Goal: Transaction & Acquisition: Complete application form

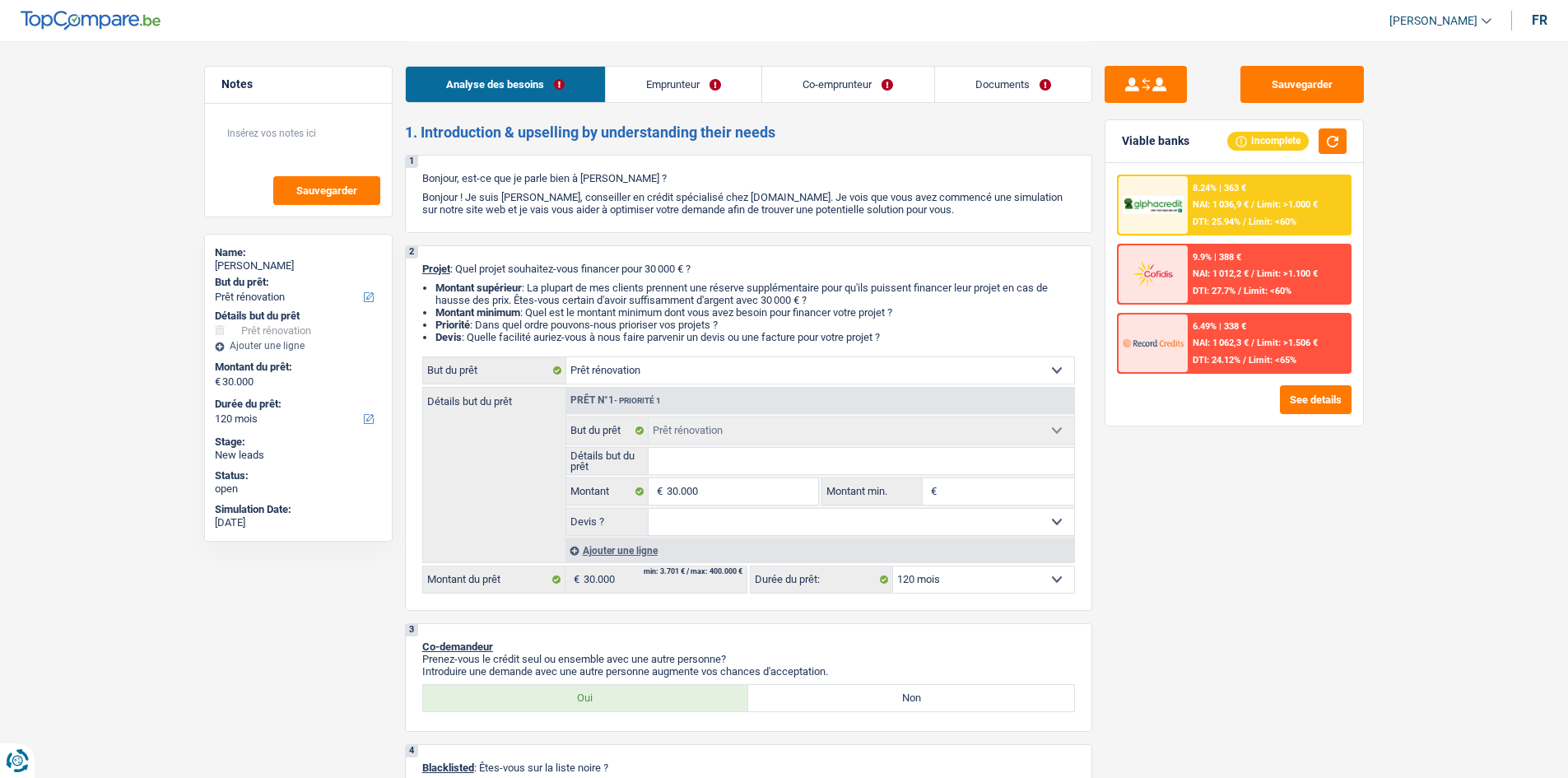
select select "renovation"
select select "120"
select select "renovation"
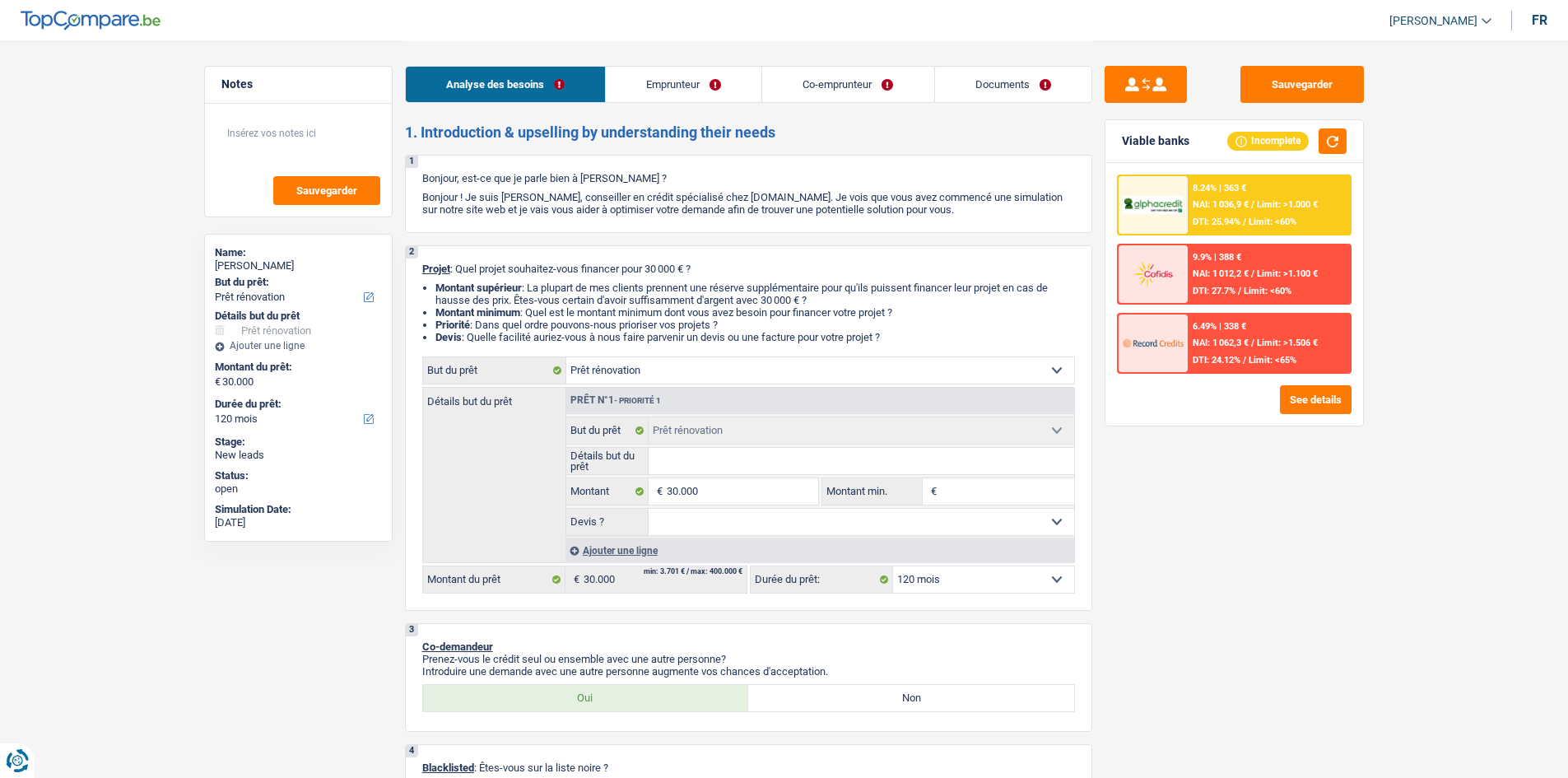
select select "120"
select select "mutuality"
select select "independent"
select select "mutualityIndemnity"
select select "netSalary"
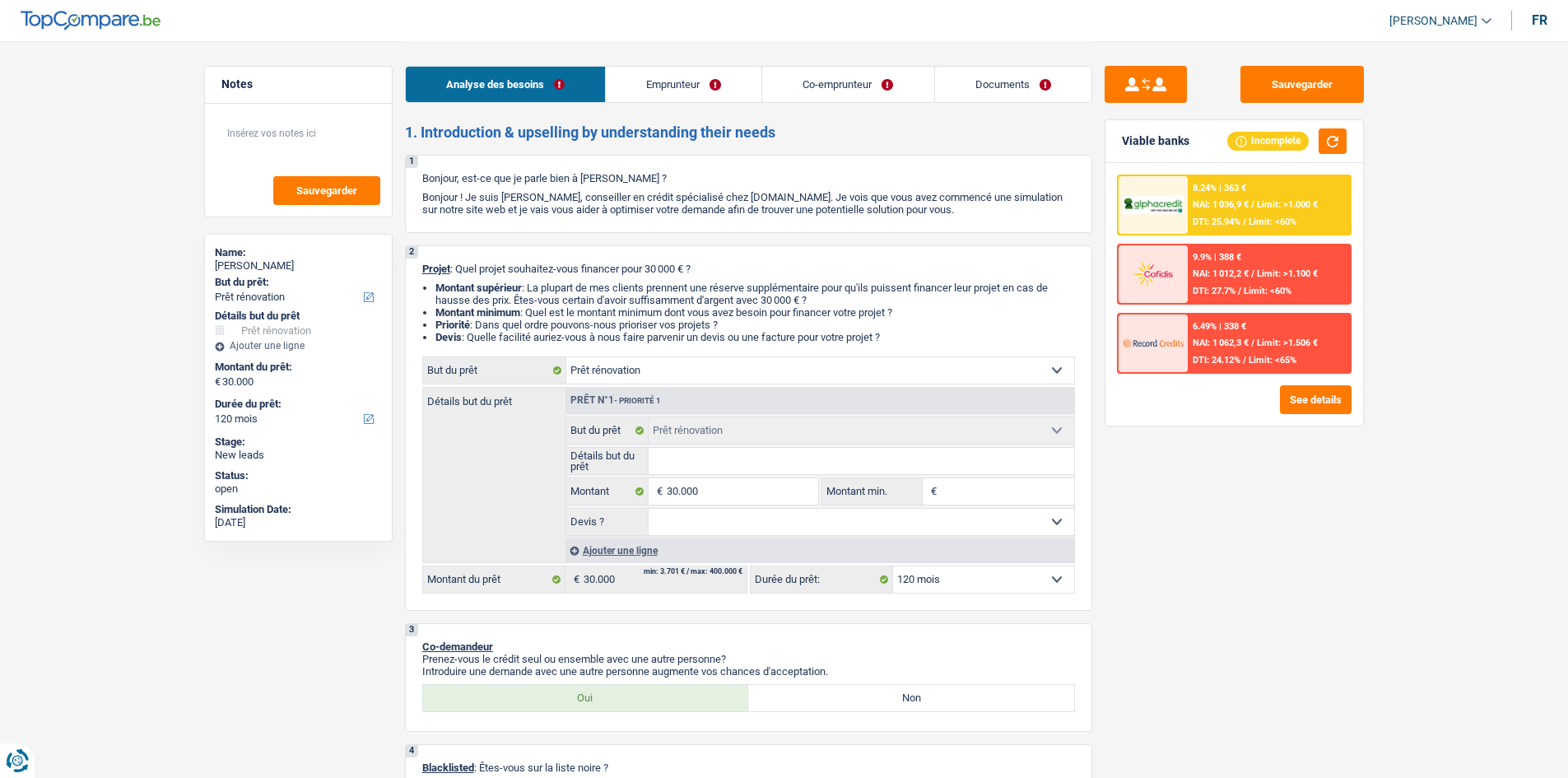
select select "ownerWithMortgage"
select select "renovation"
select select "120"
click at [698, 462] on input "Détails but du prêt" at bounding box center [862, 461] width 426 height 26
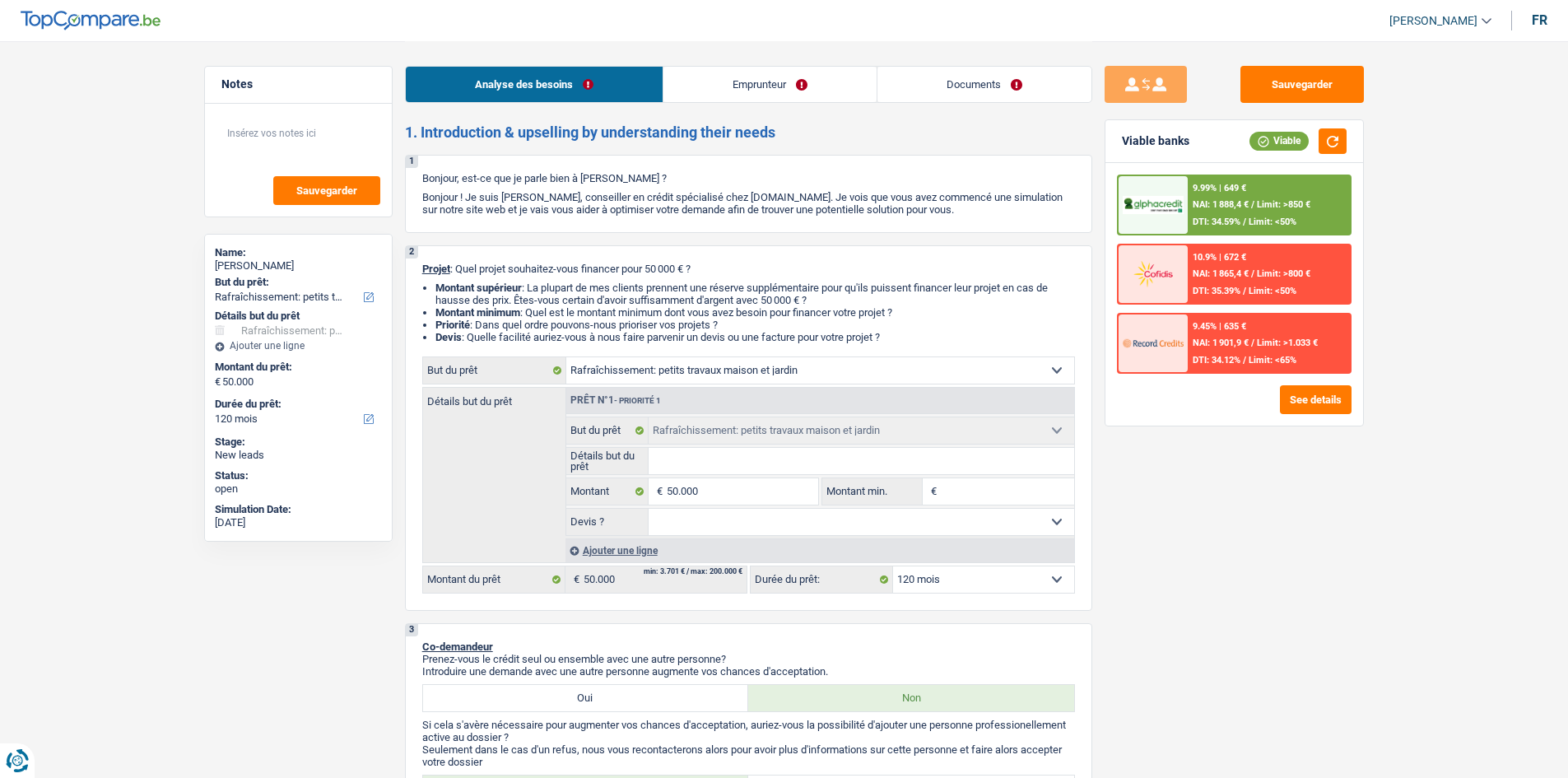
select select "houseOrGarden"
select select "120"
select select "houseOrGarden"
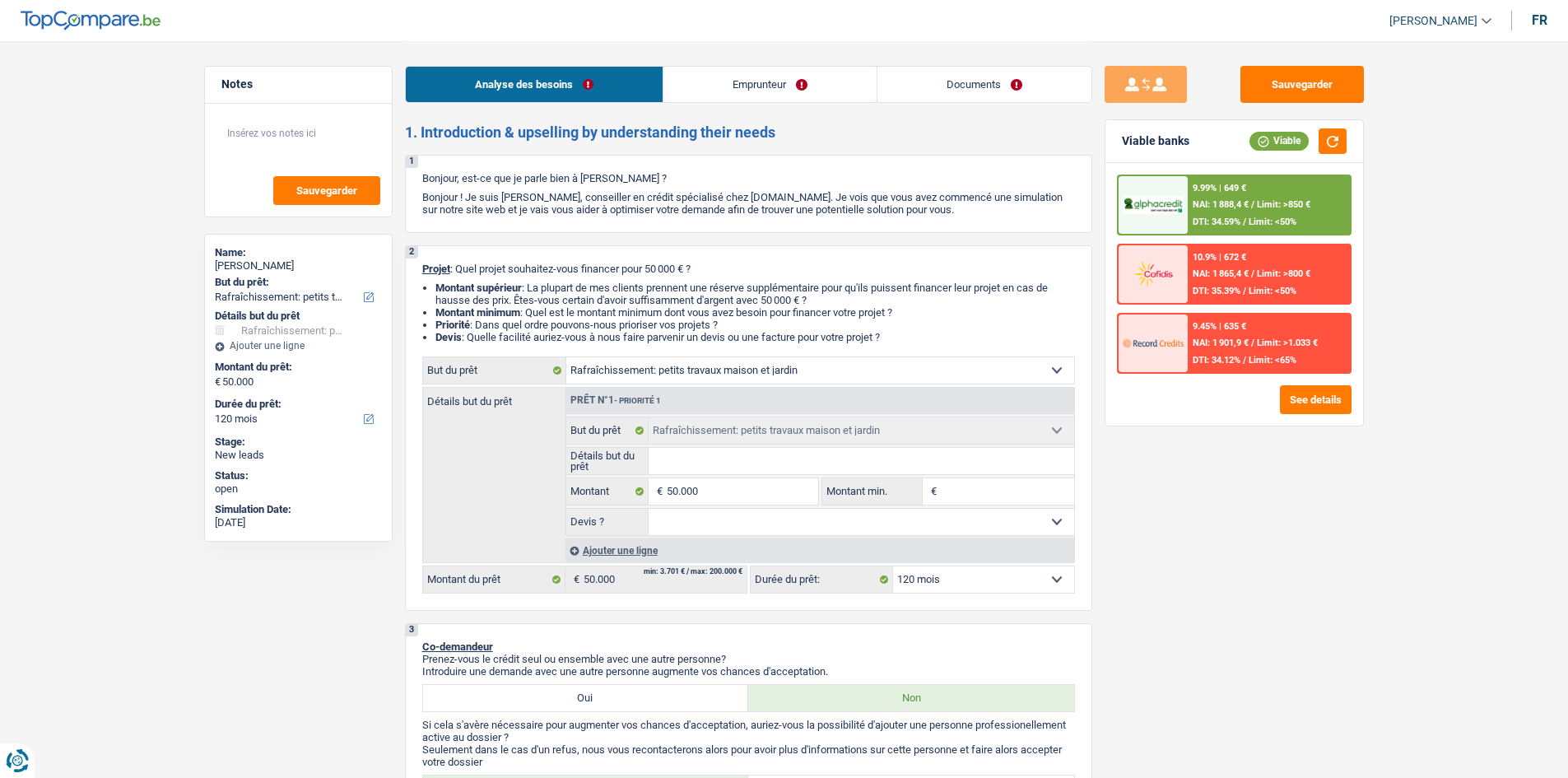
select select "120"
select select "publicEmployee"
select select "netSalary"
select select "mealVouchers"
select select "rents"
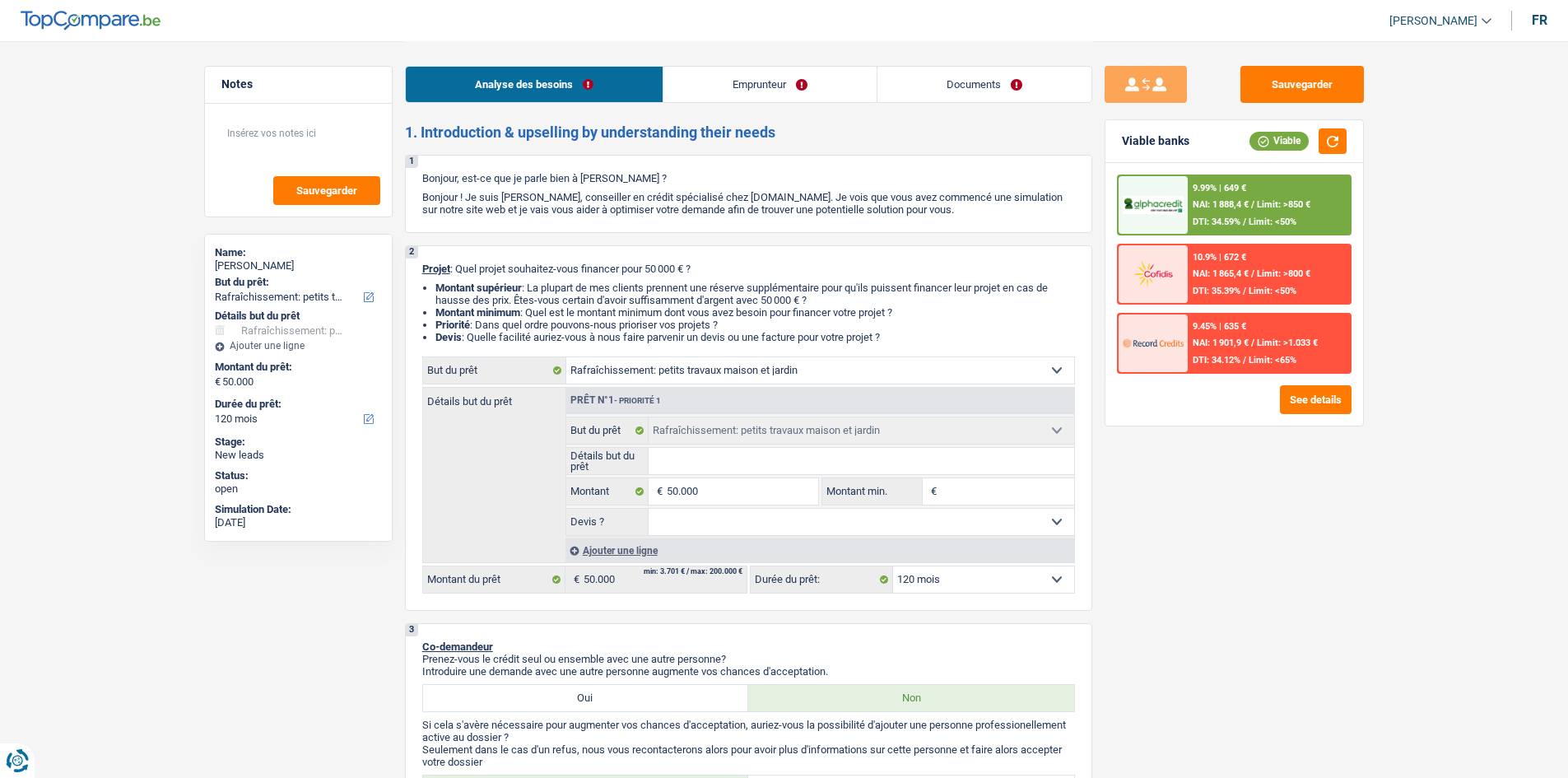
select select "houseOrGarden"
select select "120"
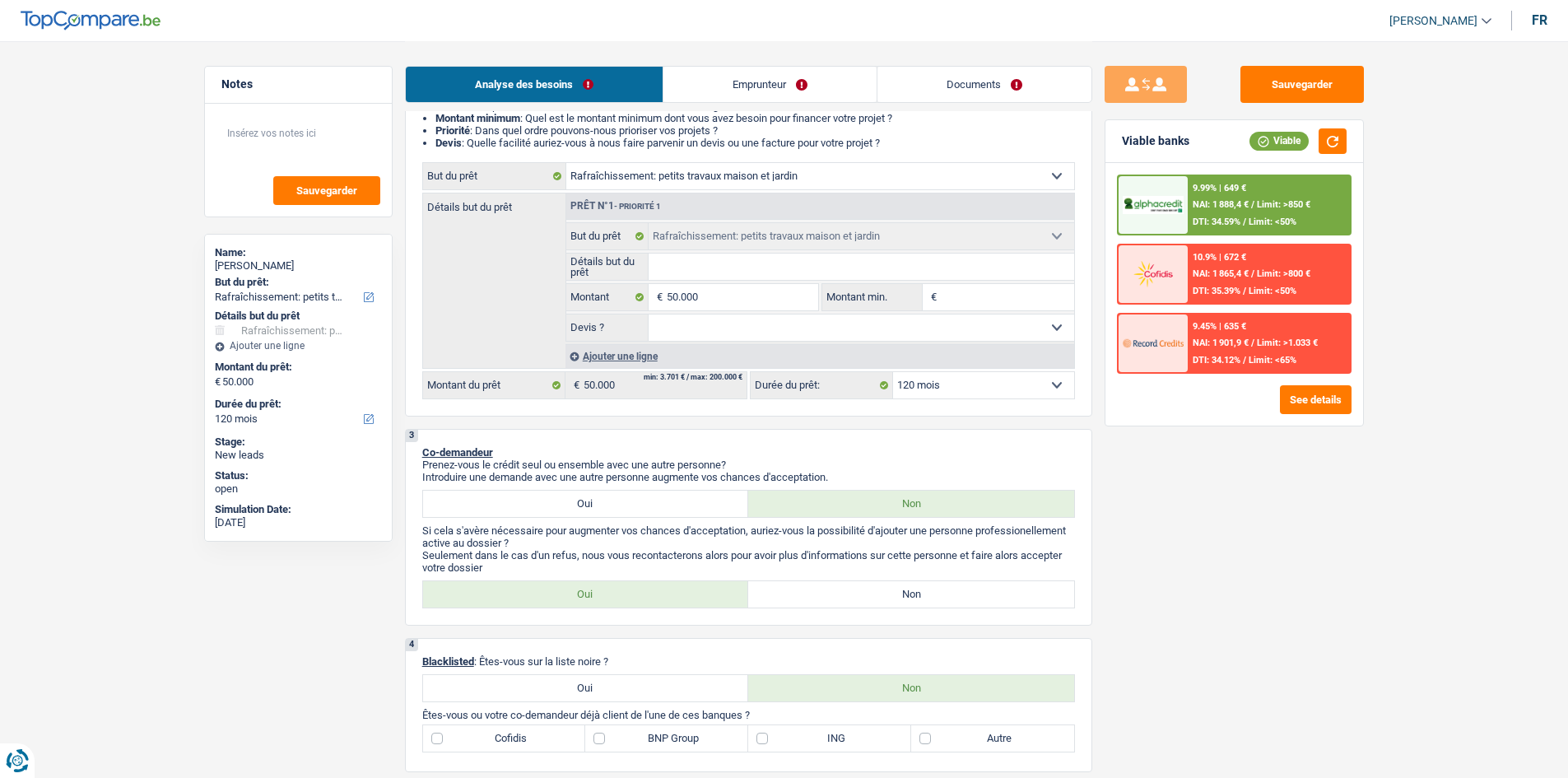
scroll to position [18, 0]
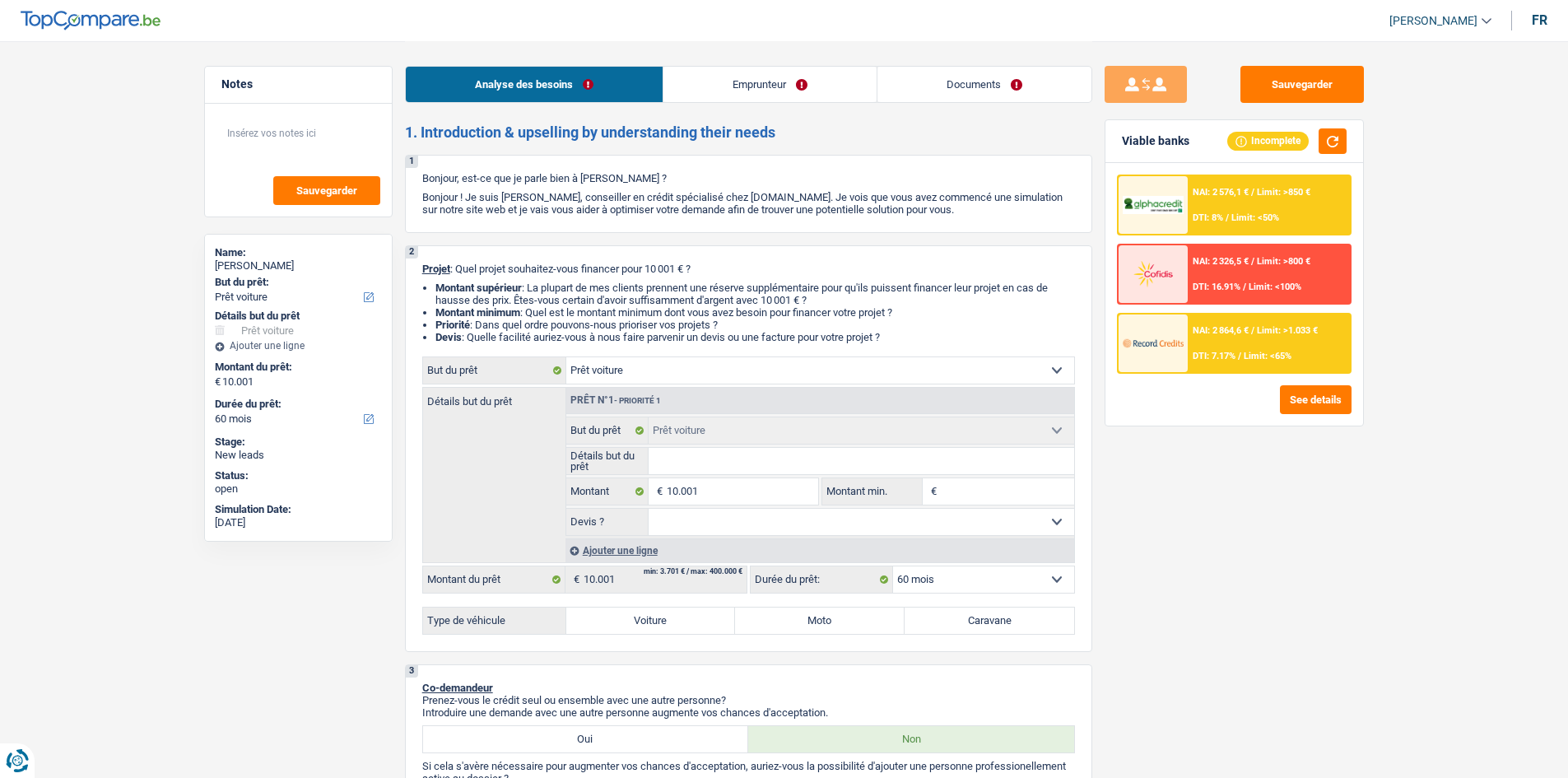
select select "car"
select select "60"
select select "car"
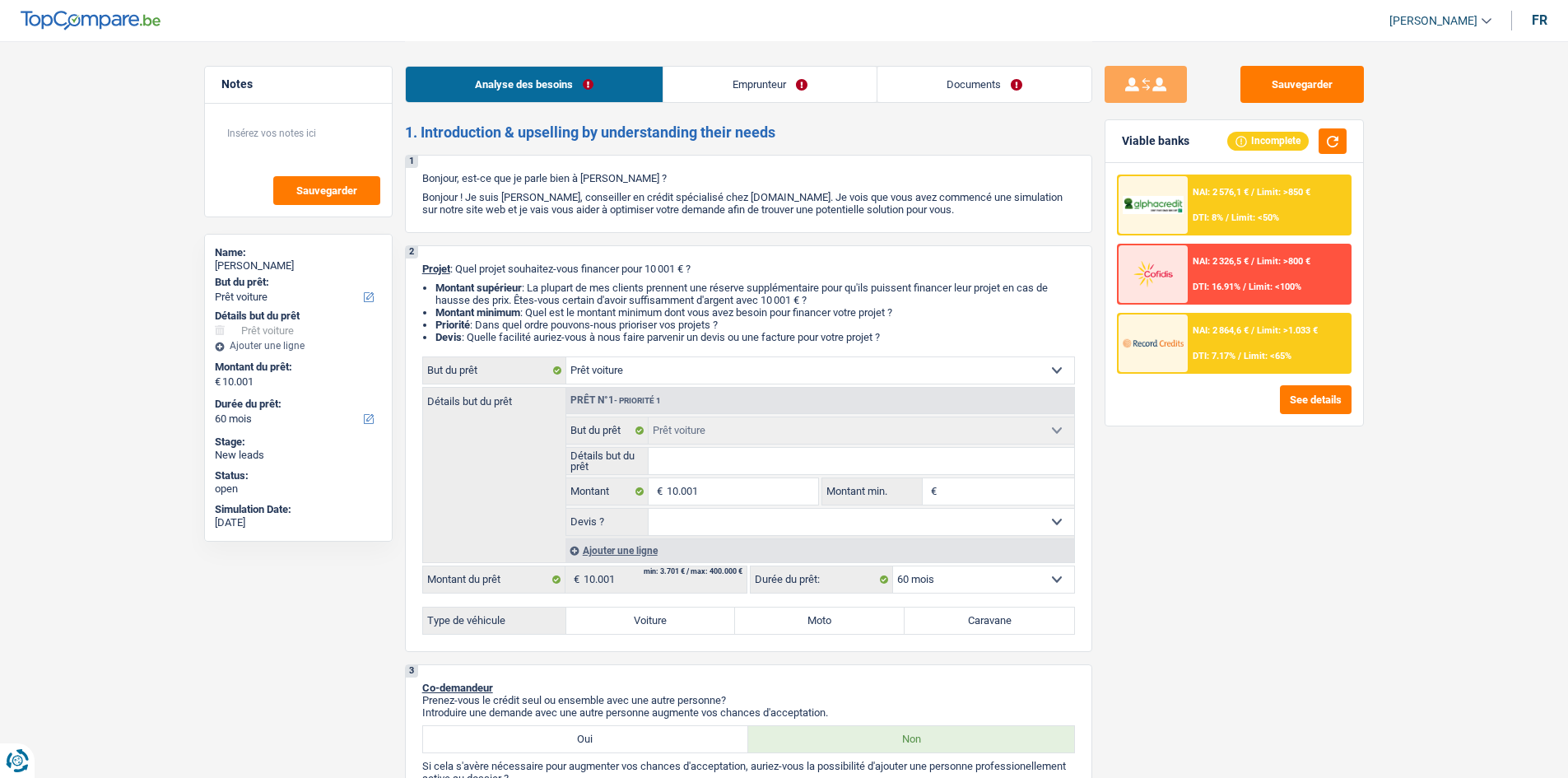
select select "60"
select select "worker"
select select "netSalary"
select select "liveWithParents"
select select "car"
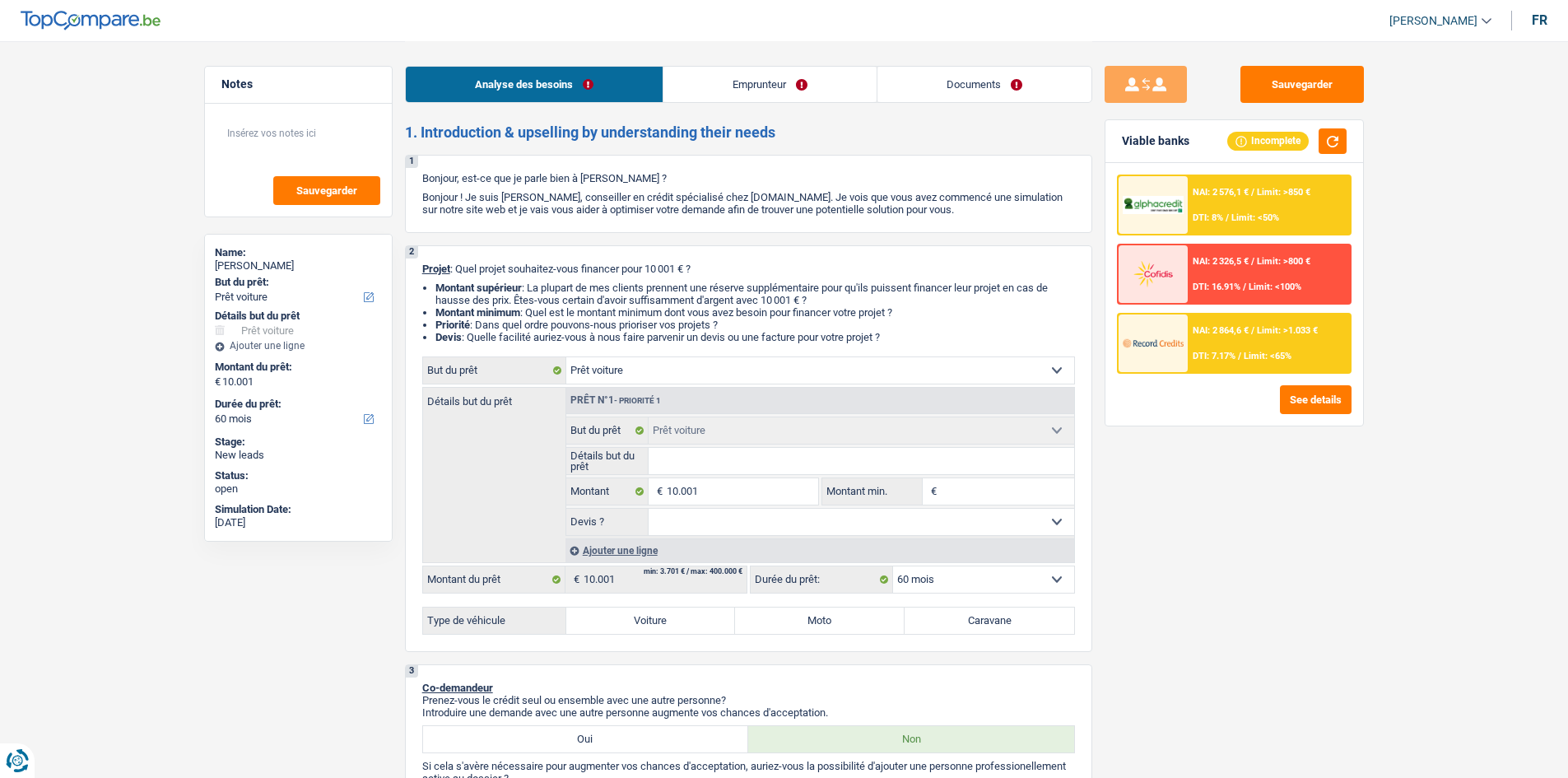
select select "car"
select select "60"
click at [939, 96] on link "Documents" at bounding box center [984, 83] width 214 height 35
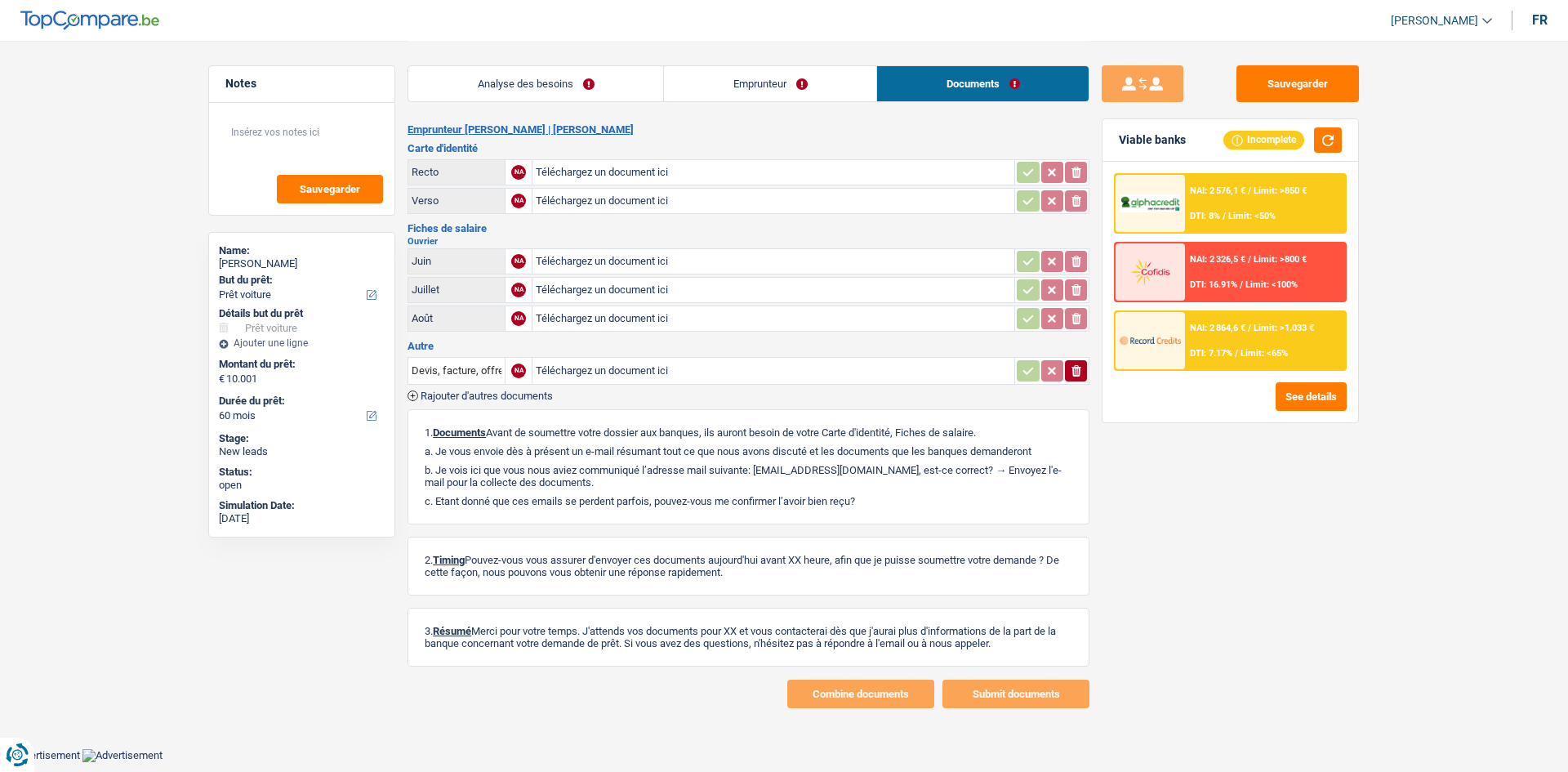
click at [801, 93] on link "Emprunteur" at bounding box center [770, 83] width 213 height 35
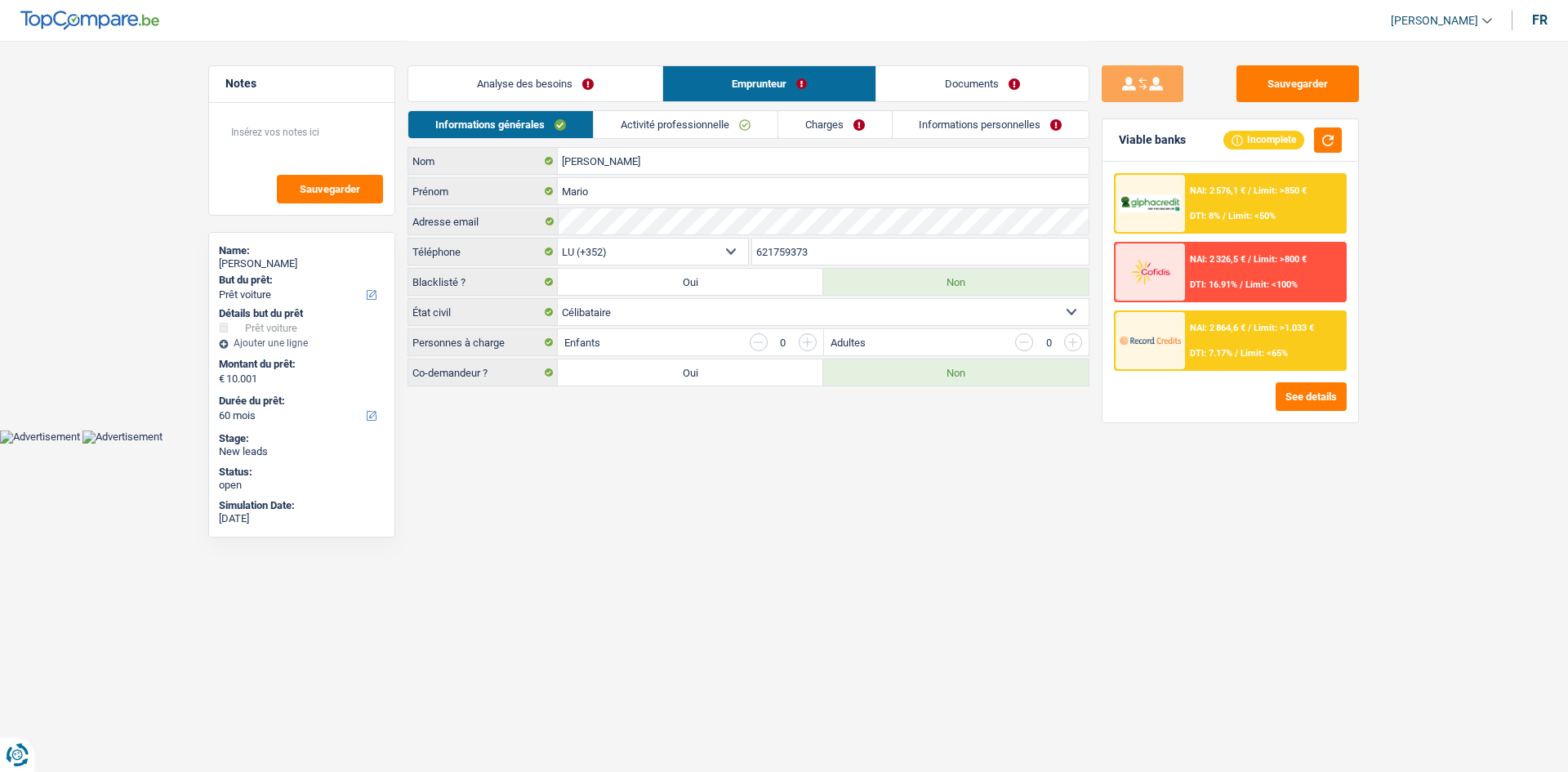
click at [602, 86] on link "Analyse des besoins" at bounding box center [535, 83] width 254 height 35
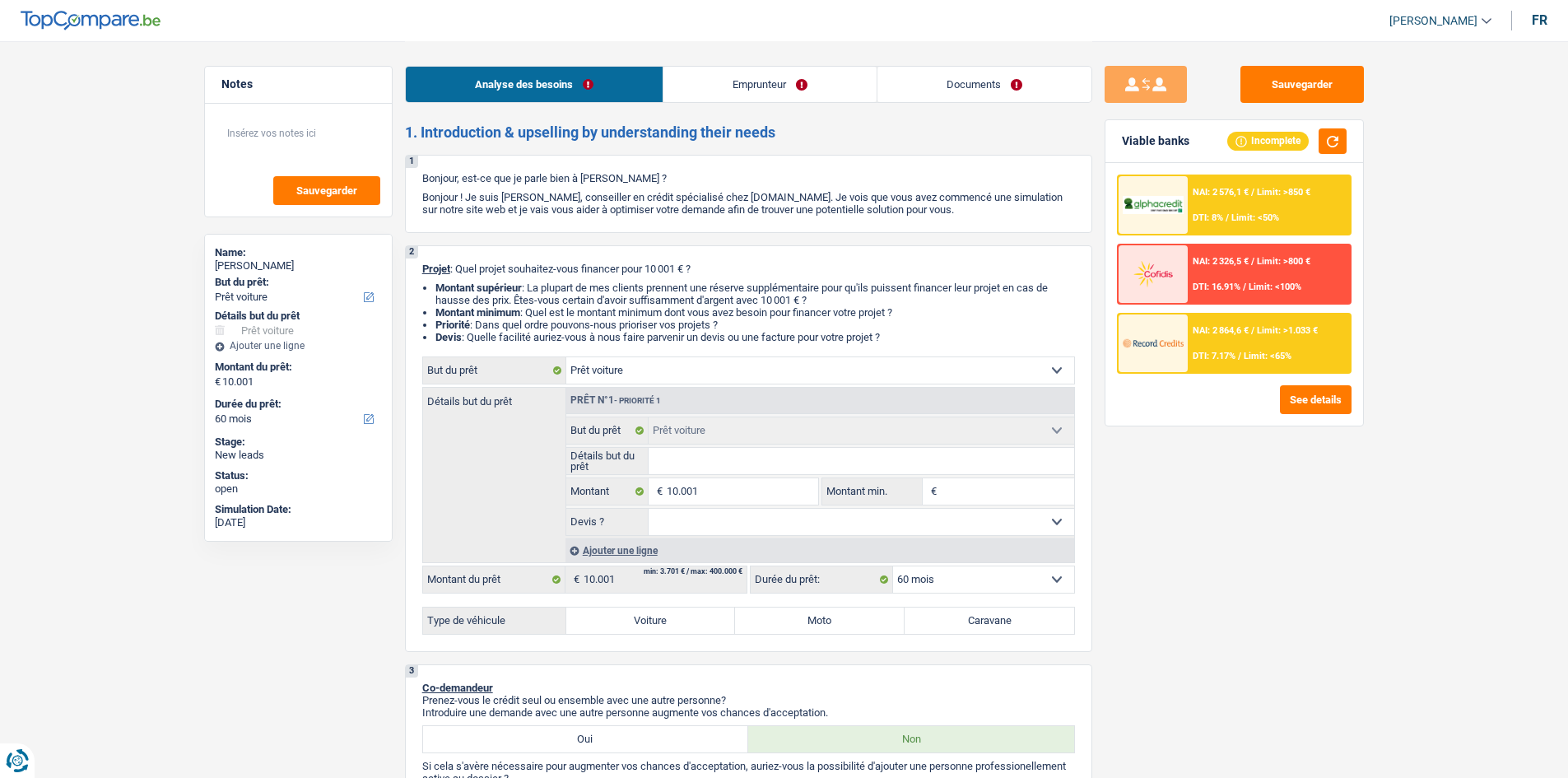
click at [731, 456] on input "Détails but du prêt" at bounding box center [862, 461] width 426 height 26
click at [664, 619] on label "Voiture" at bounding box center [651, 620] width 169 height 26
click at [664, 619] on input "Voiture" at bounding box center [651, 620] width 169 height 26
radio input "true"
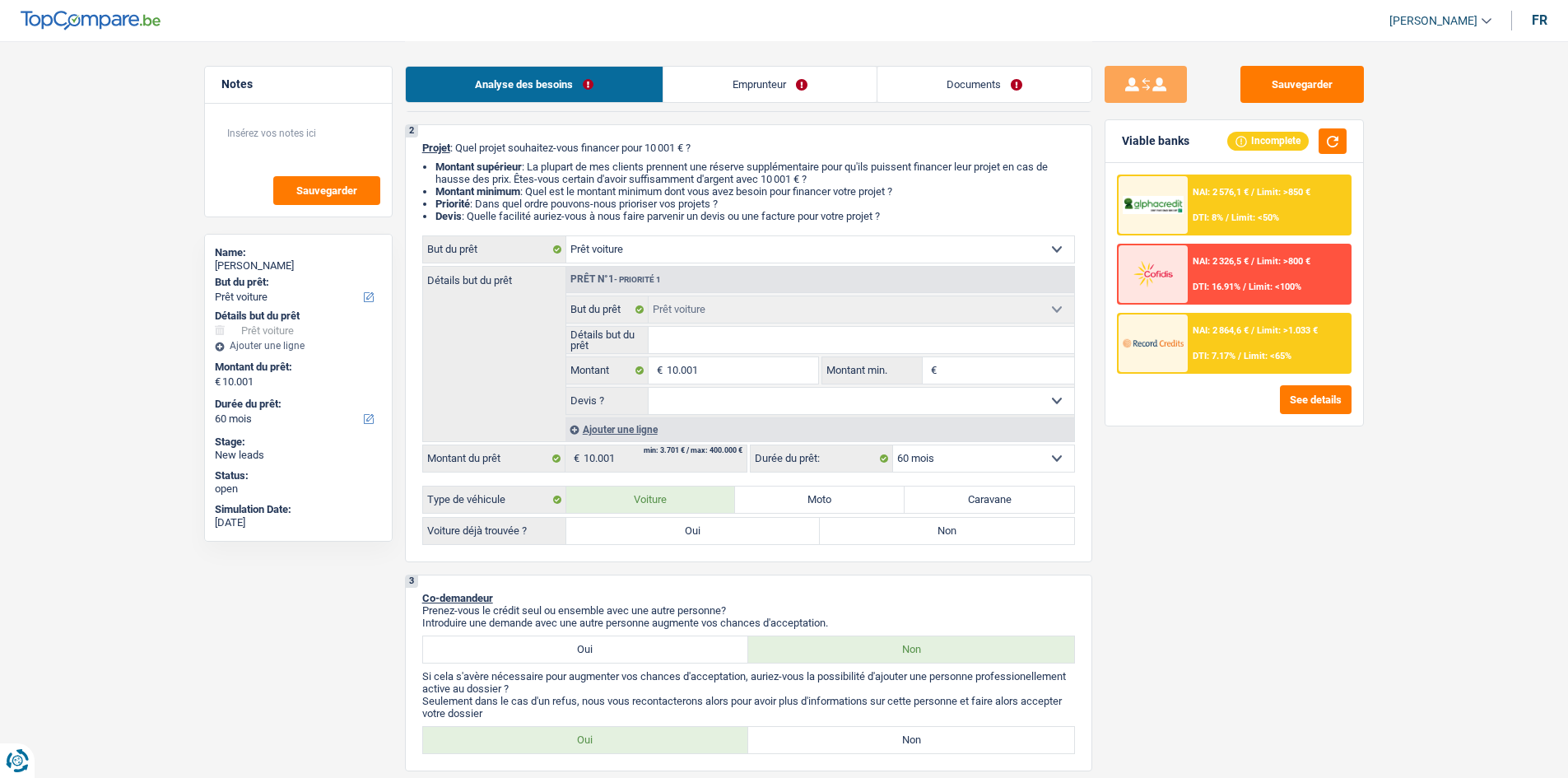
scroll to position [165, 0]
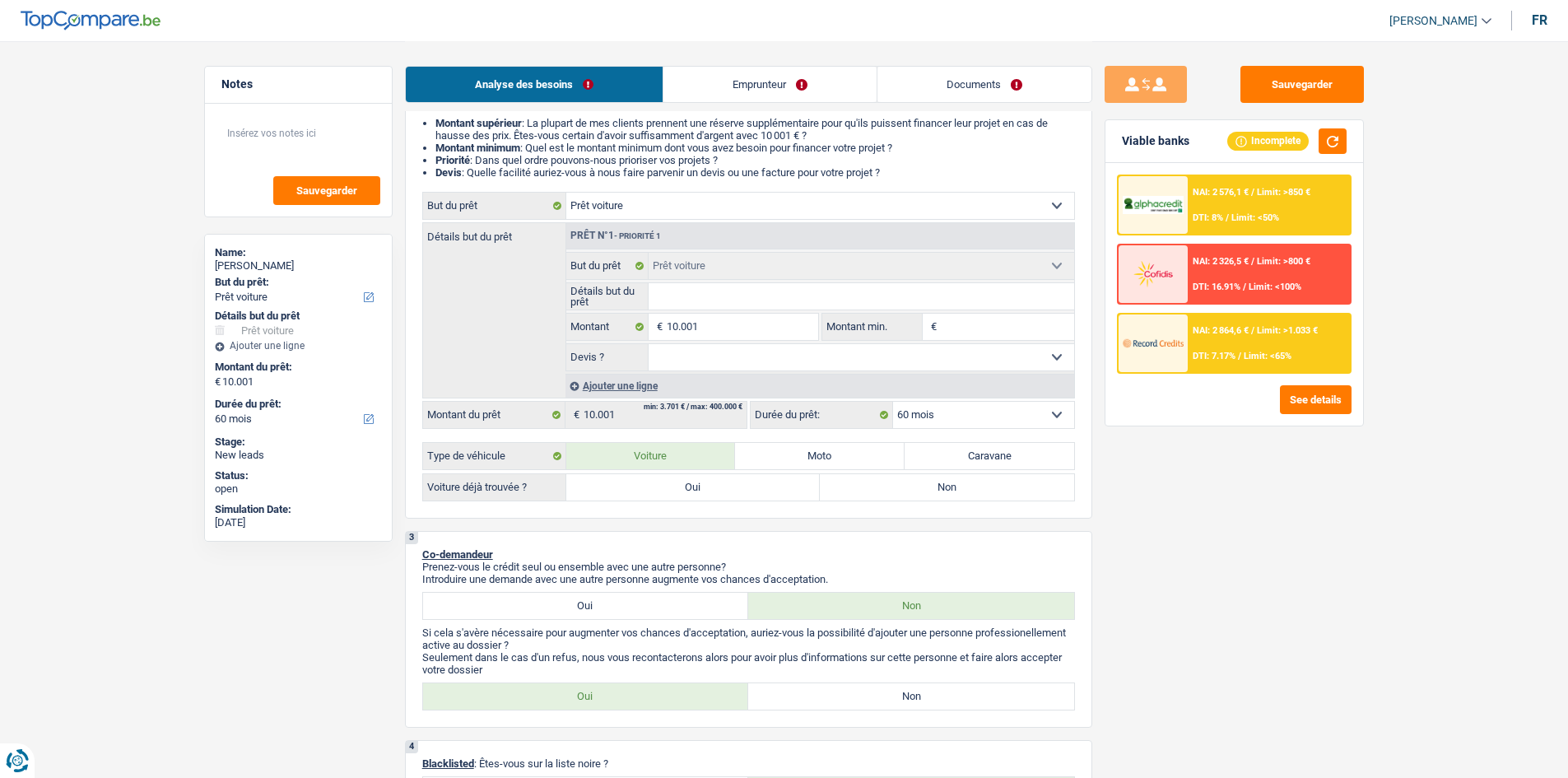
click at [738, 498] on label "Oui" at bounding box center [694, 487] width 255 height 26
click at [738, 498] on input "Oui" at bounding box center [694, 487] width 255 height 26
radio input "true"
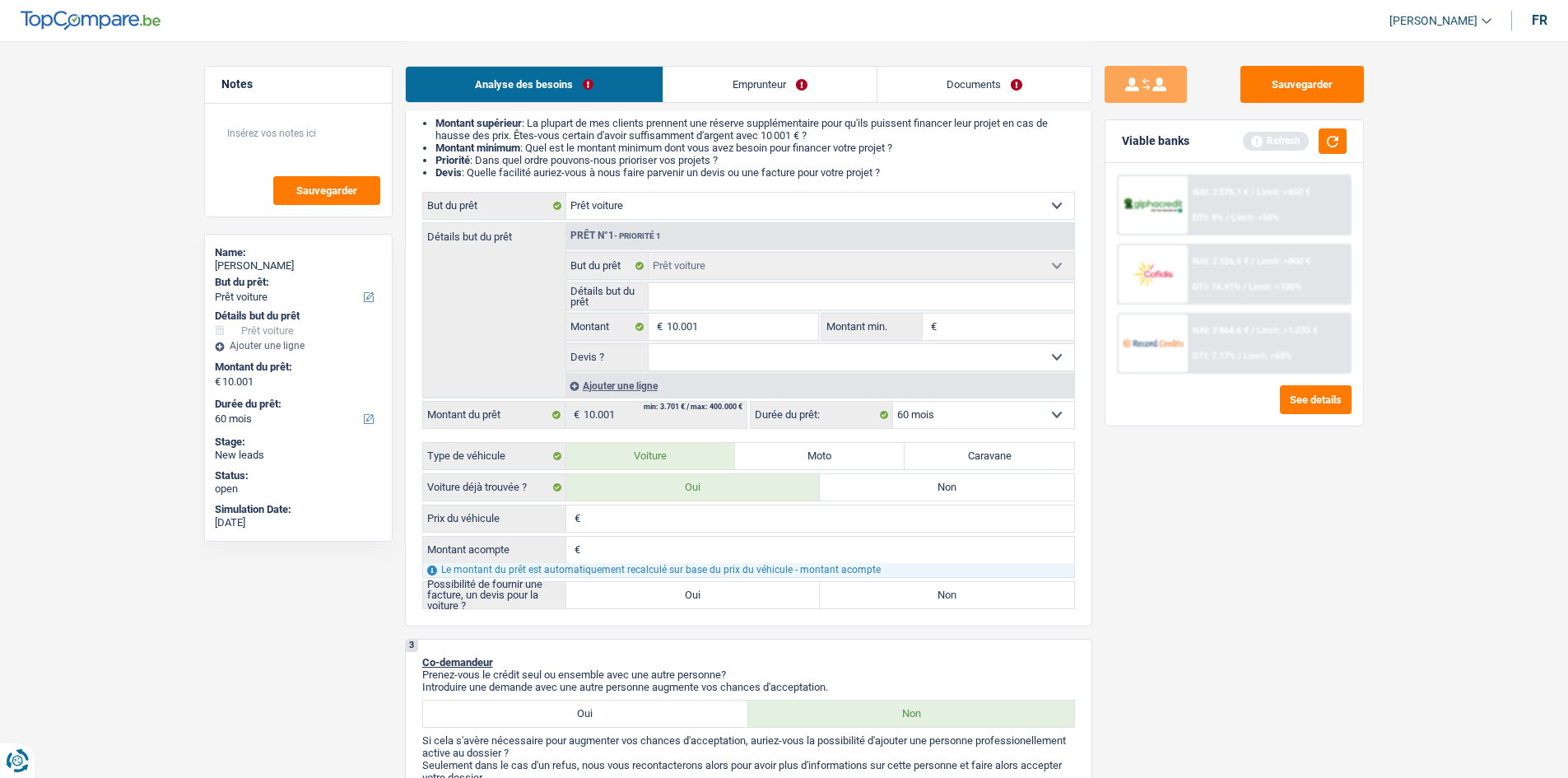
click at [681, 594] on label "Oui" at bounding box center [694, 594] width 255 height 26
click at [681, 594] on input "Oui" at bounding box center [694, 594] width 255 height 26
radio input "true"
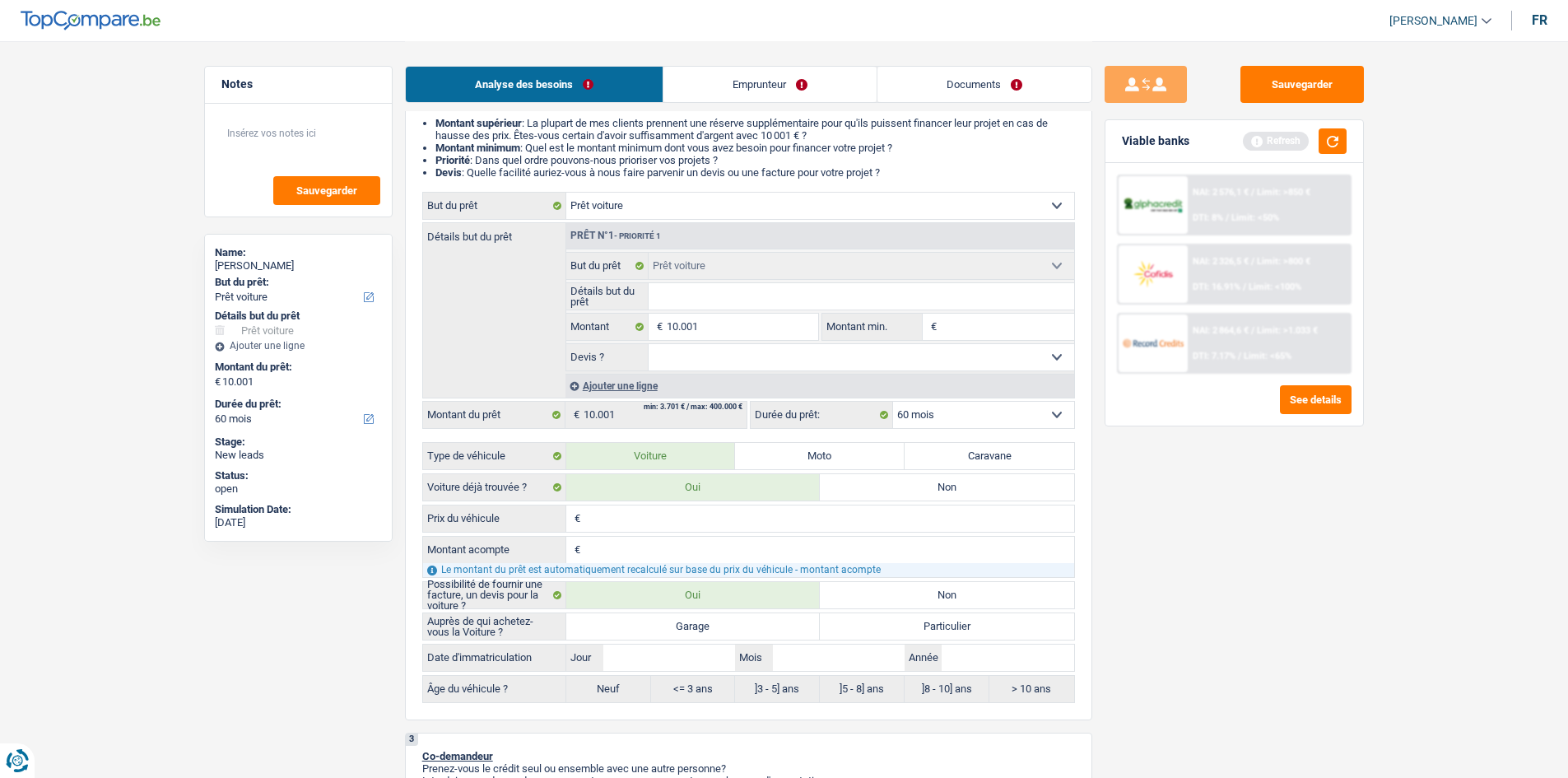
click at [719, 624] on label "Garage" at bounding box center [694, 626] width 255 height 26
click at [719, 624] on input "Garage" at bounding box center [694, 626] width 255 height 26
radio input "true"
click at [708, 291] on input "Détails but du prêt" at bounding box center [862, 296] width 426 height 26
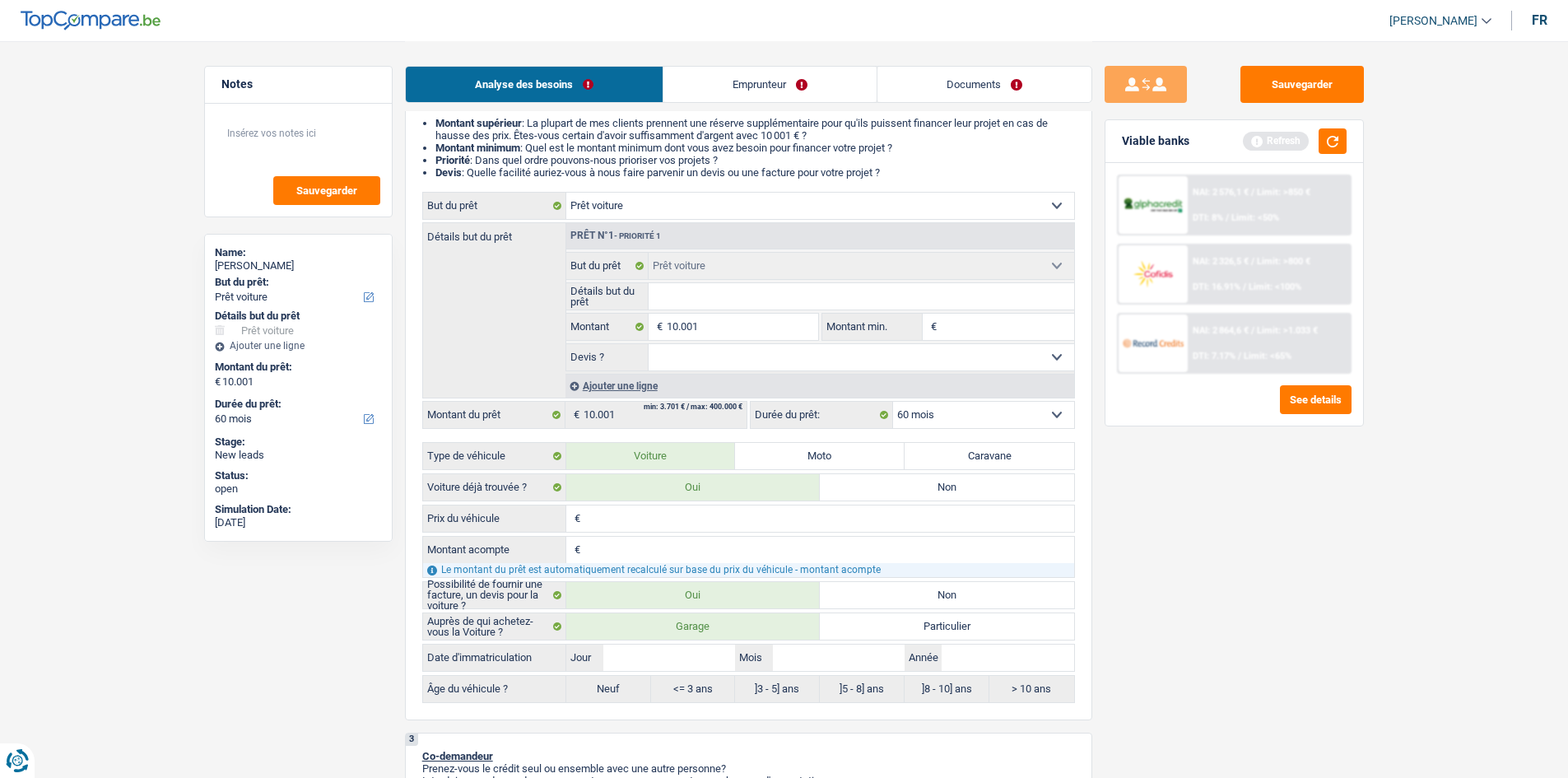
type input "B"
type input "BM"
type input "BMW"
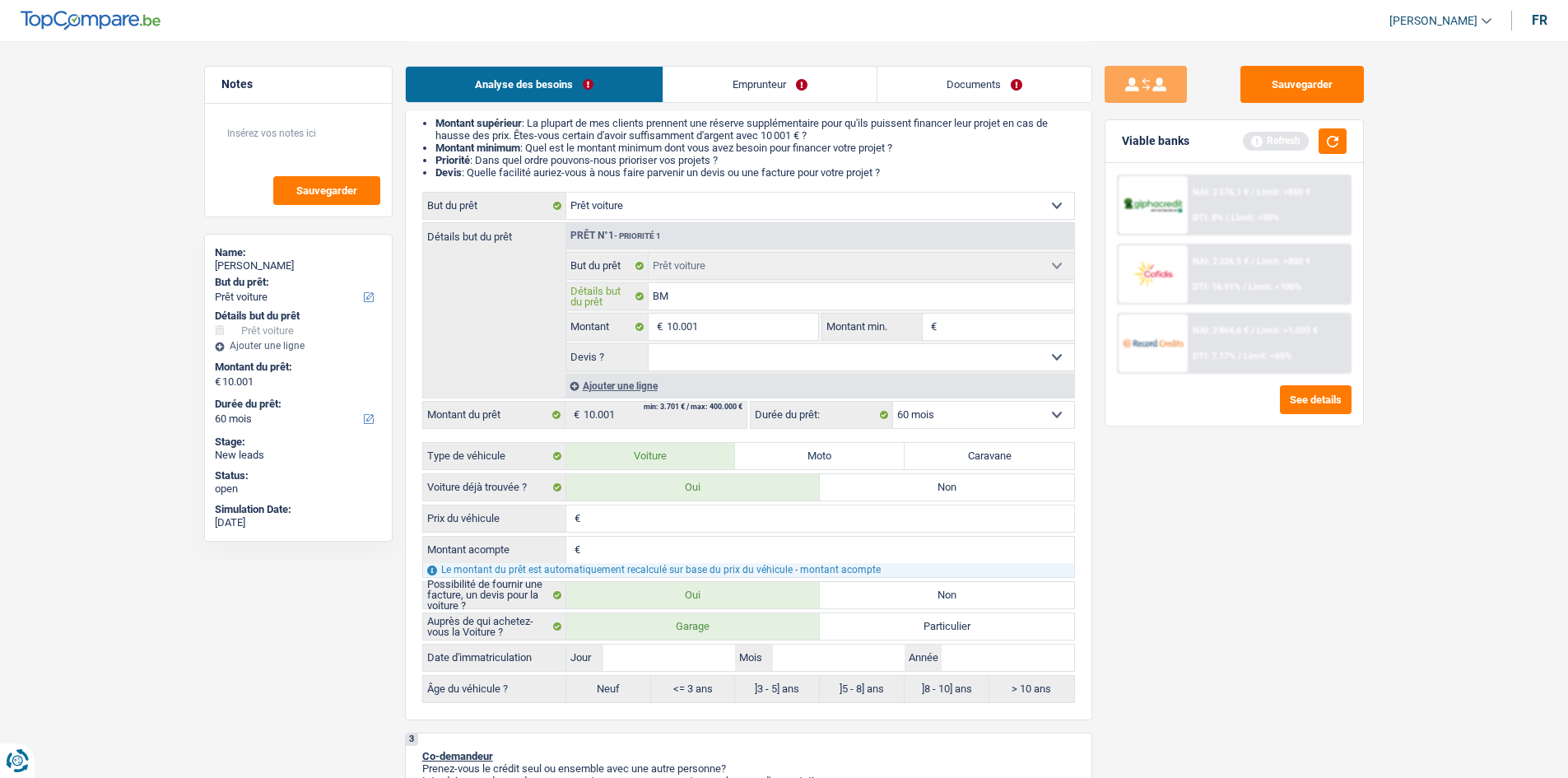
type input "BMW"
type input "BMW 5"
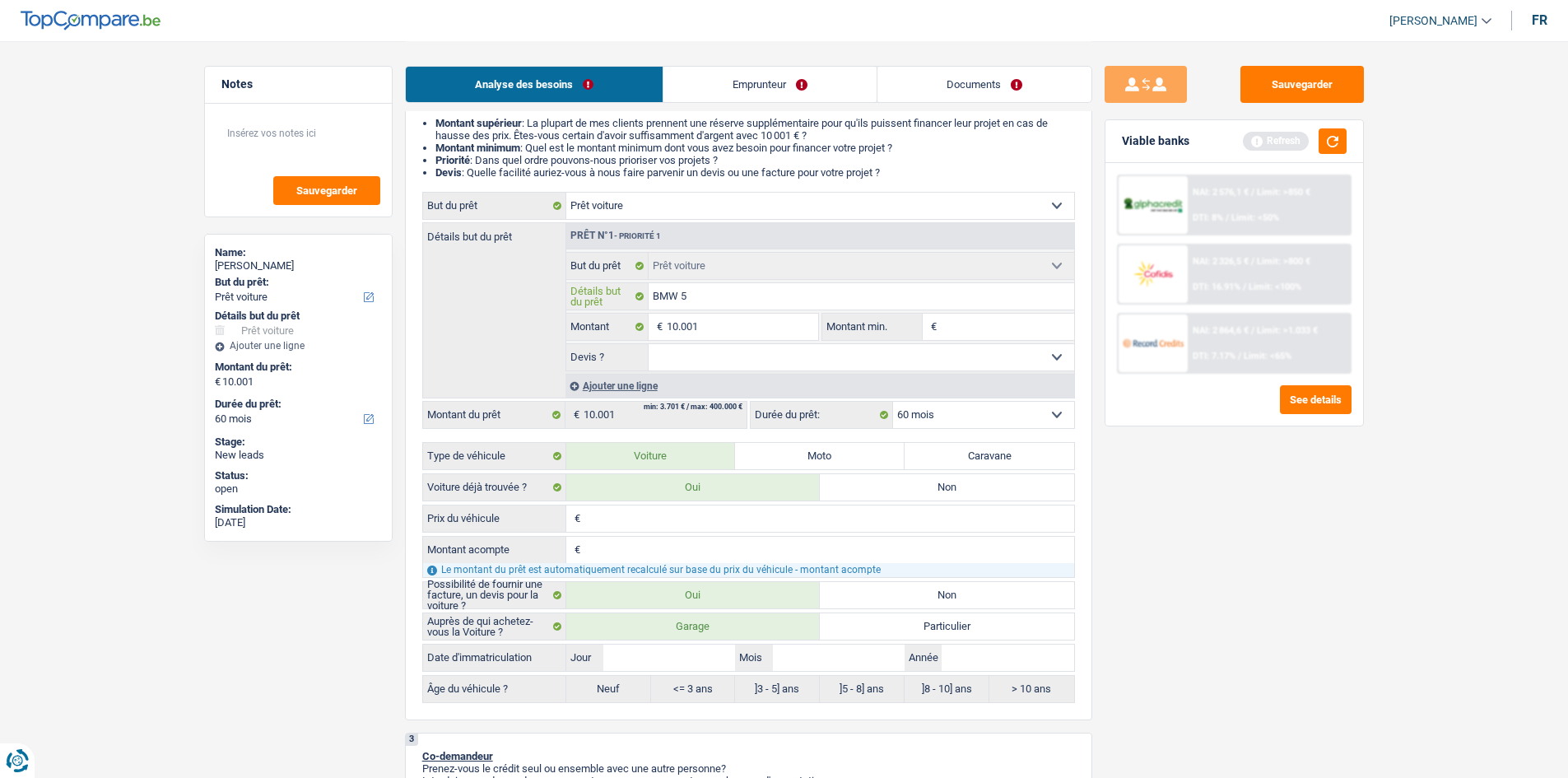
type input "BMW 53"
type input "BMW 530"
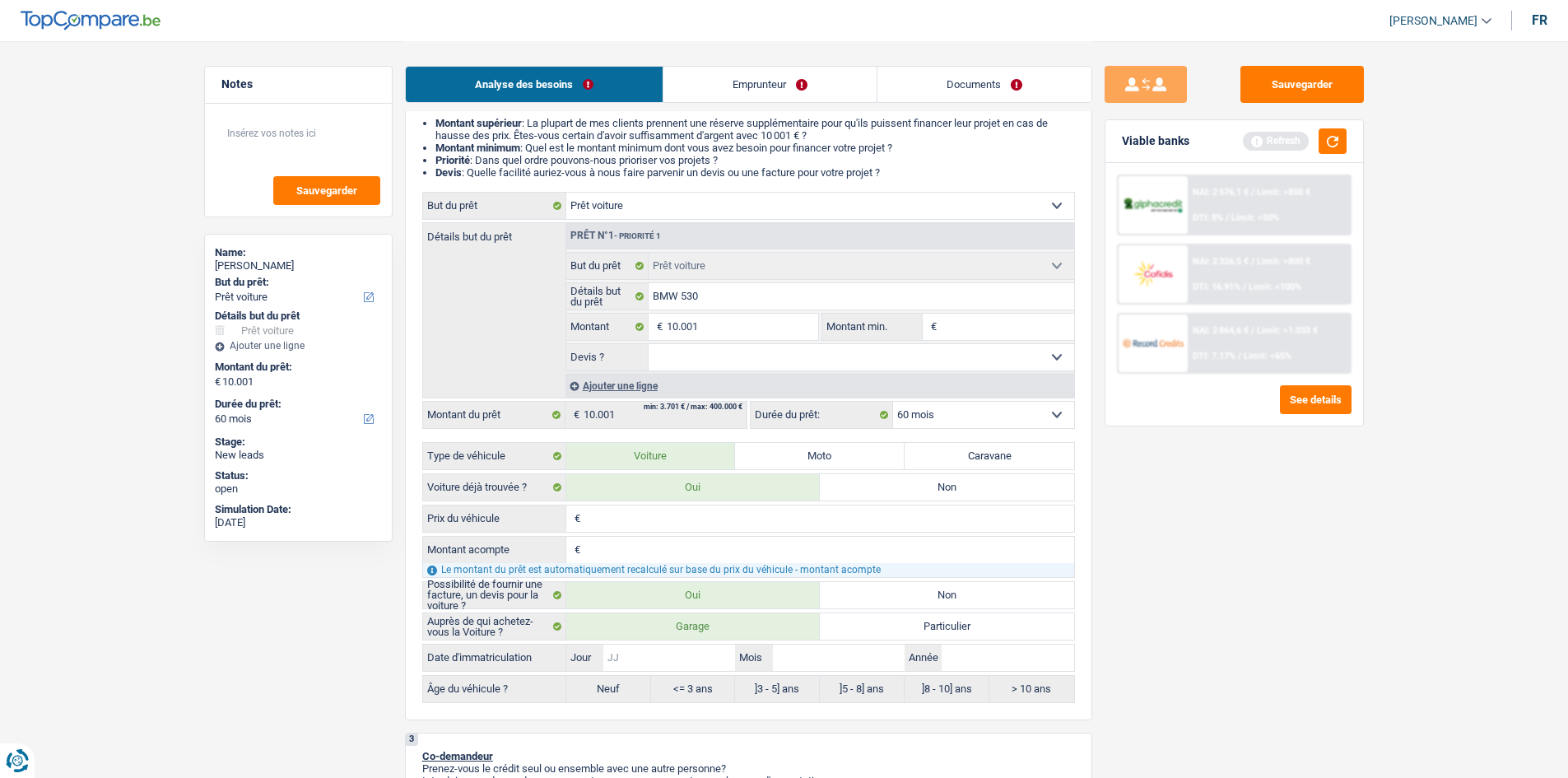
click at [684, 653] on input "Jour" at bounding box center [669, 657] width 132 height 26
type input "0"
type input "01"
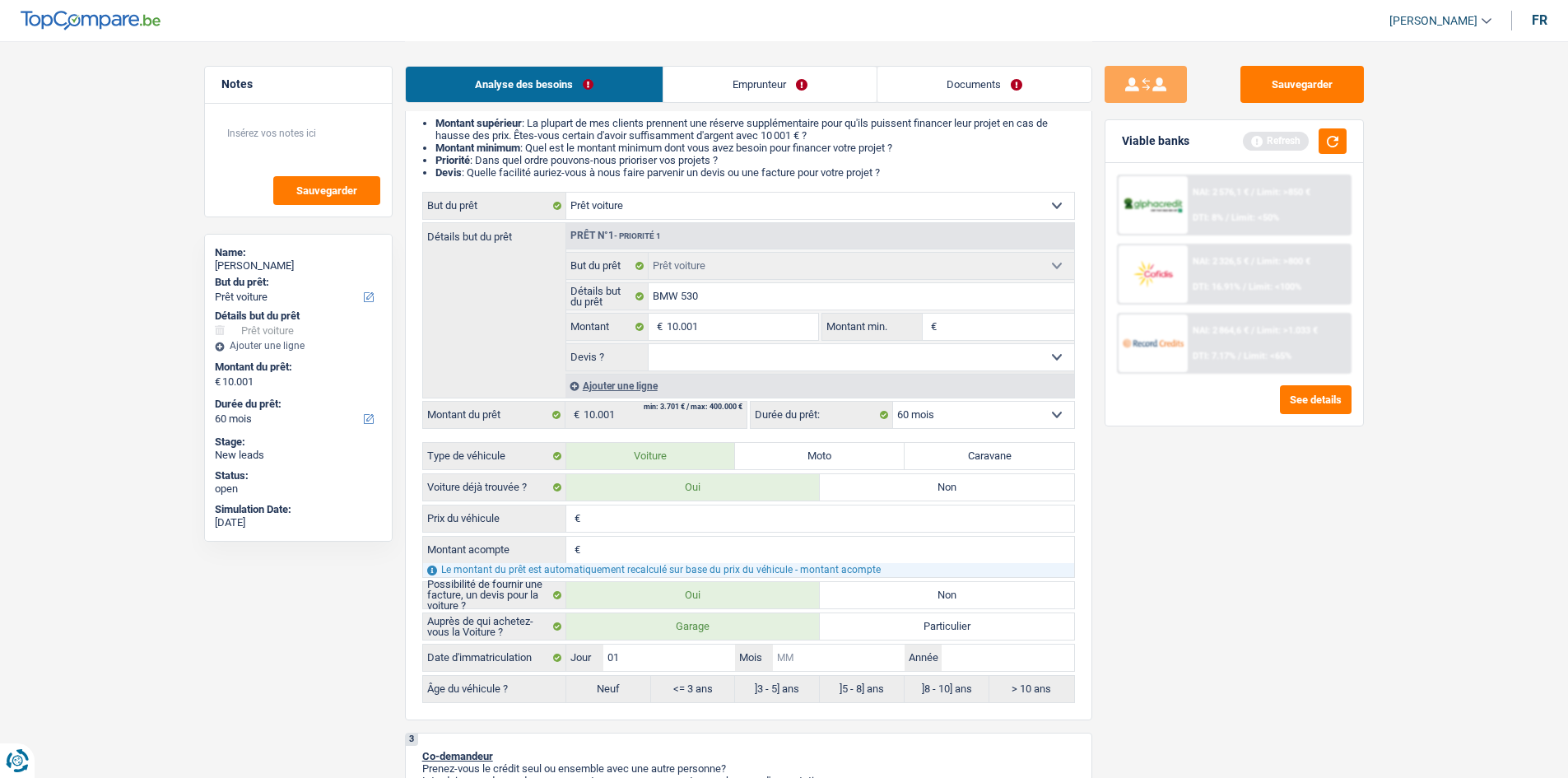
type input "0"
type input "01"
type input "2"
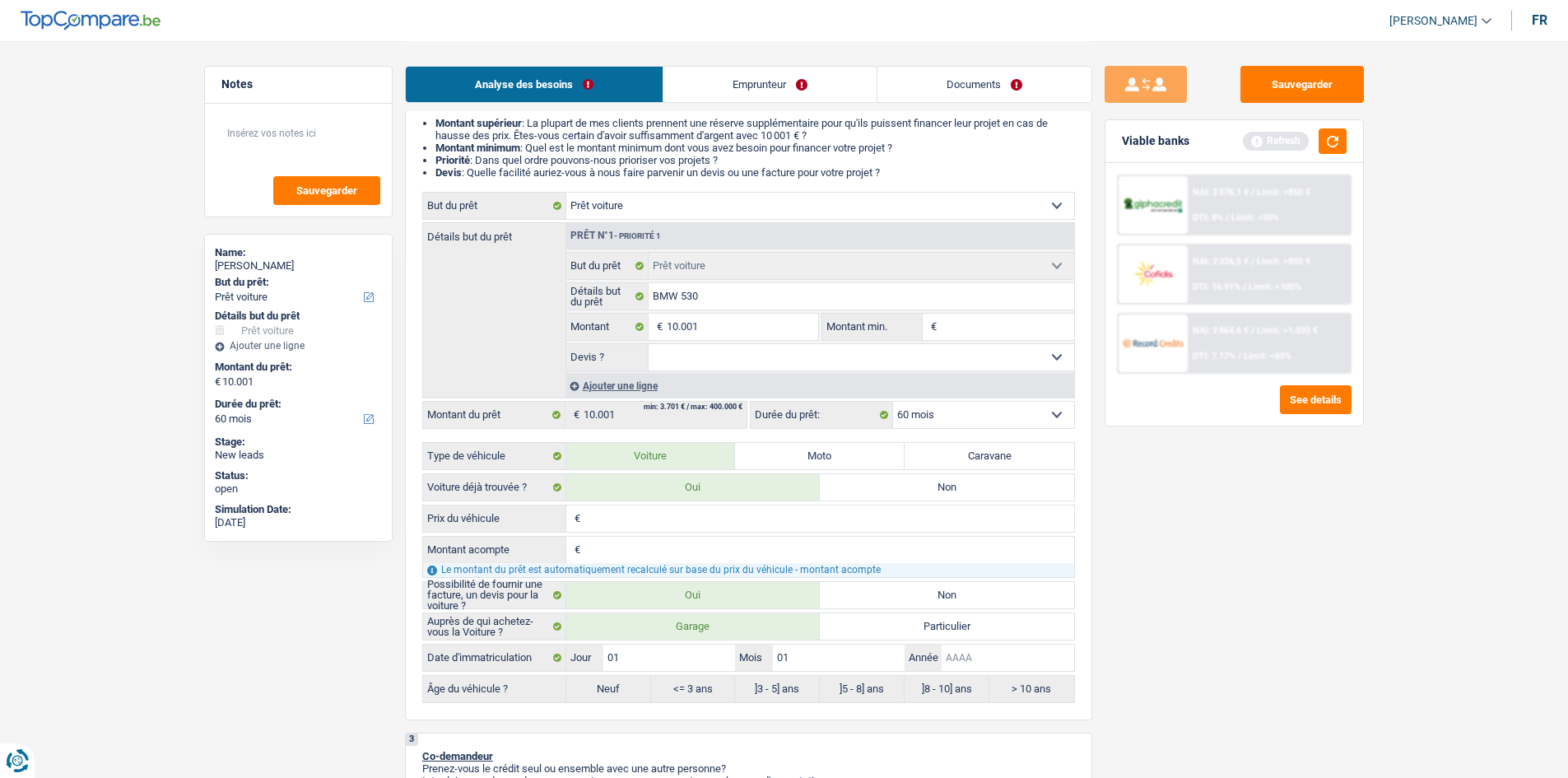
type input "2"
type input "20"
type input "200"
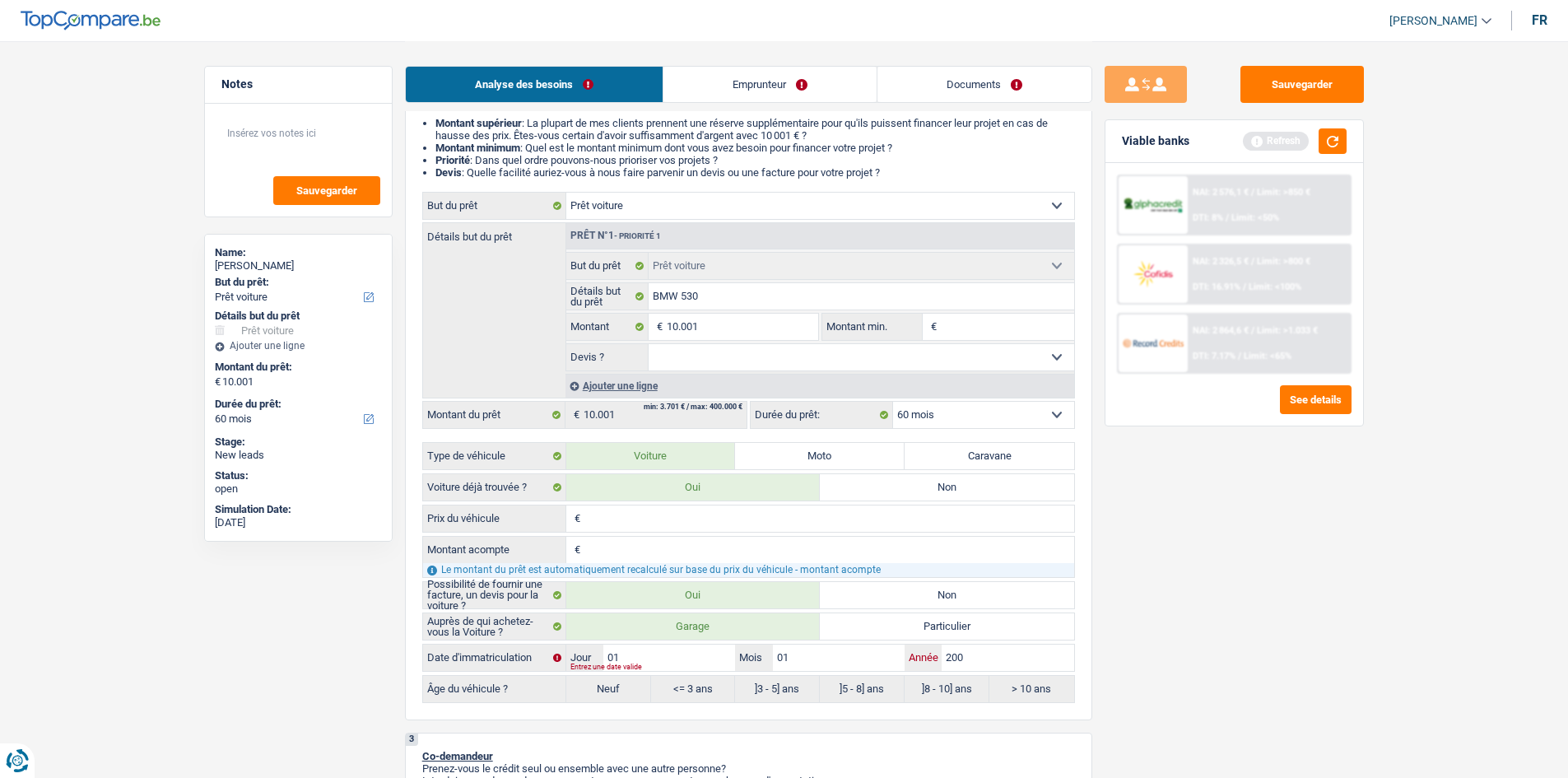
type input "2004"
radio input "false"
radio input "true"
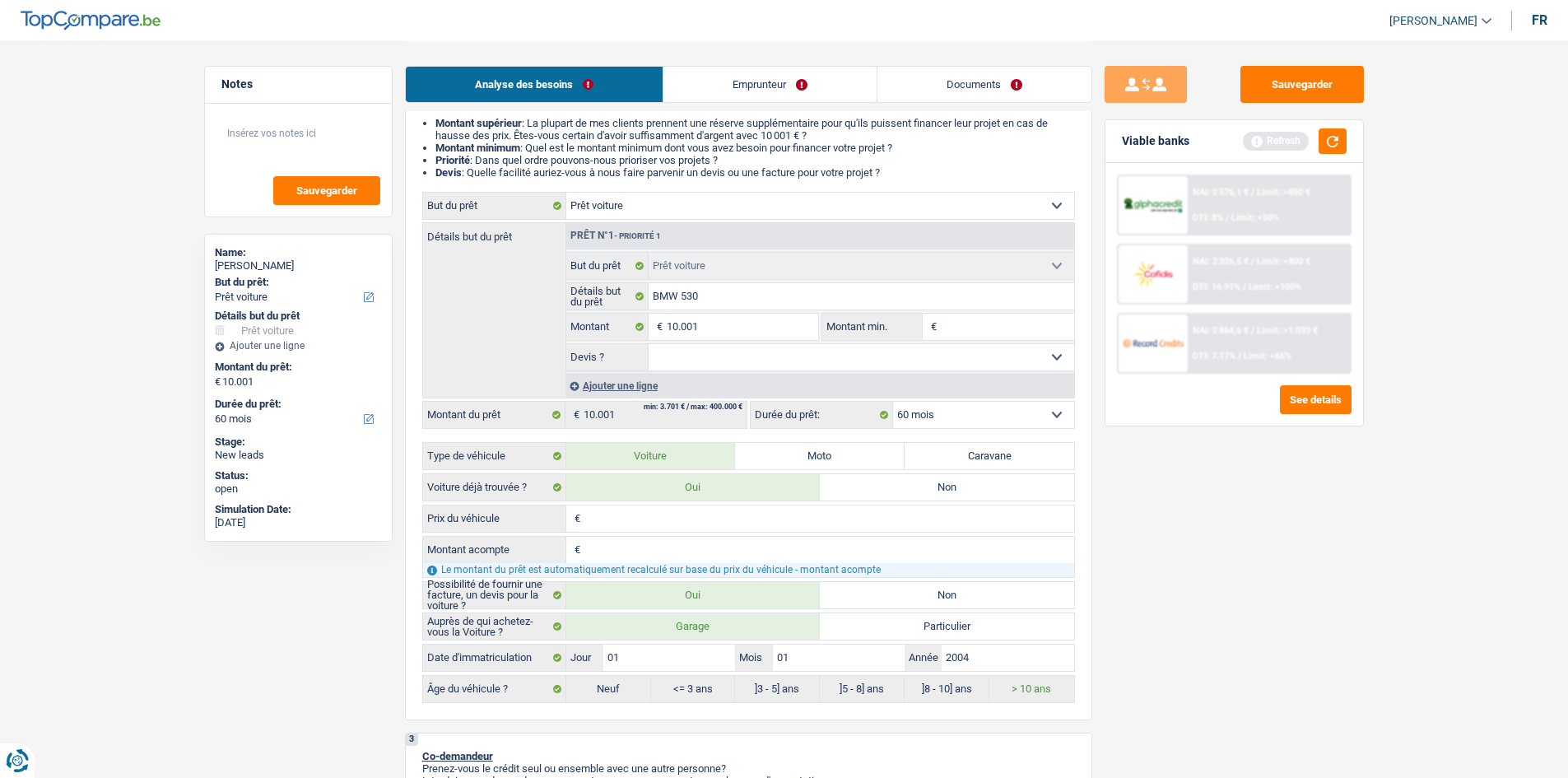
click at [674, 519] on input "Prix du véhicule" at bounding box center [829, 518] width 489 height 26
type input "9"
type input "99"
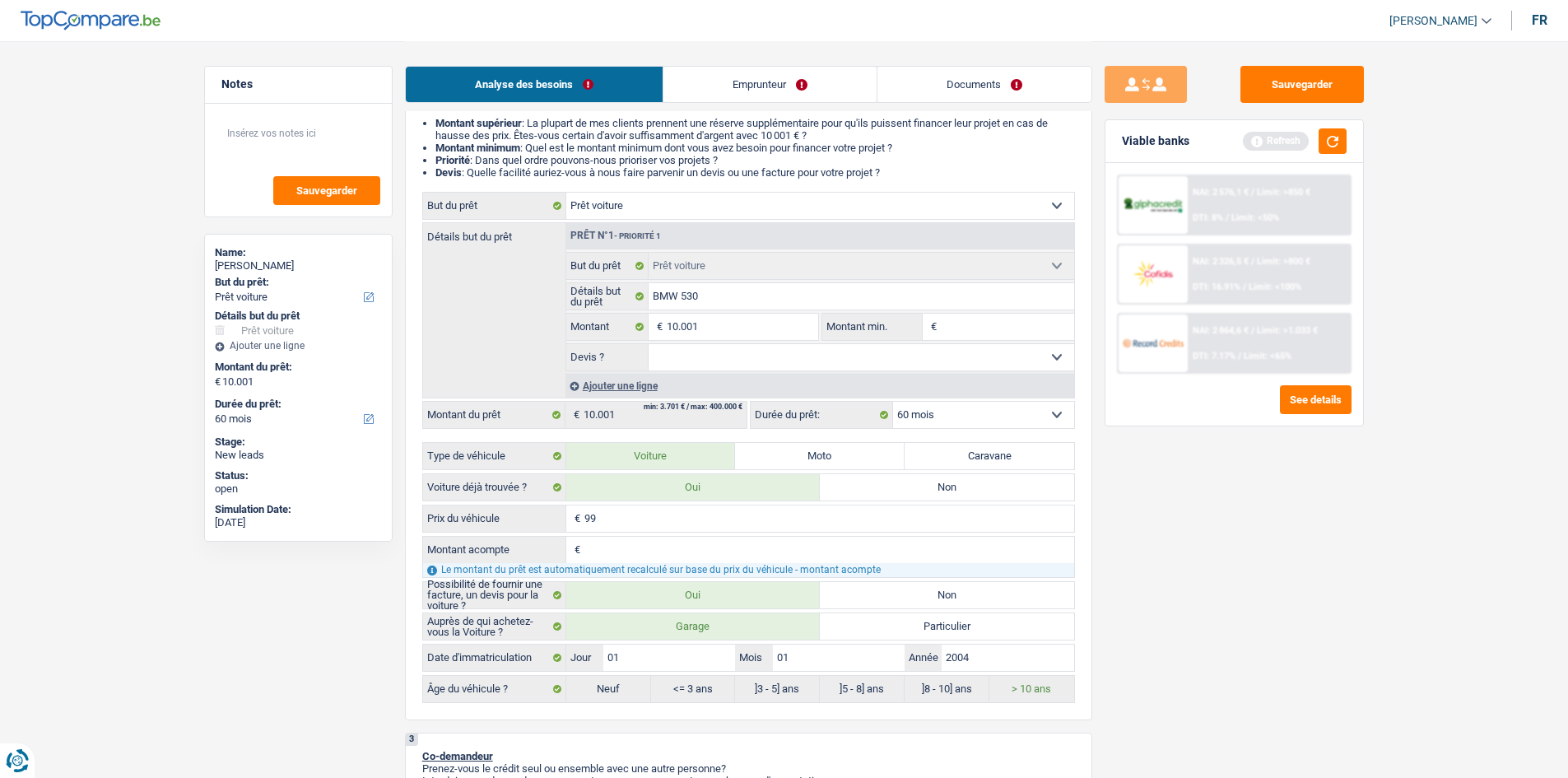
type input "999"
type input "9.990"
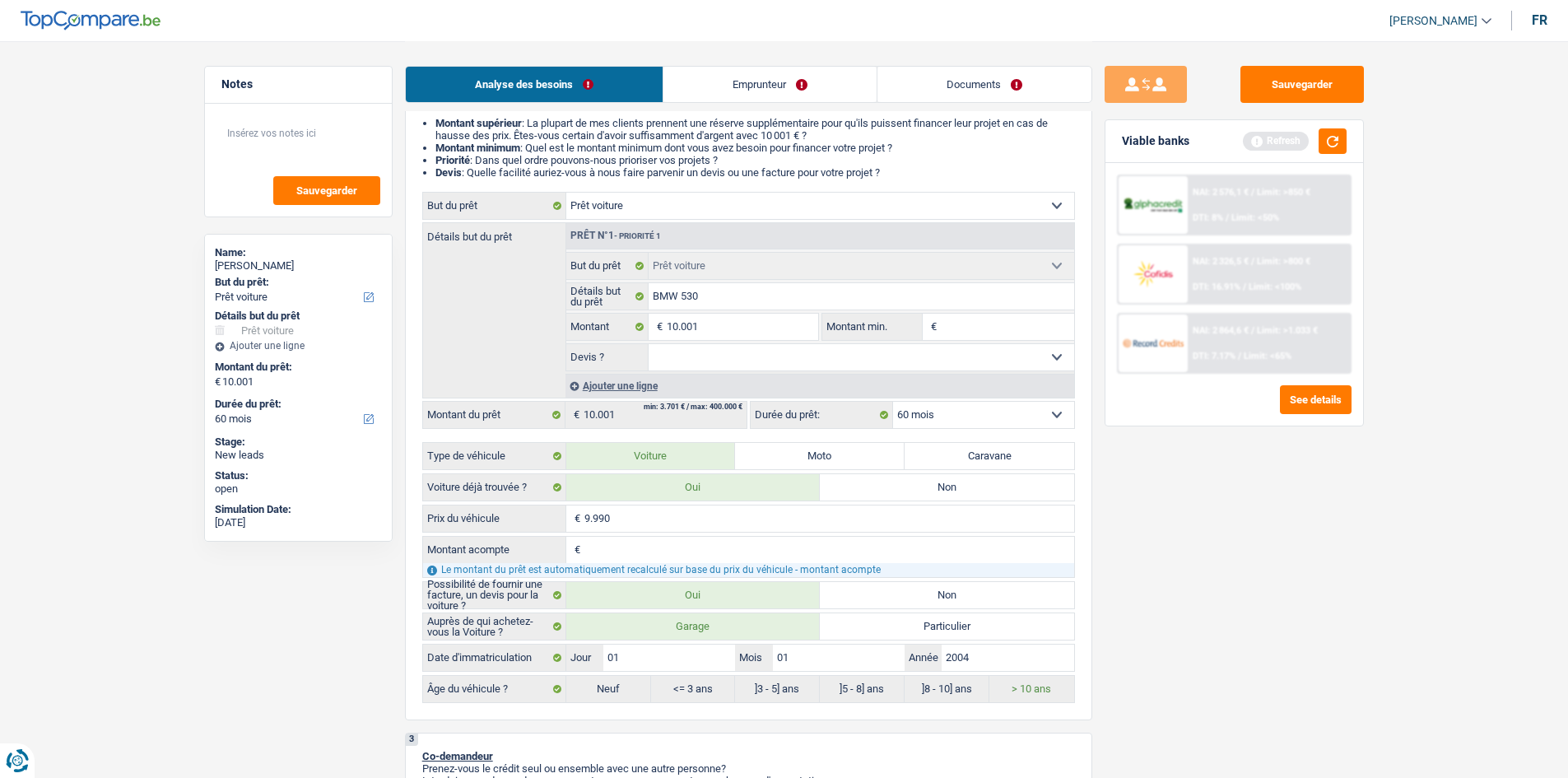
click at [680, 557] on input "Montant acompte" at bounding box center [829, 549] width 489 height 26
type input "-"
type input "1"
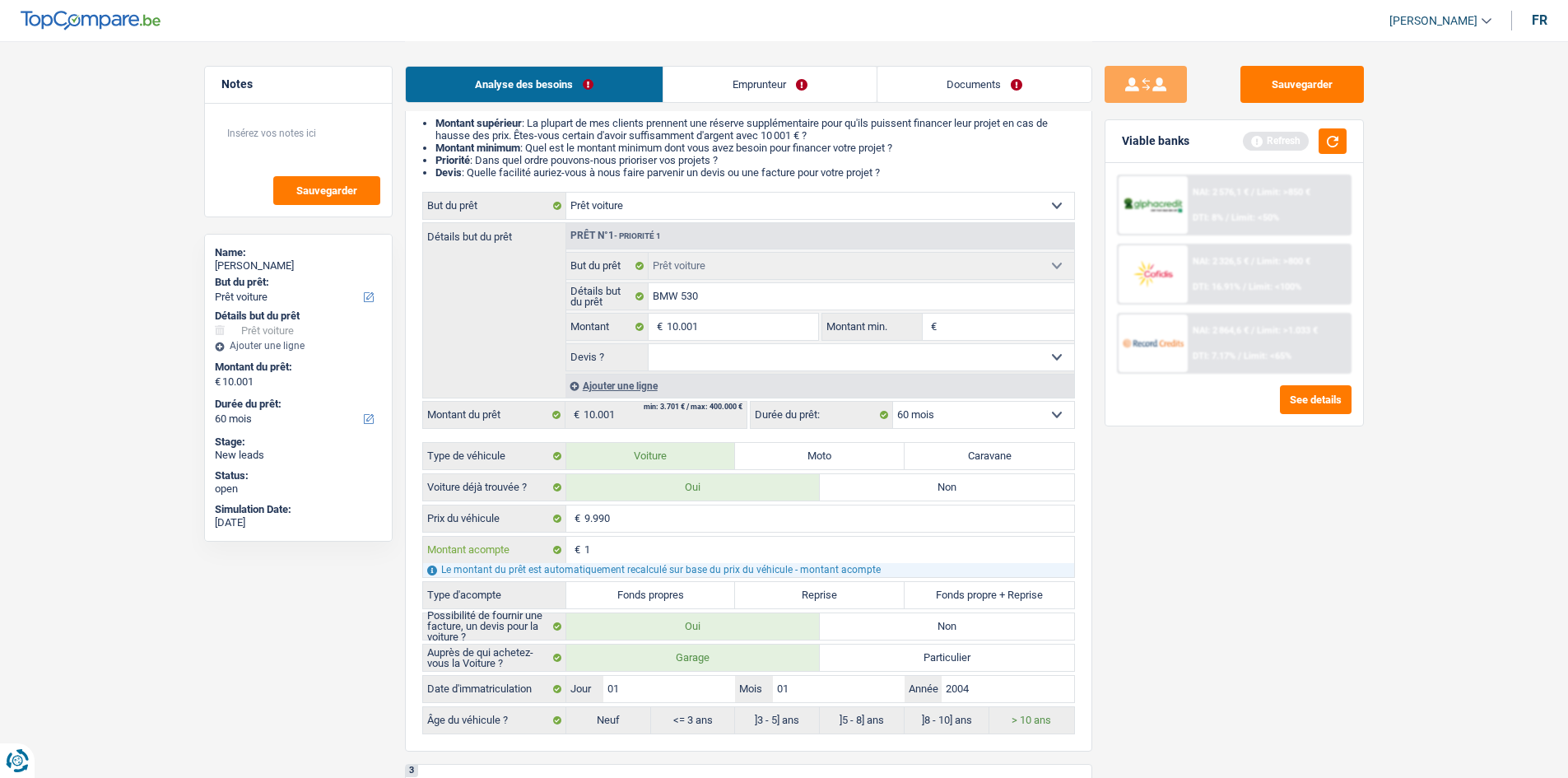
type input "1"
type input "9.989"
select select "48"
type input "9.989"
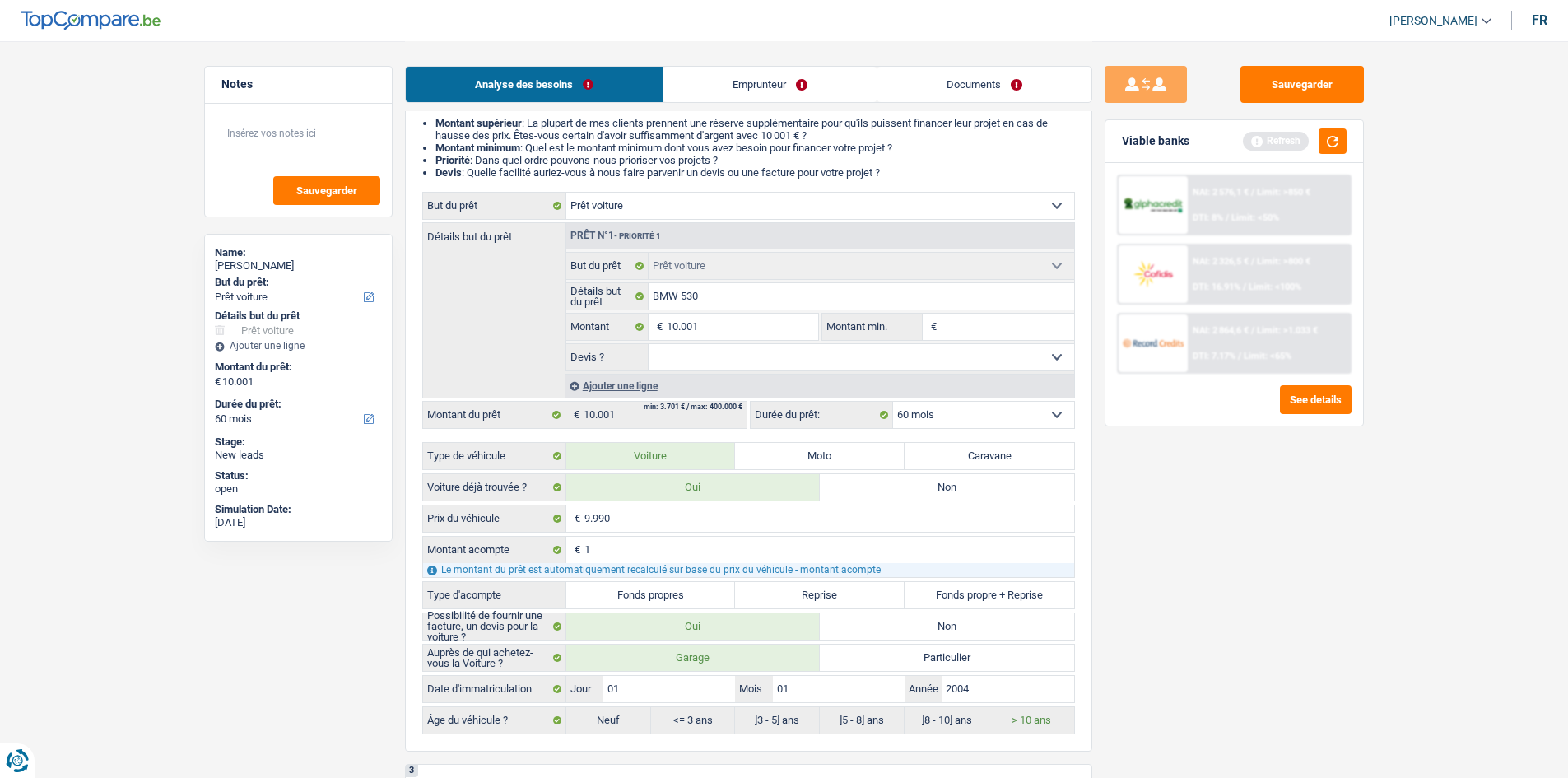
select select "48"
type input "9.989"
select select "48"
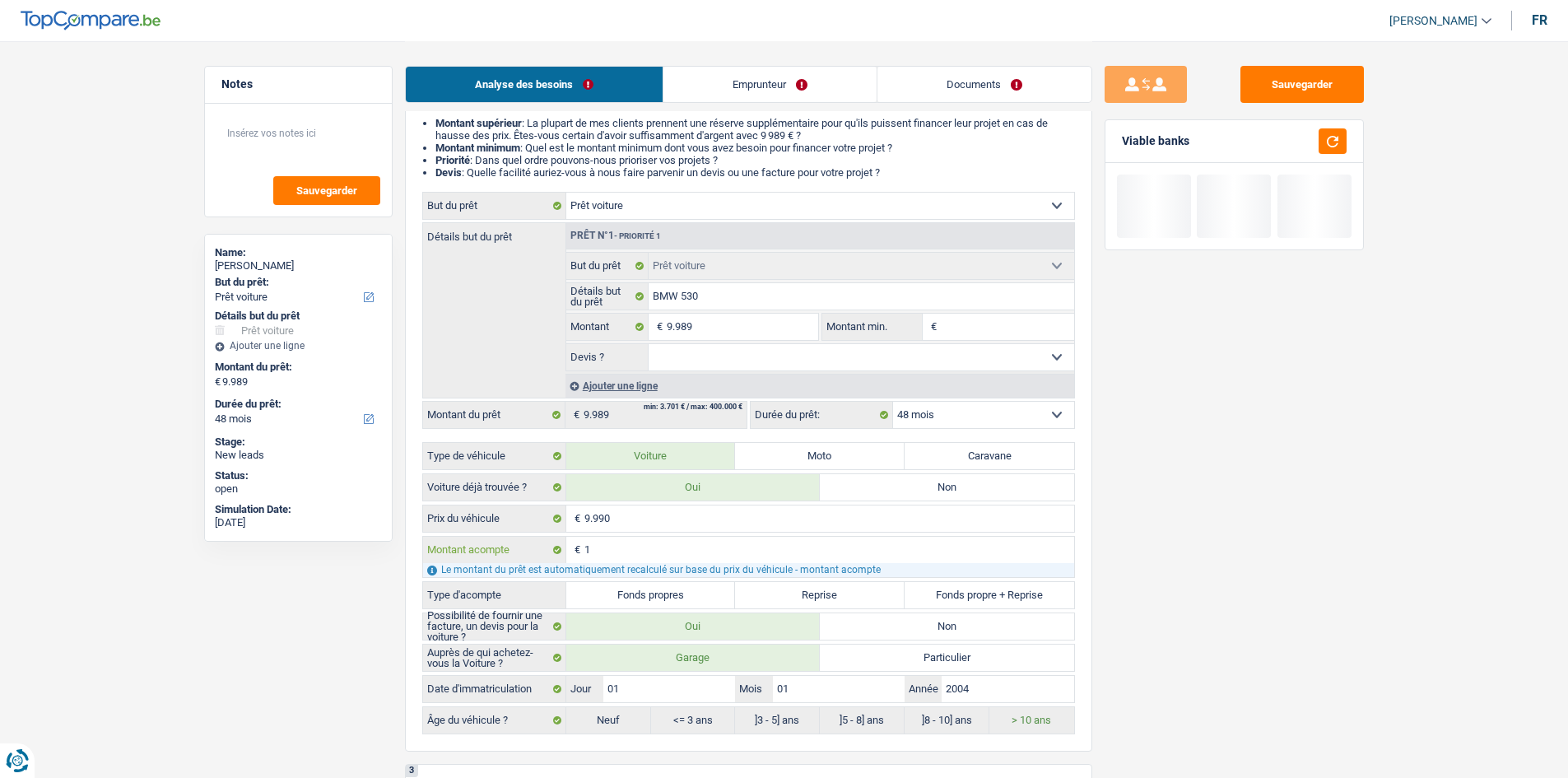
click at [680, 557] on input "1" at bounding box center [829, 549] width 489 height 26
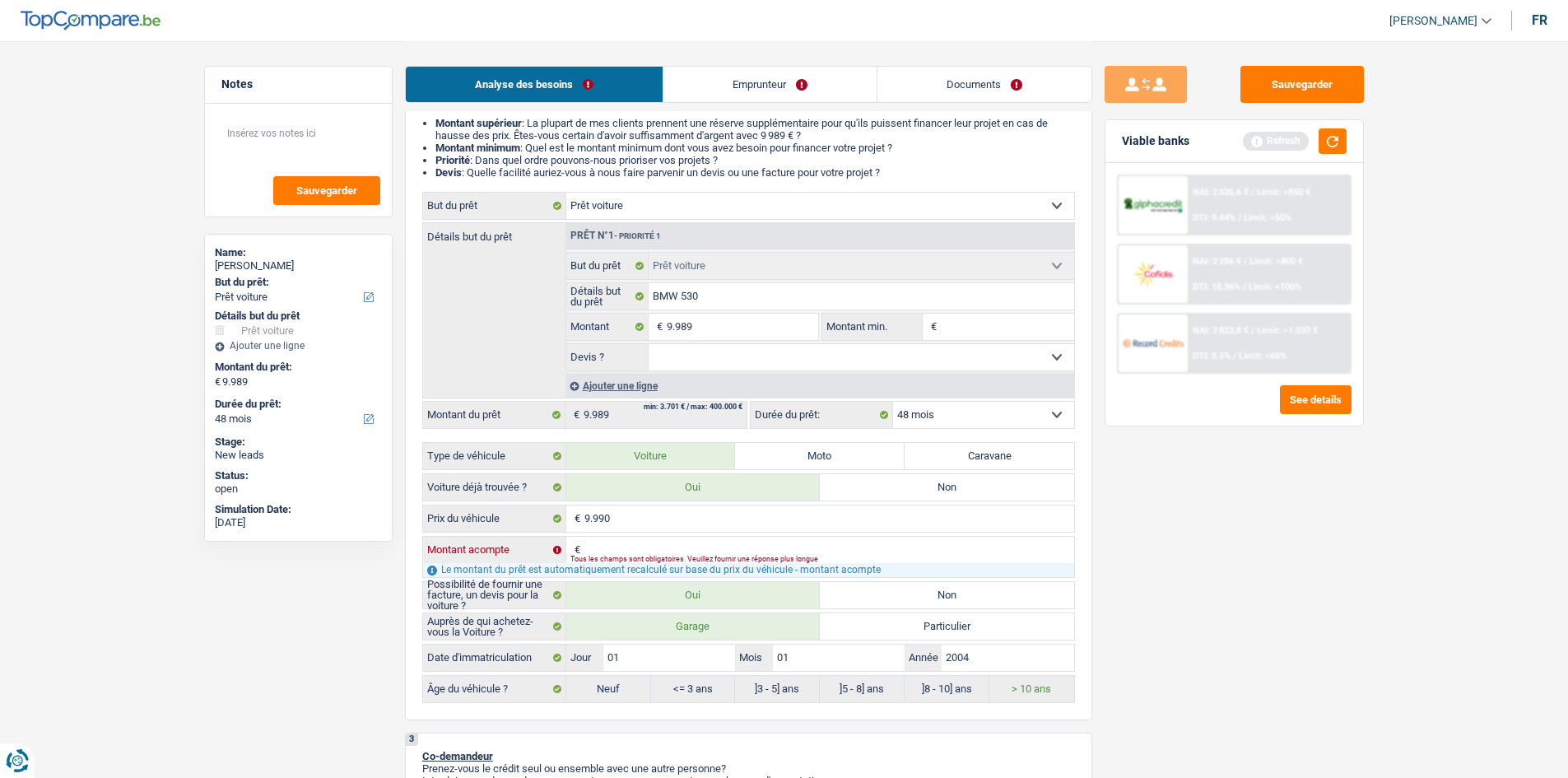
type input "0"
type input "9.990"
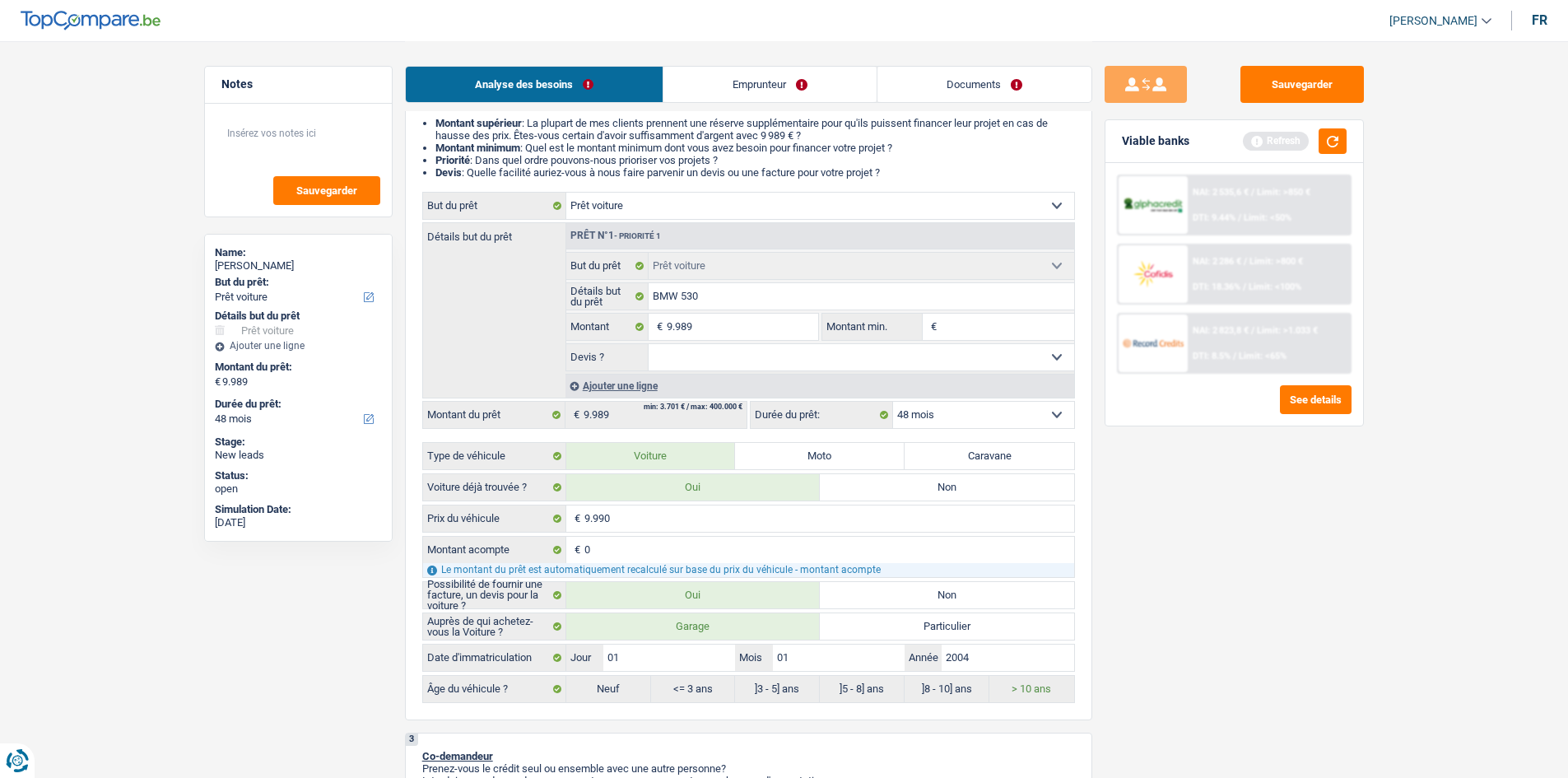
type input "9.990"
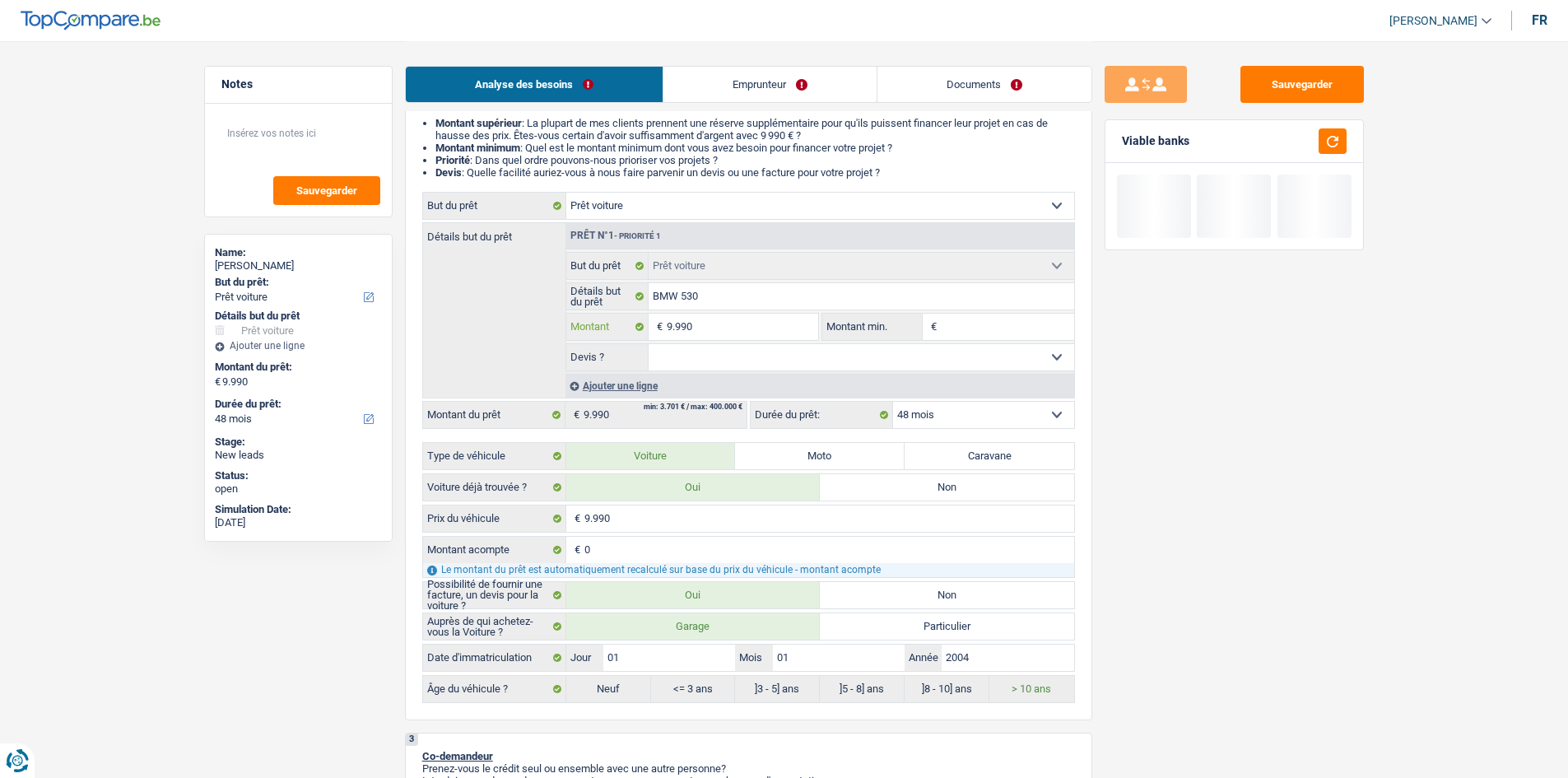
click at [713, 333] on input "9.990" at bounding box center [742, 326] width 151 height 26
type input "999"
type input "99"
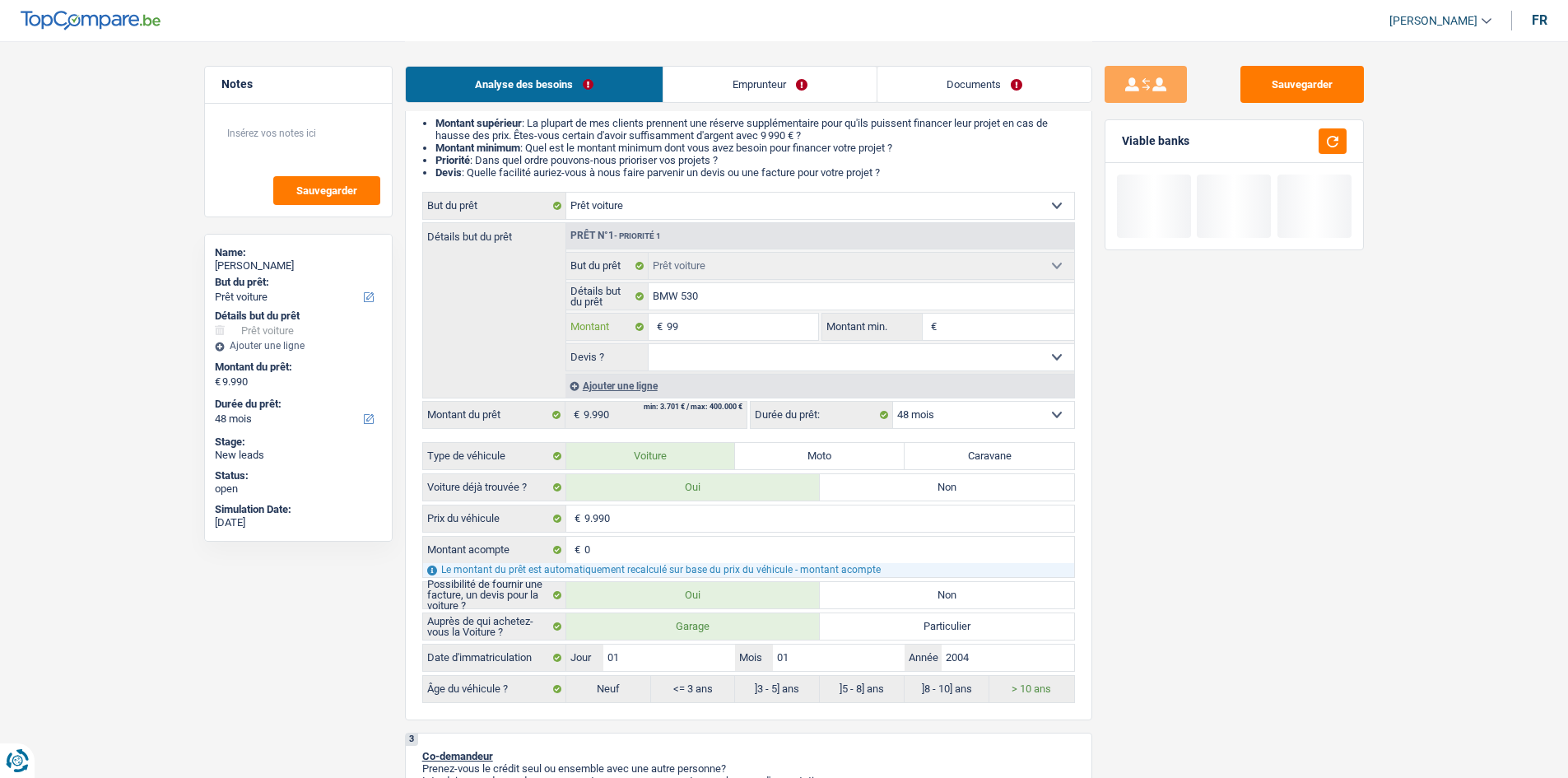
type input "9"
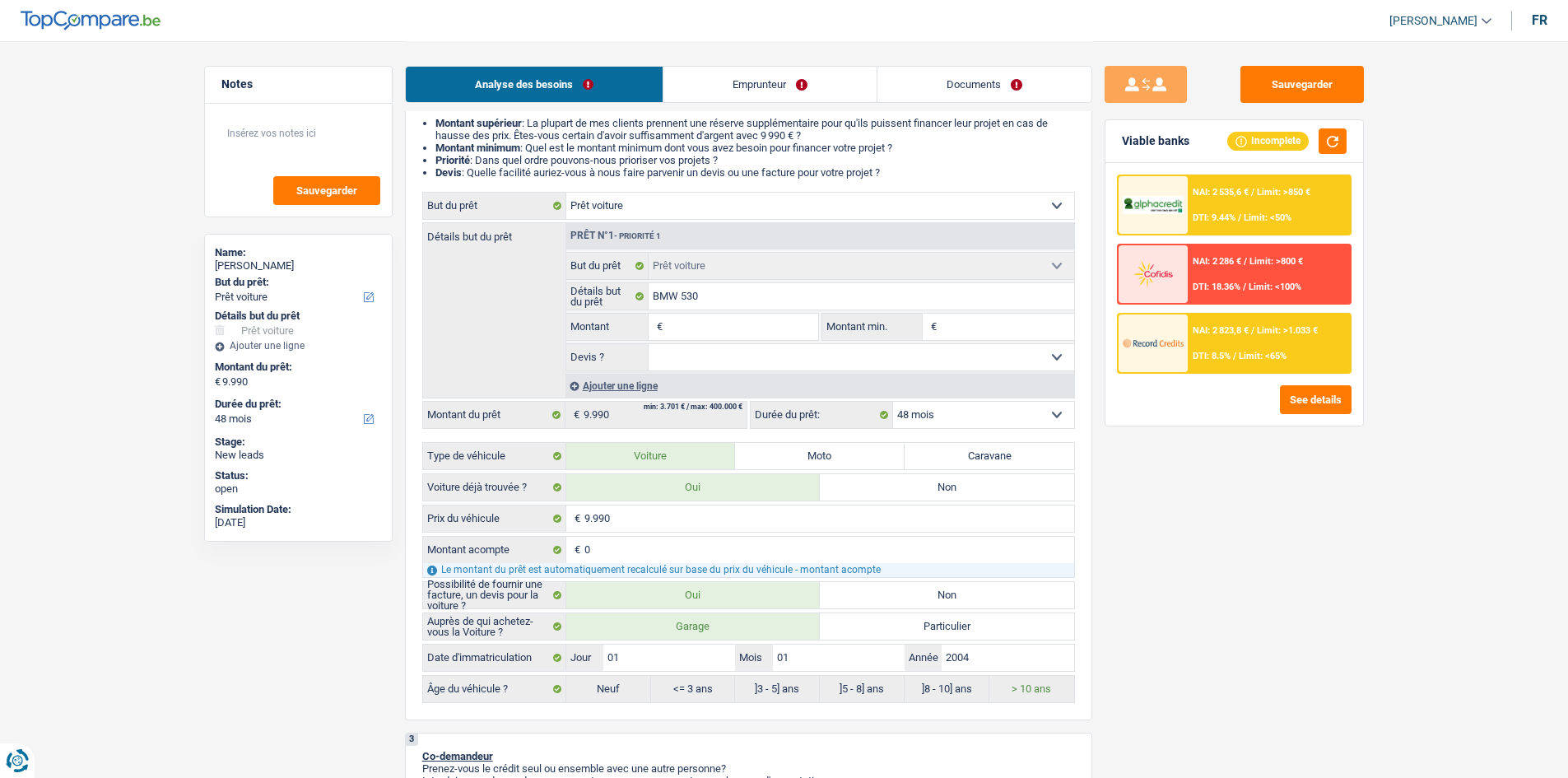
type input "1"
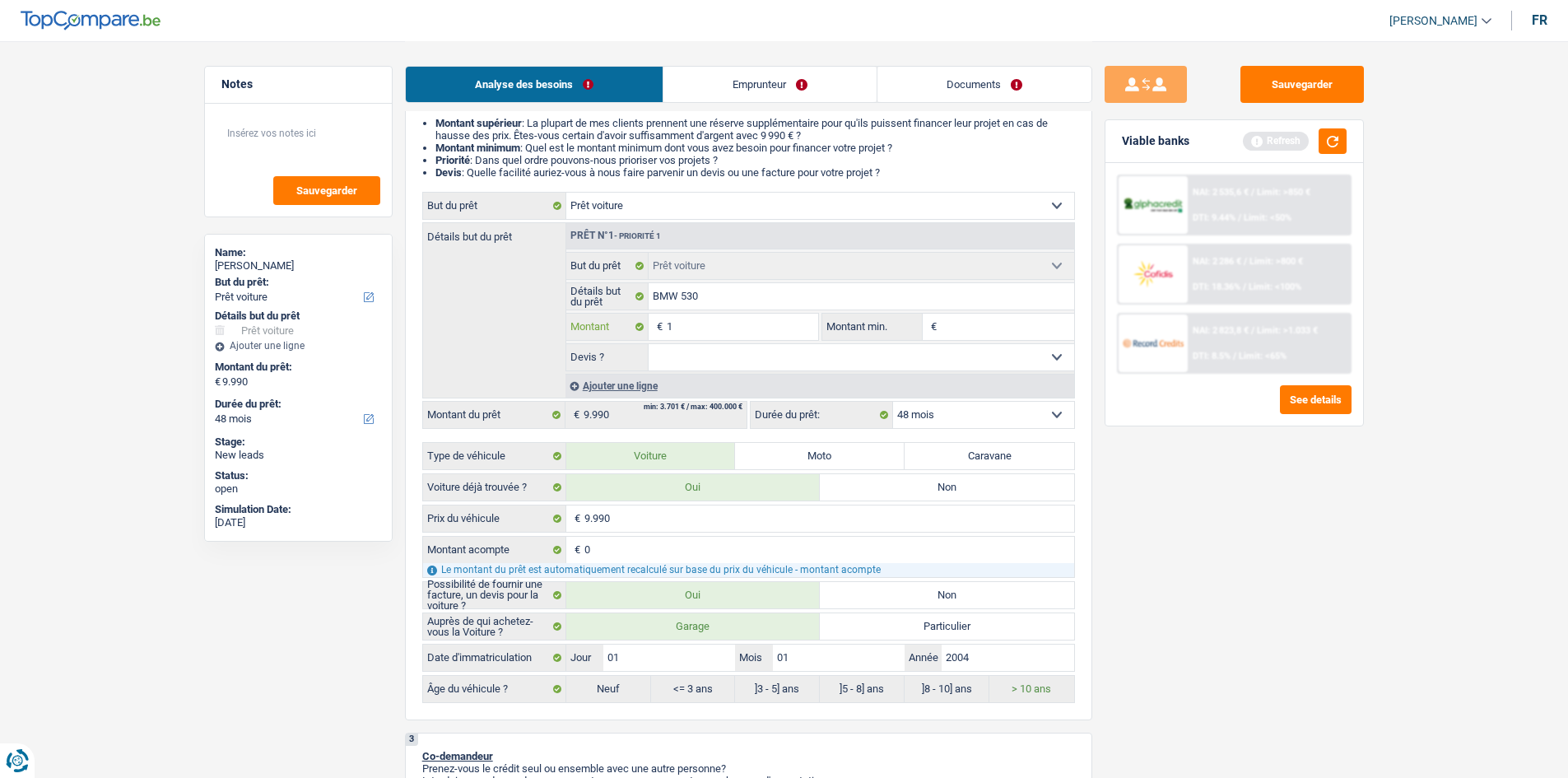
type input "10"
type input "100"
type input "1.000"
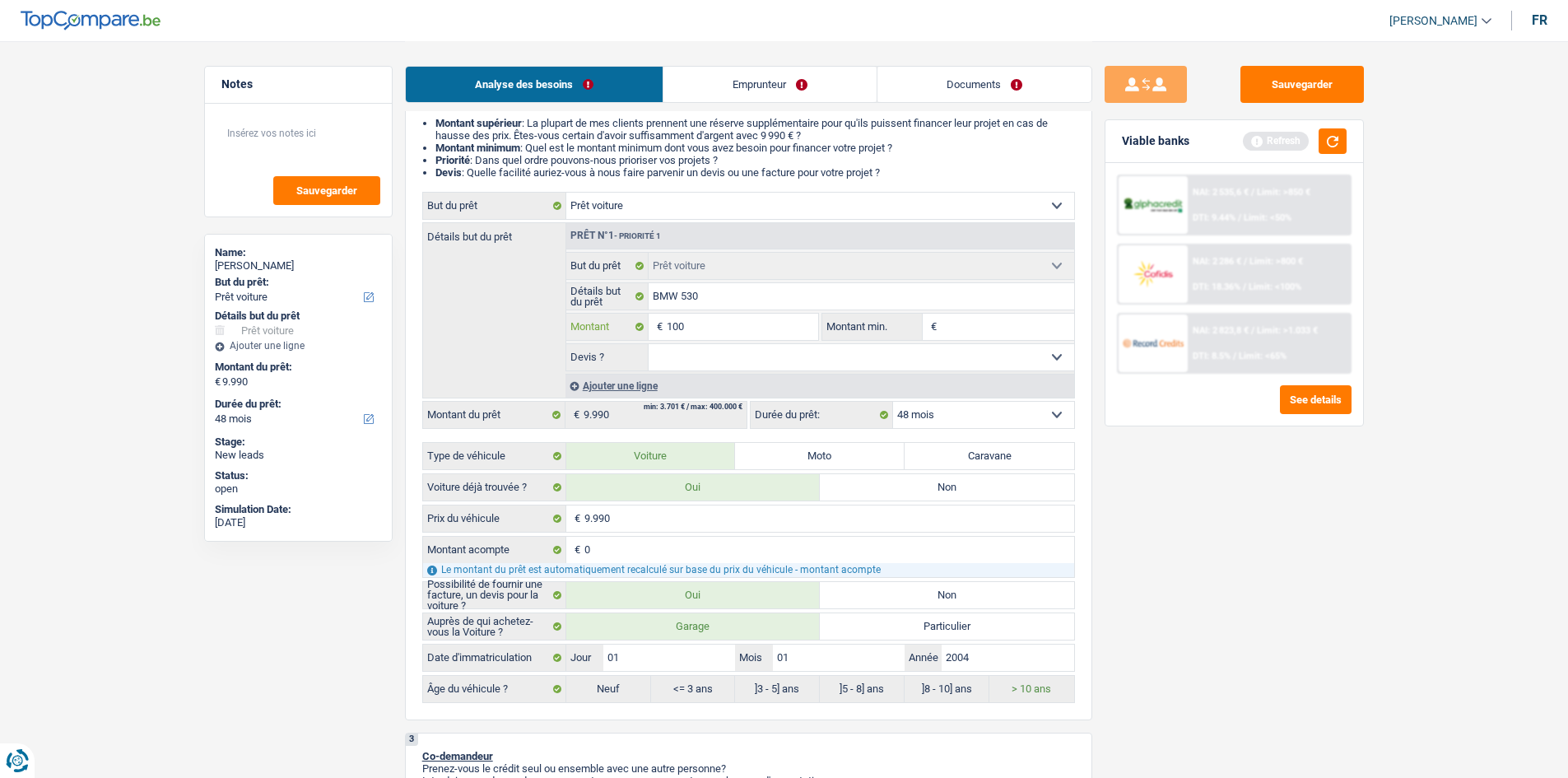
type input "1.000"
type input "10.001"
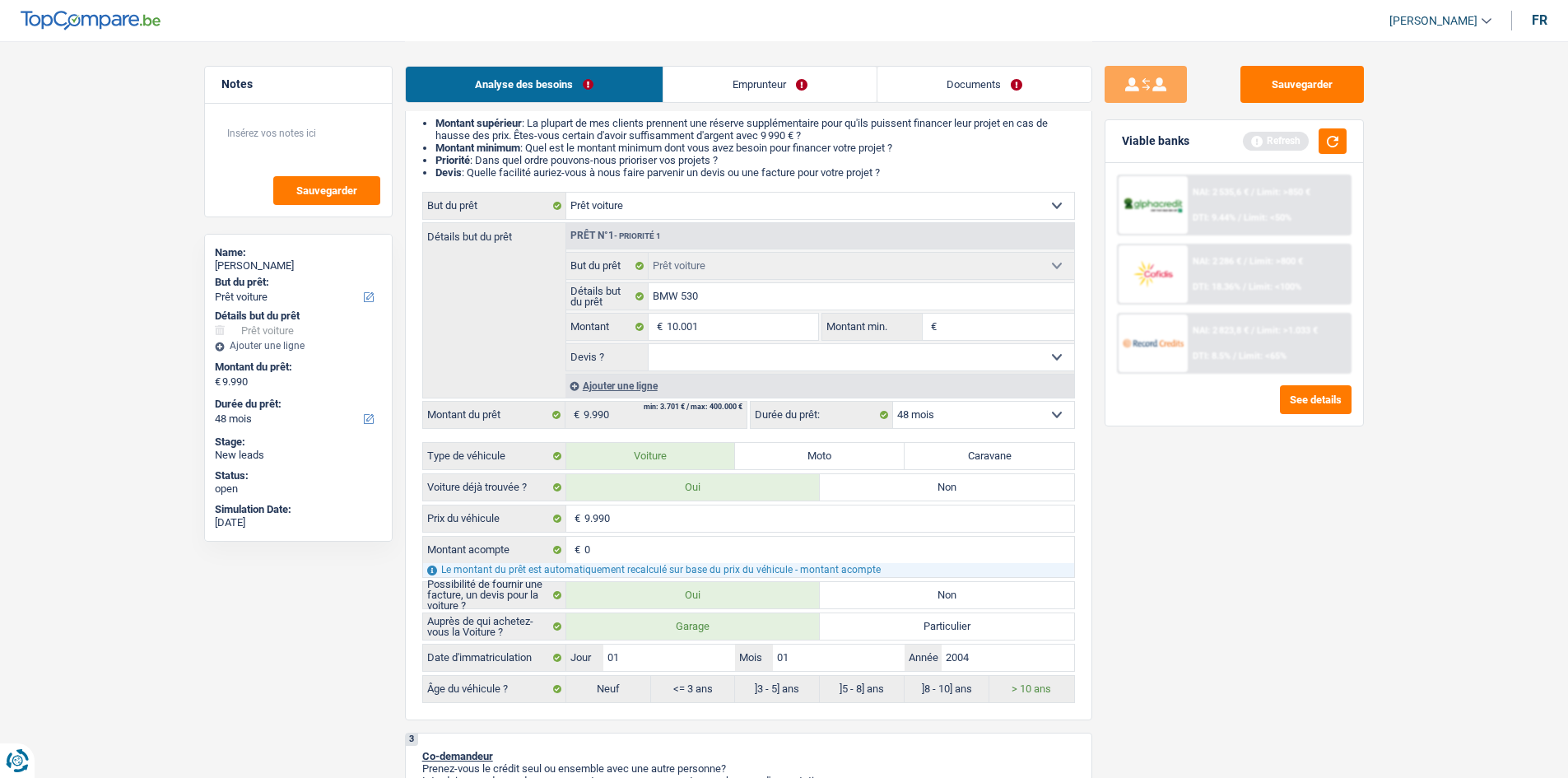
type input "10.001"
select select "60"
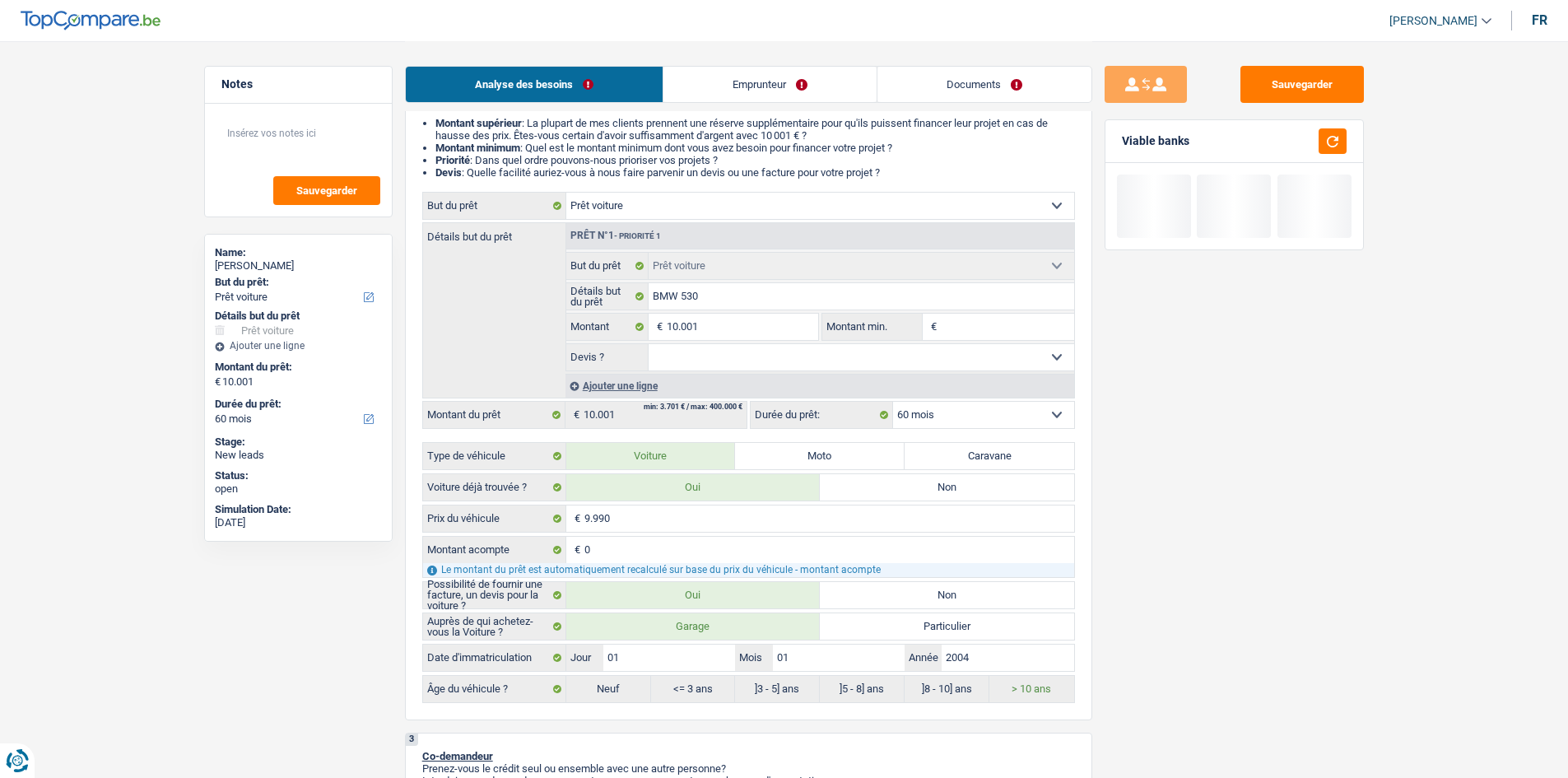
drag, startPoint x: 746, startPoint y: 351, endPoint x: 741, endPoint y: 362, distance: 12.1
click at [746, 351] on select "Oui Non Non répondu Sélectionner une option" at bounding box center [862, 357] width 426 height 26
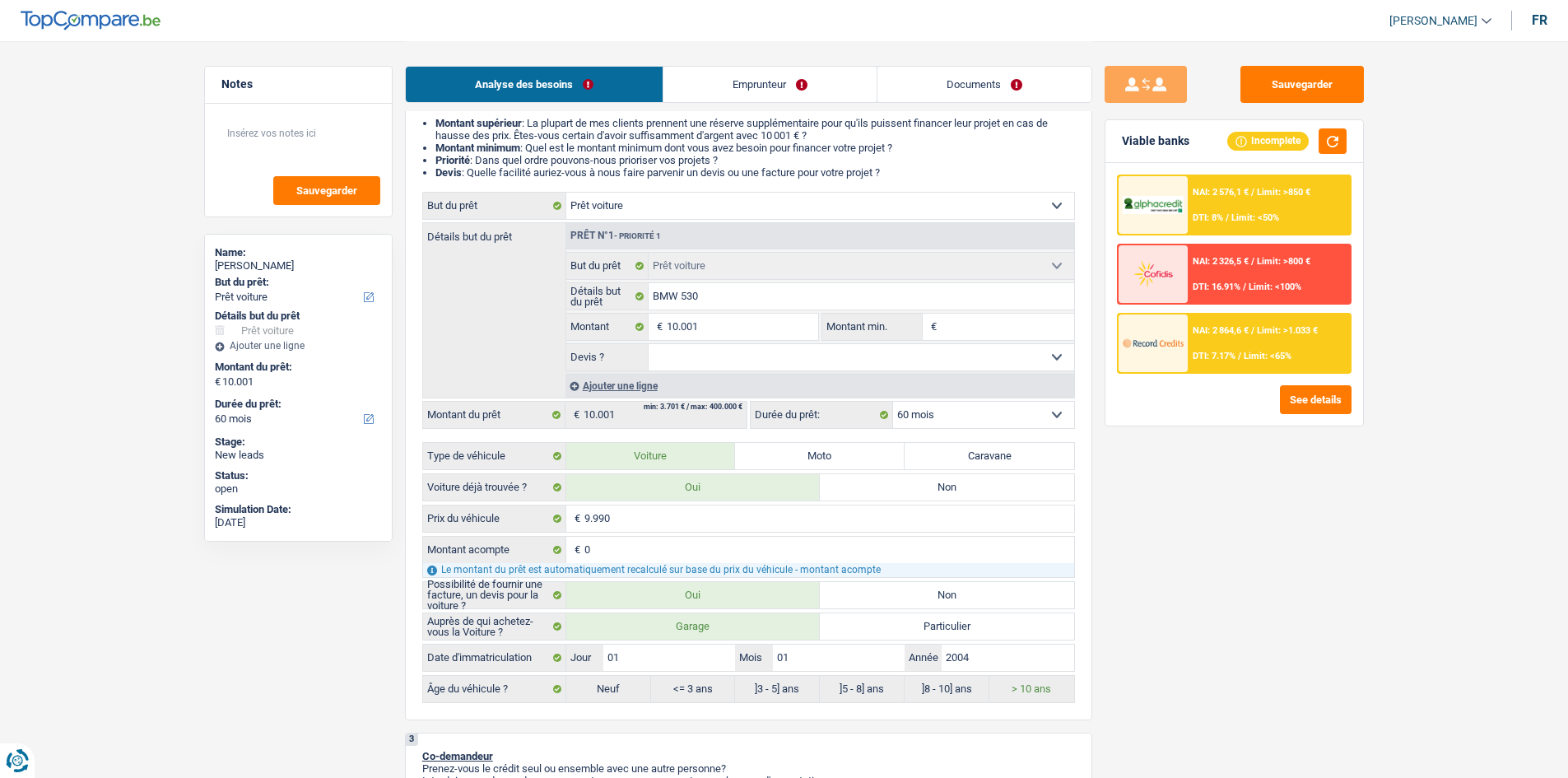
select select "yes"
click at [649, 344] on select "Oui Non Non répondu Sélectionner une option" at bounding box center [862, 357] width 426 height 26
select select "yes"
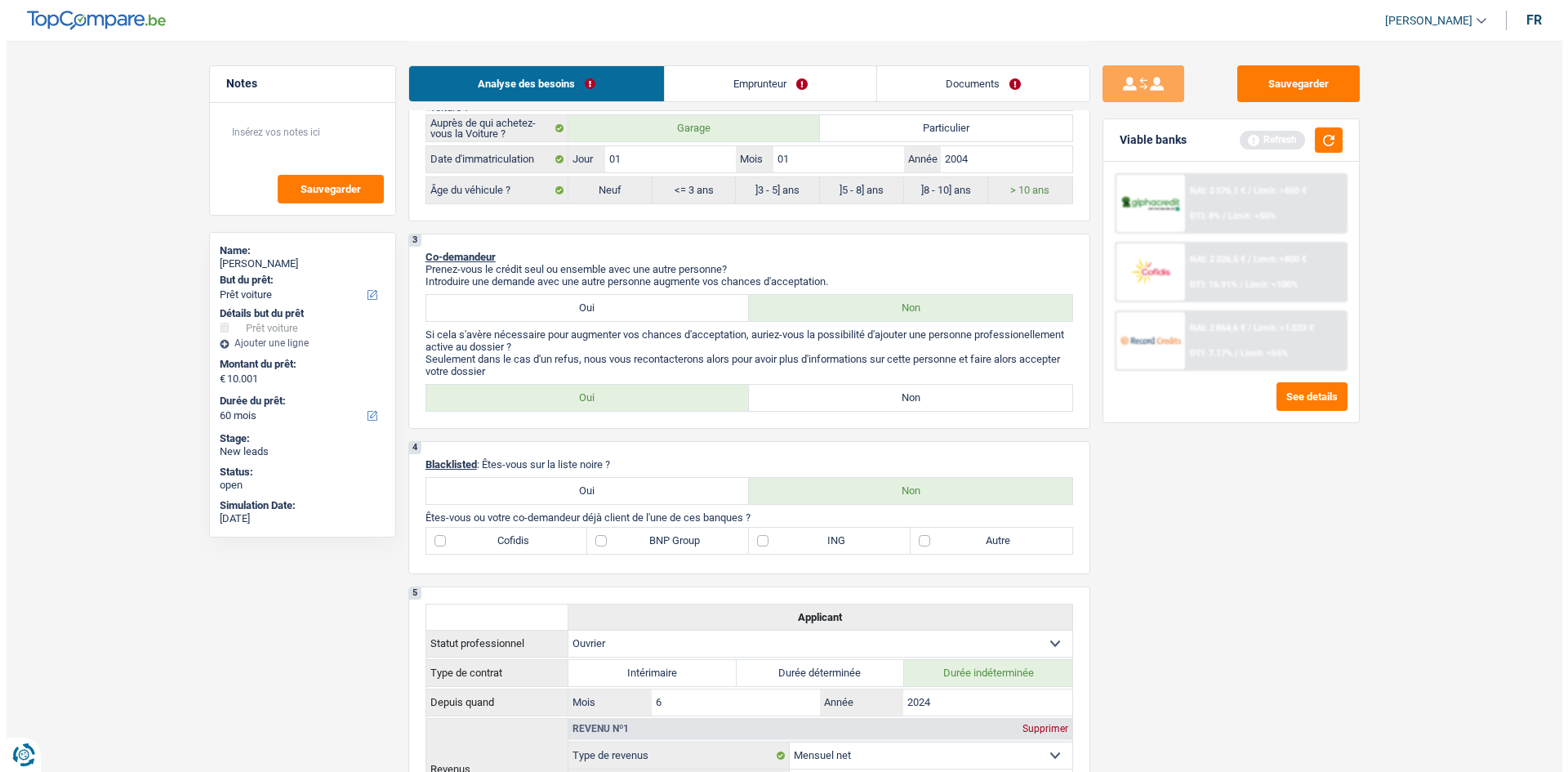
scroll to position [736, 0]
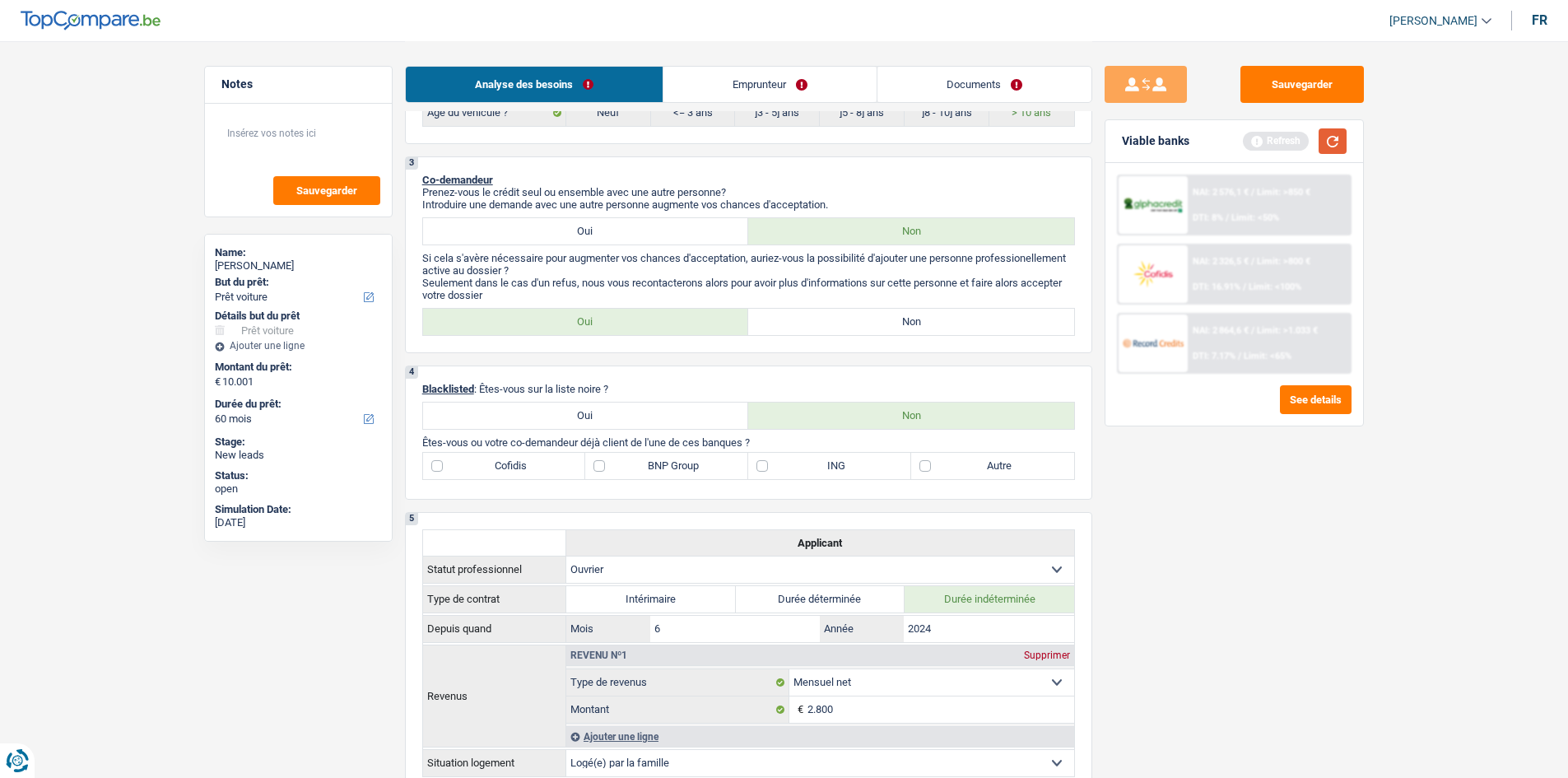
click at [1343, 143] on button "button" at bounding box center [1332, 141] width 28 height 25
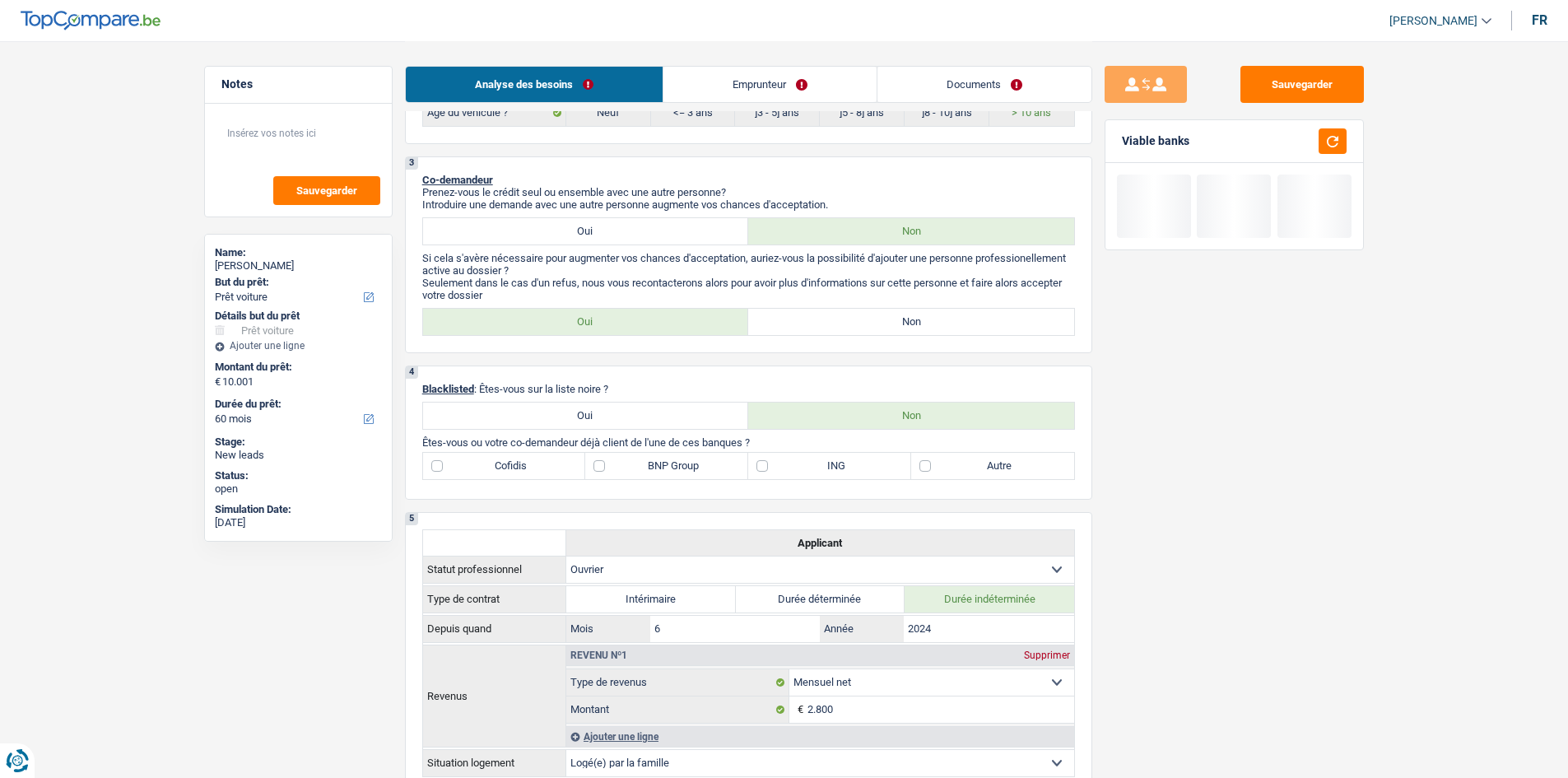
click at [921, 316] on label "Non" at bounding box center [912, 321] width 326 height 26
click at [921, 316] on input "Non" at bounding box center [912, 321] width 326 height 26
radio input "true"
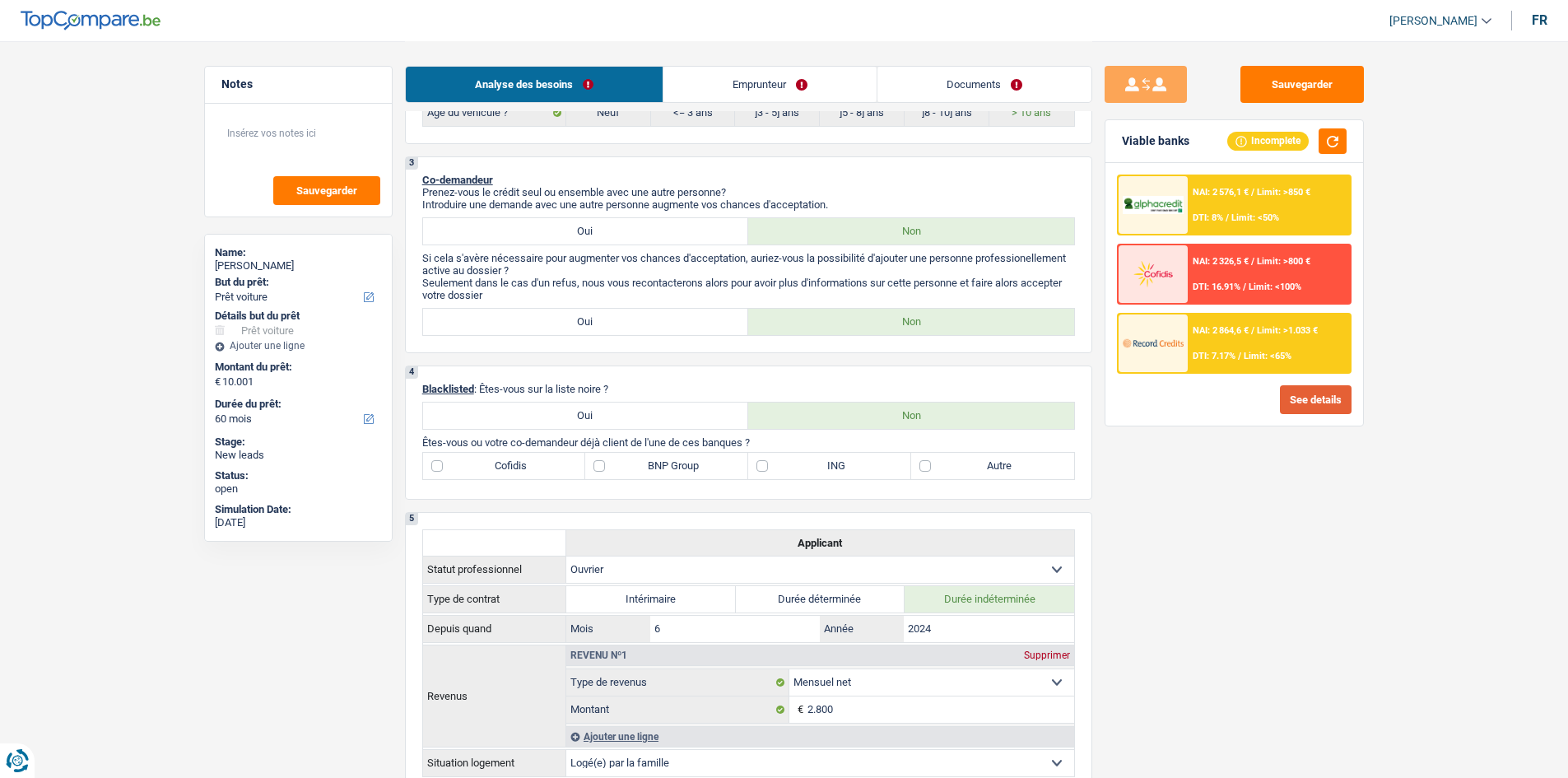
click at [1291, 408] on button "See details" at bounding box center [1316, 400] width 72 height 29
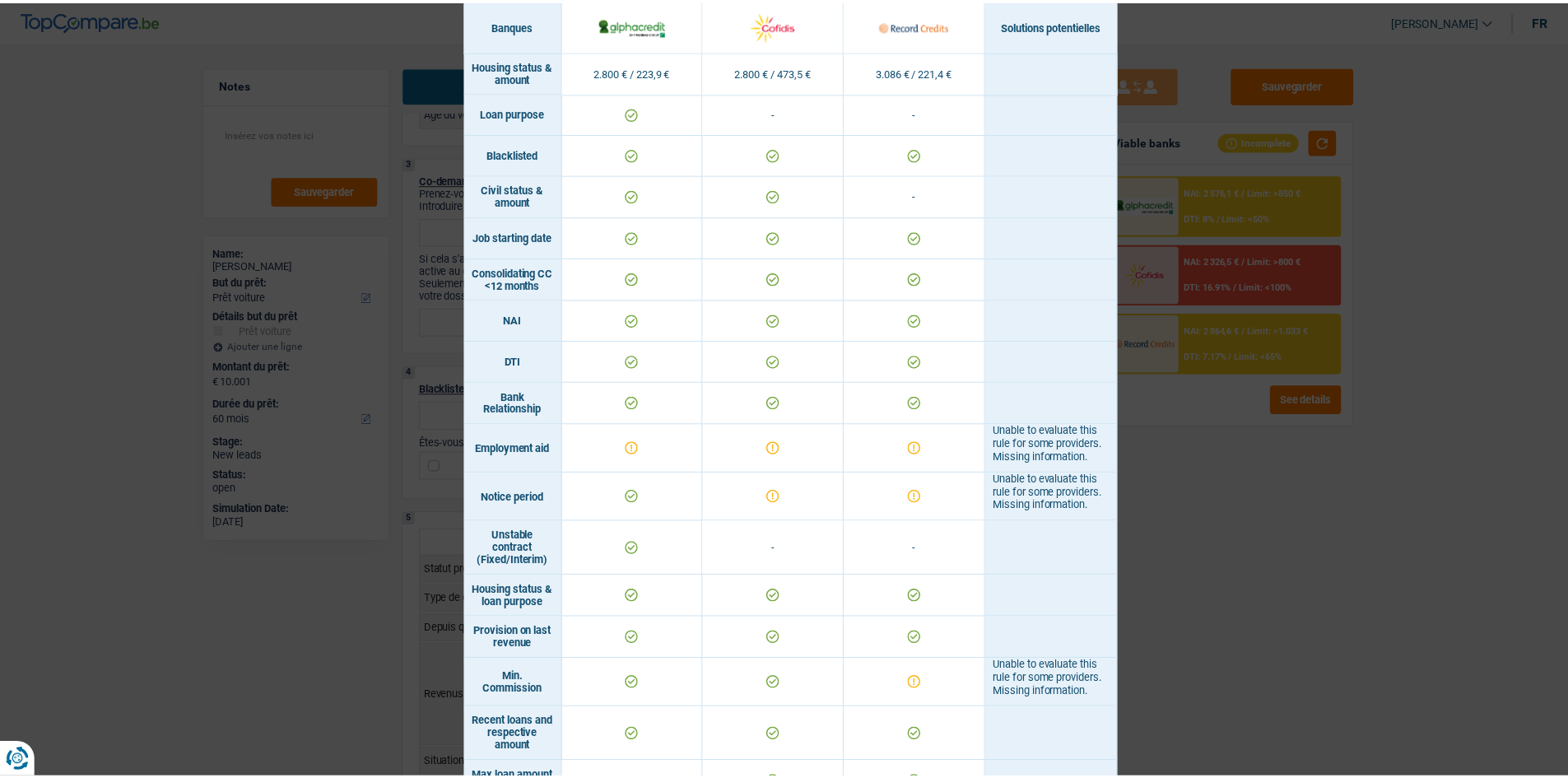
scroll to position [921, 0]
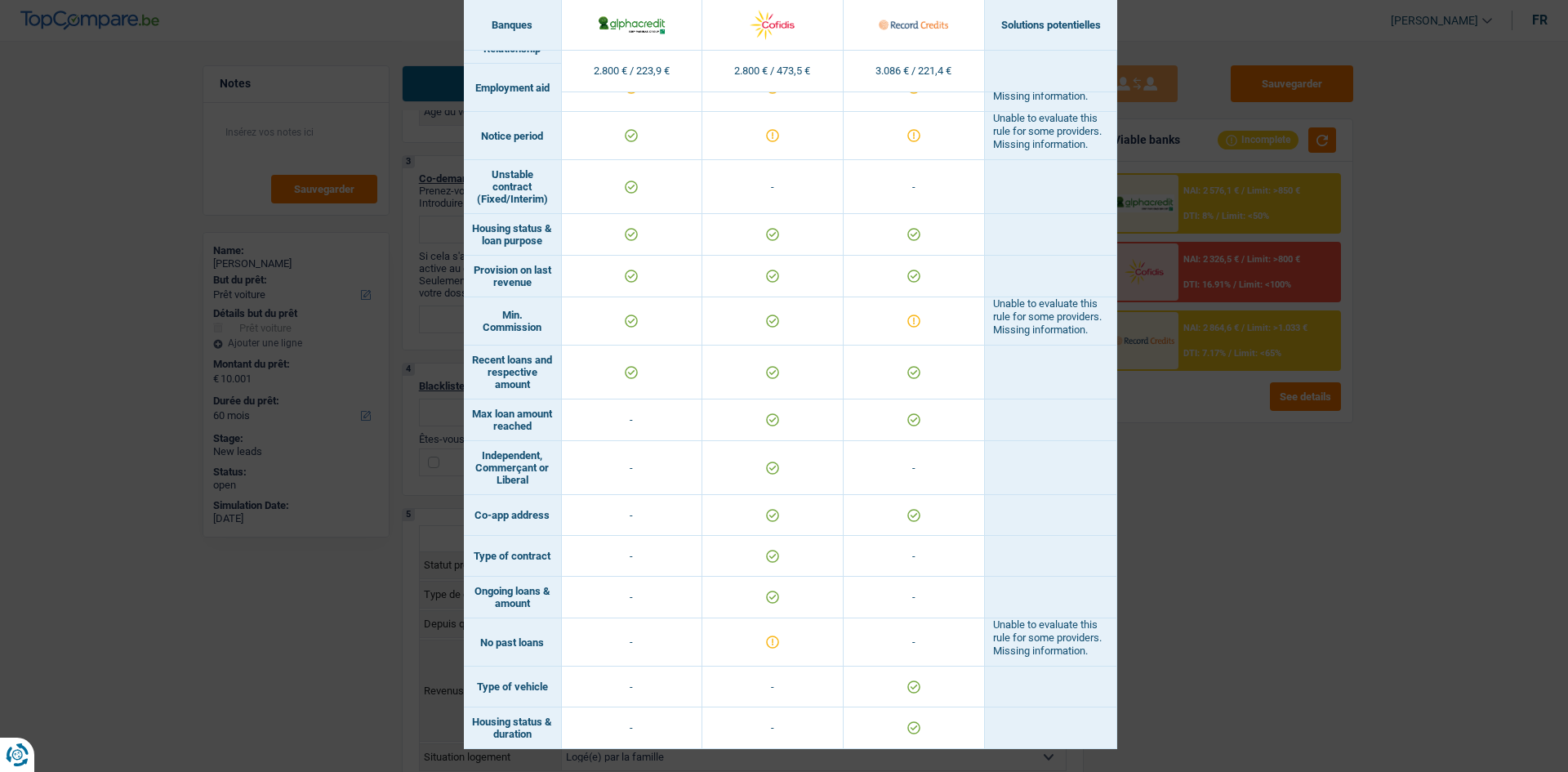
drag, startPoint x: 1229, startPoint y: 508, endPoint x: 1218, endPoint y: 492, distance: 19.4
click at [1229, 507] on div "Banks conditions × Banques Solutions potentielles Revenus / Charges 2.800 € / 2…" at bounding box center [784, 386] width 1568 height 772
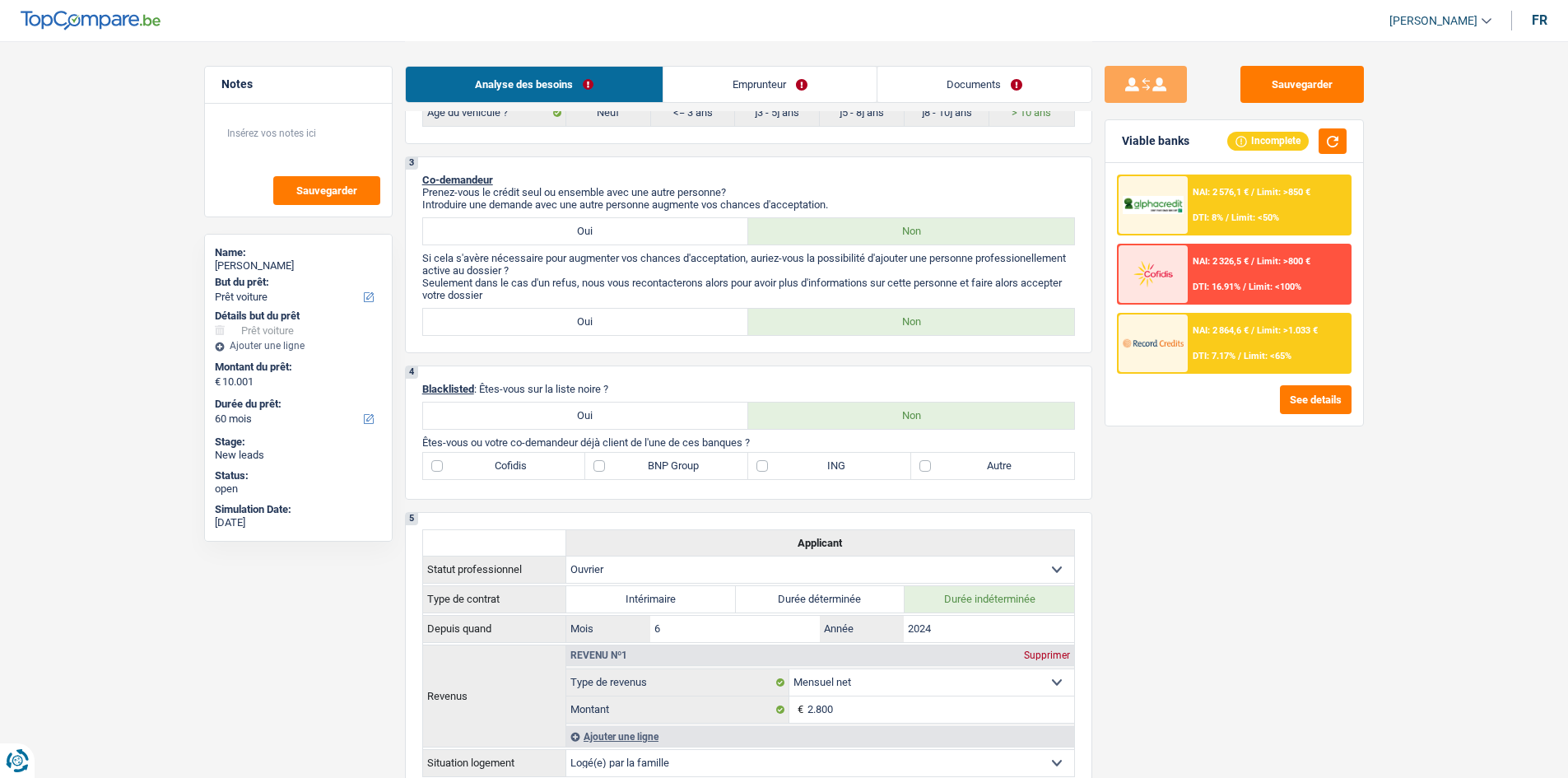
click at [626, 408] on label "Oui" at bounding box center [586, 415] width 326 height 26
click at [626, 408] on input "Oui" at bounding box center [586, 415] width 326 height 26
radio input "true"
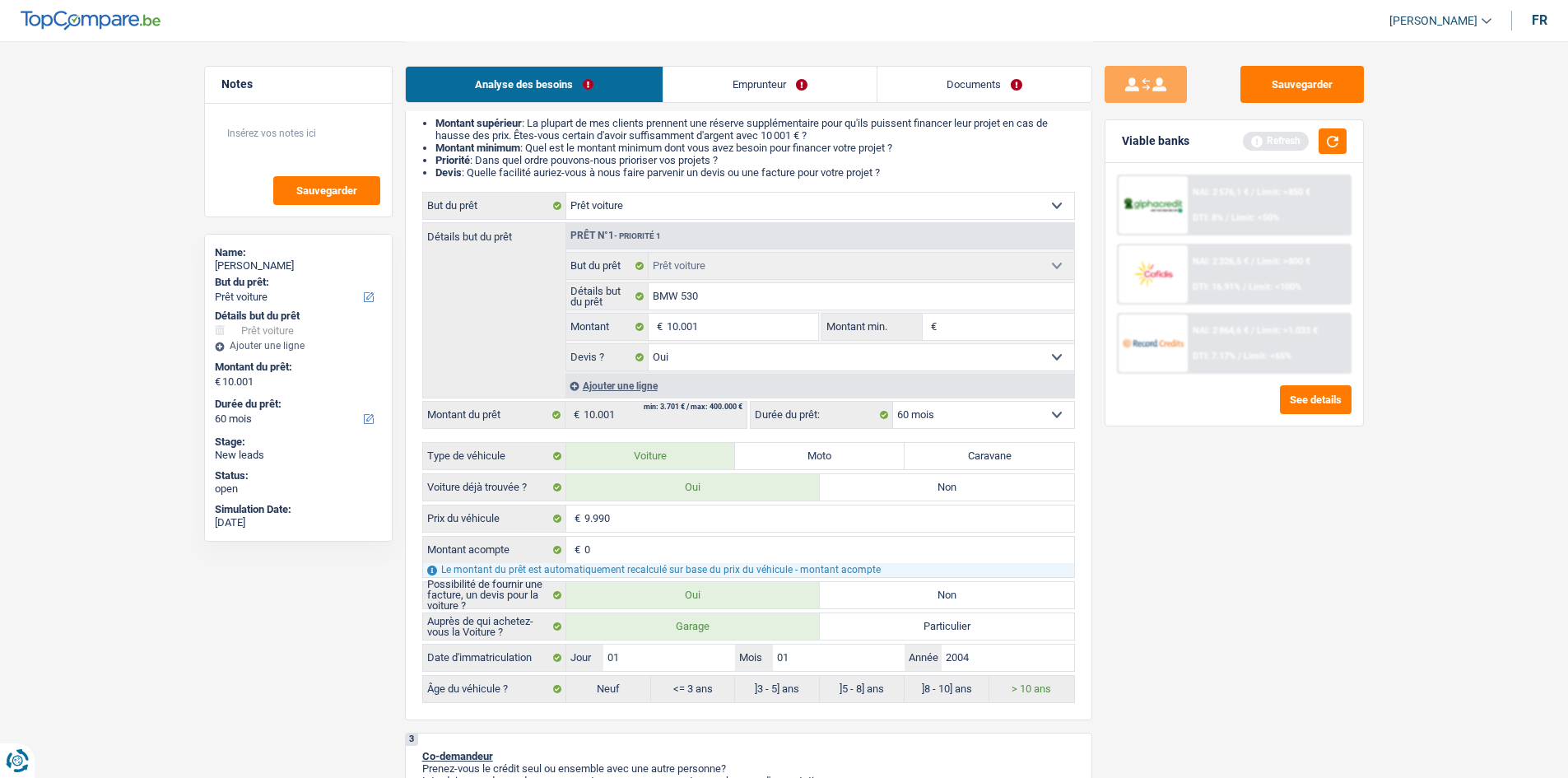
scroll to position [0, 0]
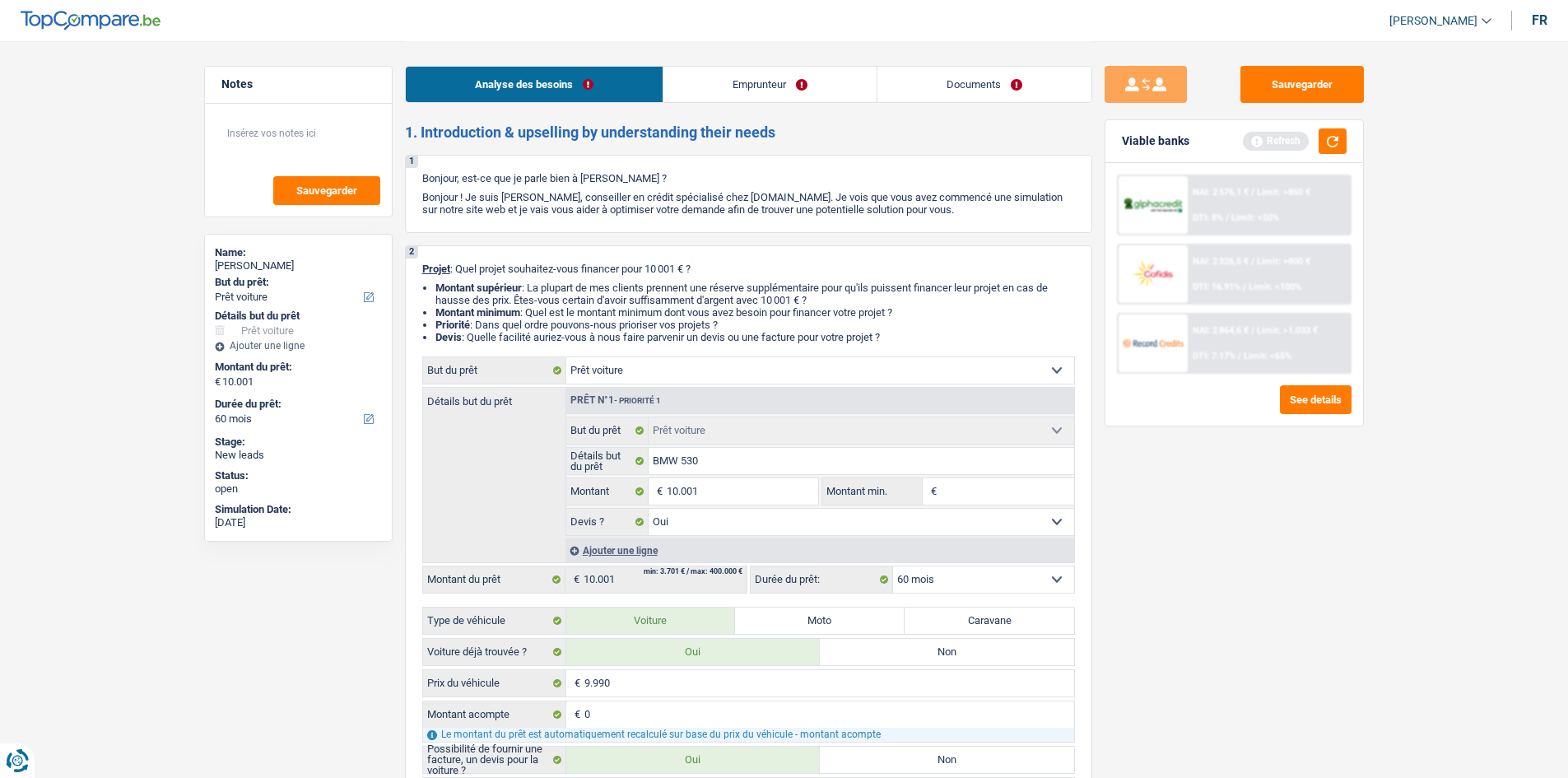
click at [845, 79] on link "Emprunteur" at bounding box center [770, 83] width 213 height 35
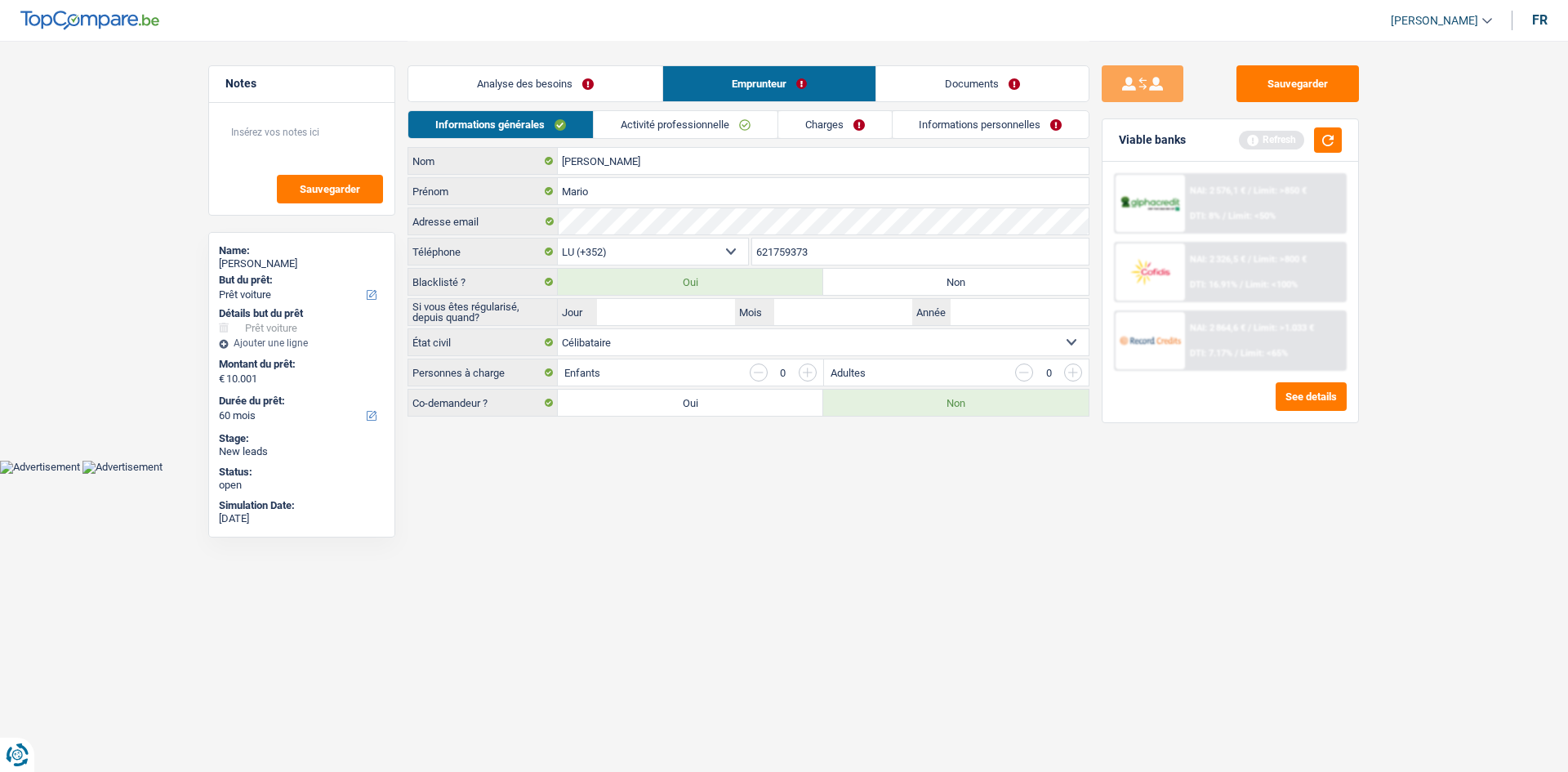
click at [959, 84] on link "Documents" at bounding box center [982, 83] width 213 height 35
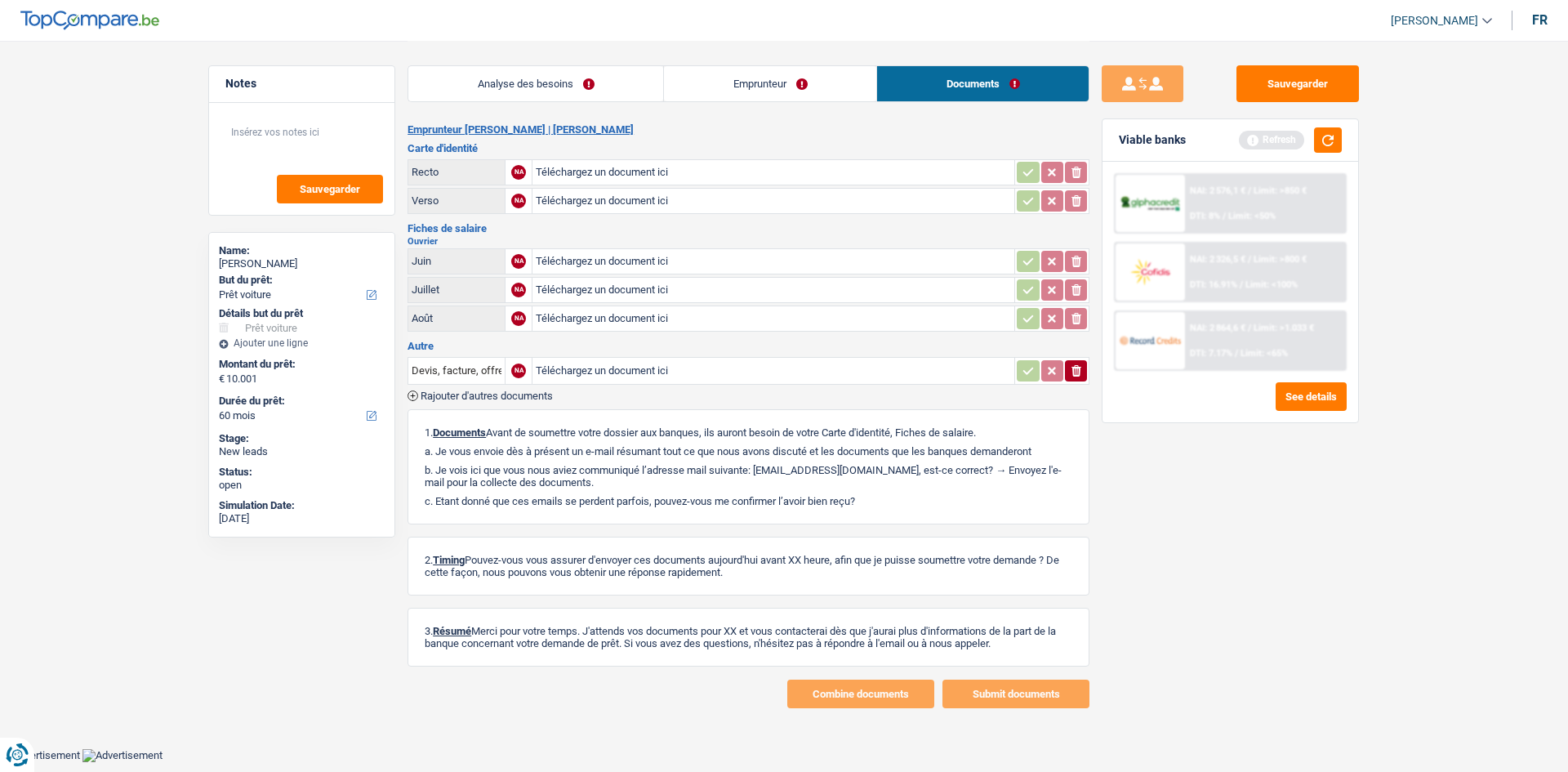
click at [837, 87] on link "Emprunteur" at bounding box center [770, 83] width 213 height 35
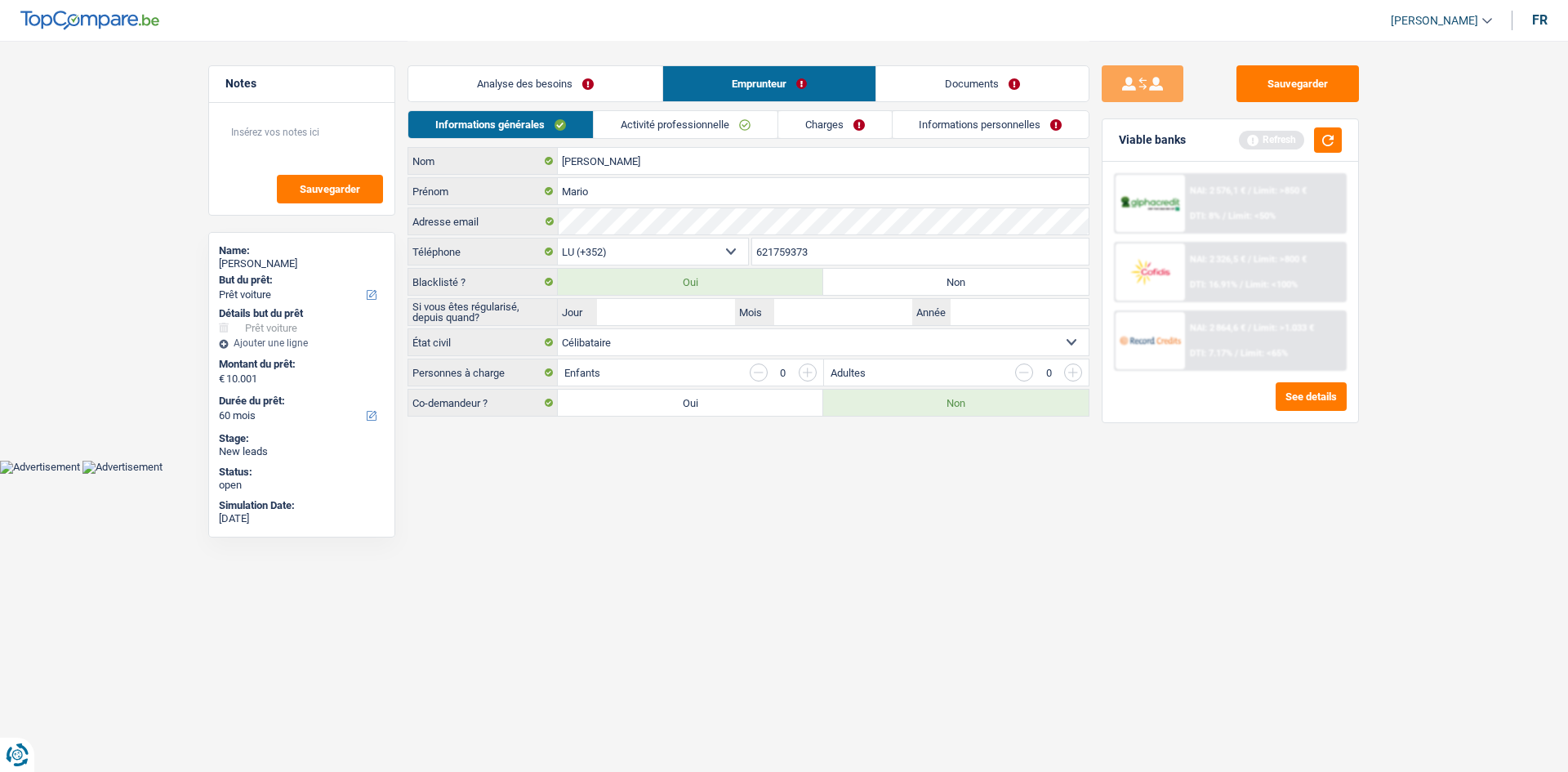
click at [564, 70] on link "Analyse des besoins" at bounding box center [535, 83] width 254 height 35
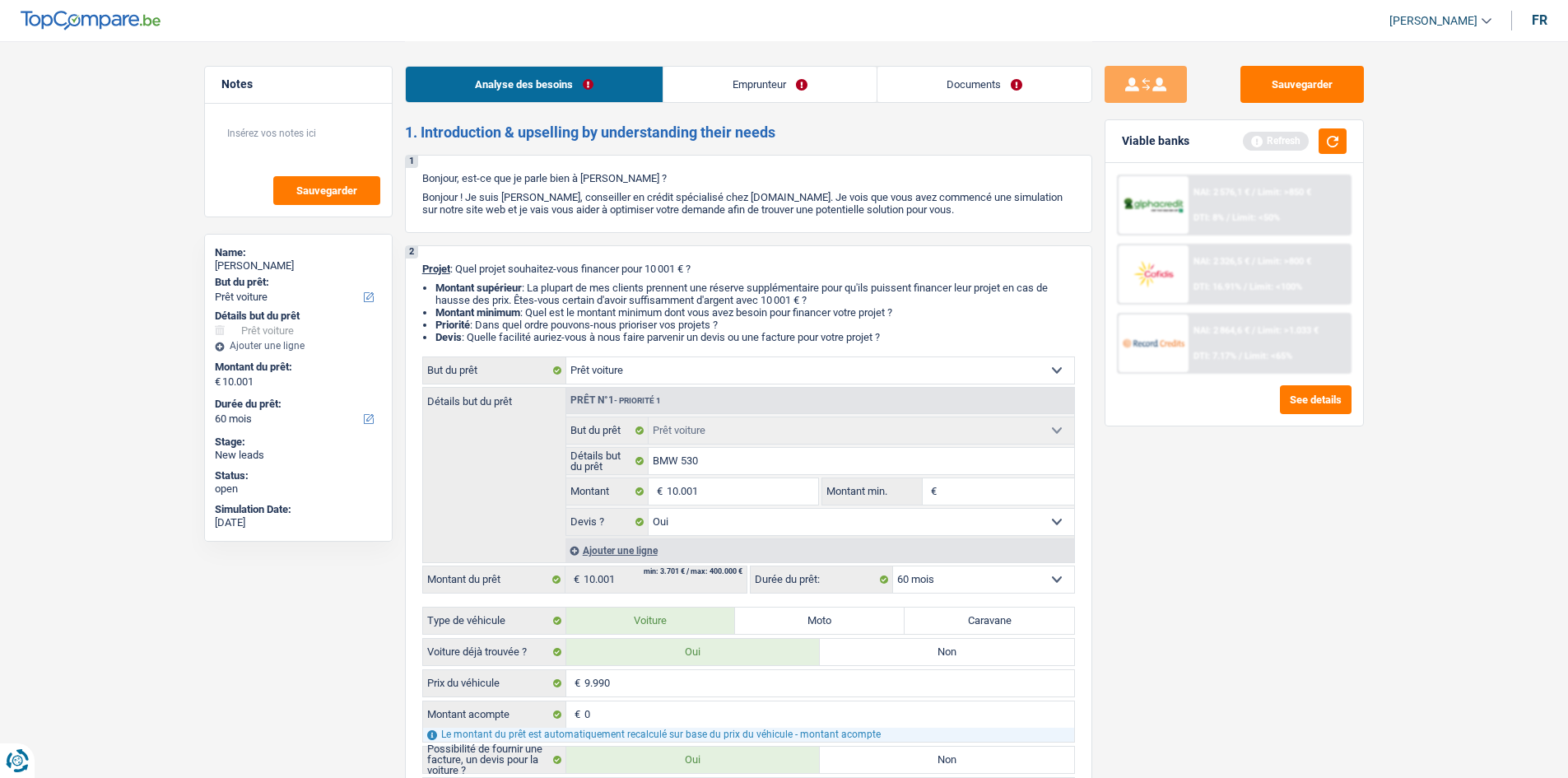
click at [688, 73] on link "Emprunteur" at bounding box center [770, 83] width 213 height 35
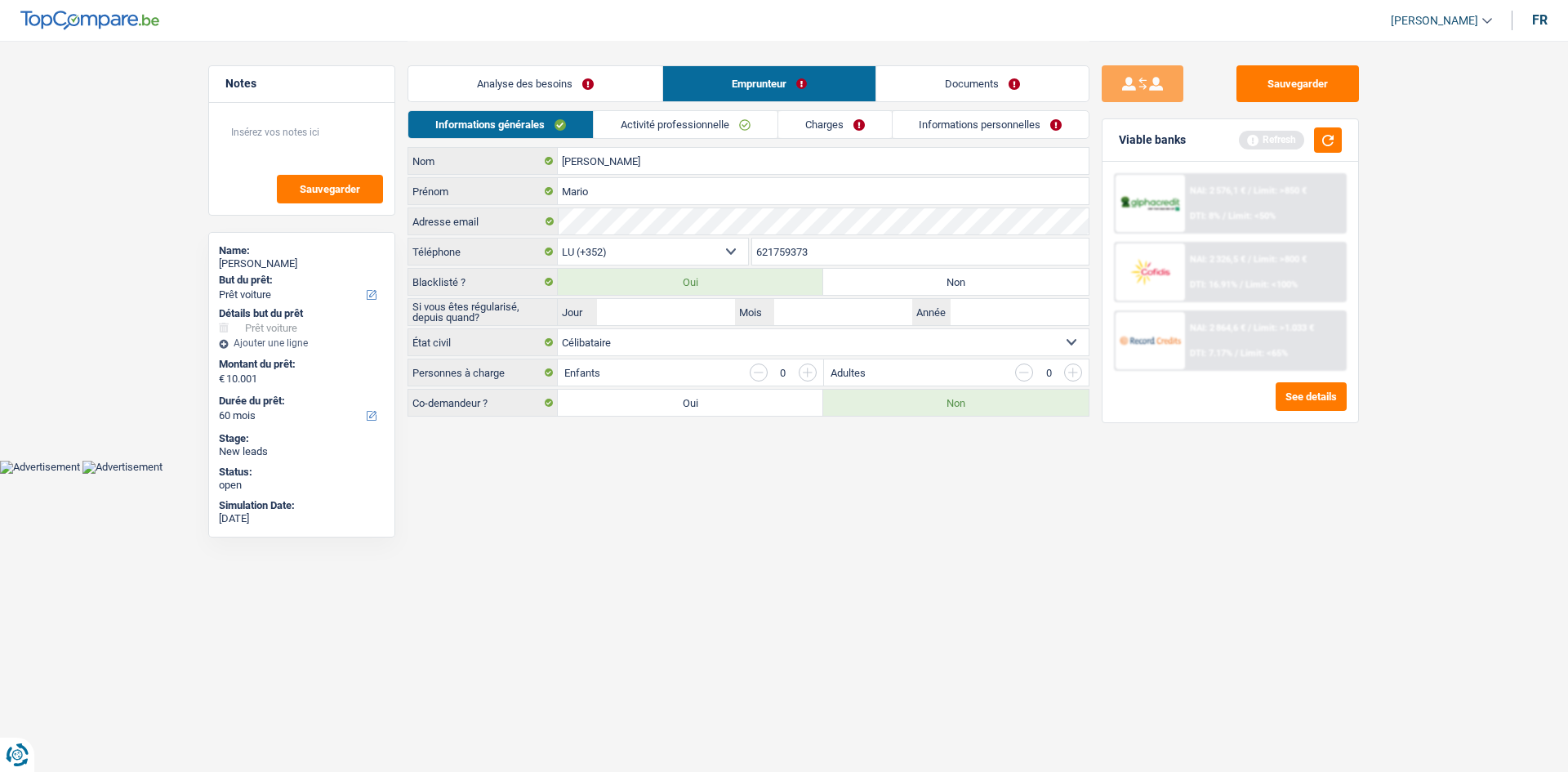
click at [903, 83] on link "Documents" at bounding box center [982, 83] width 213 height 35
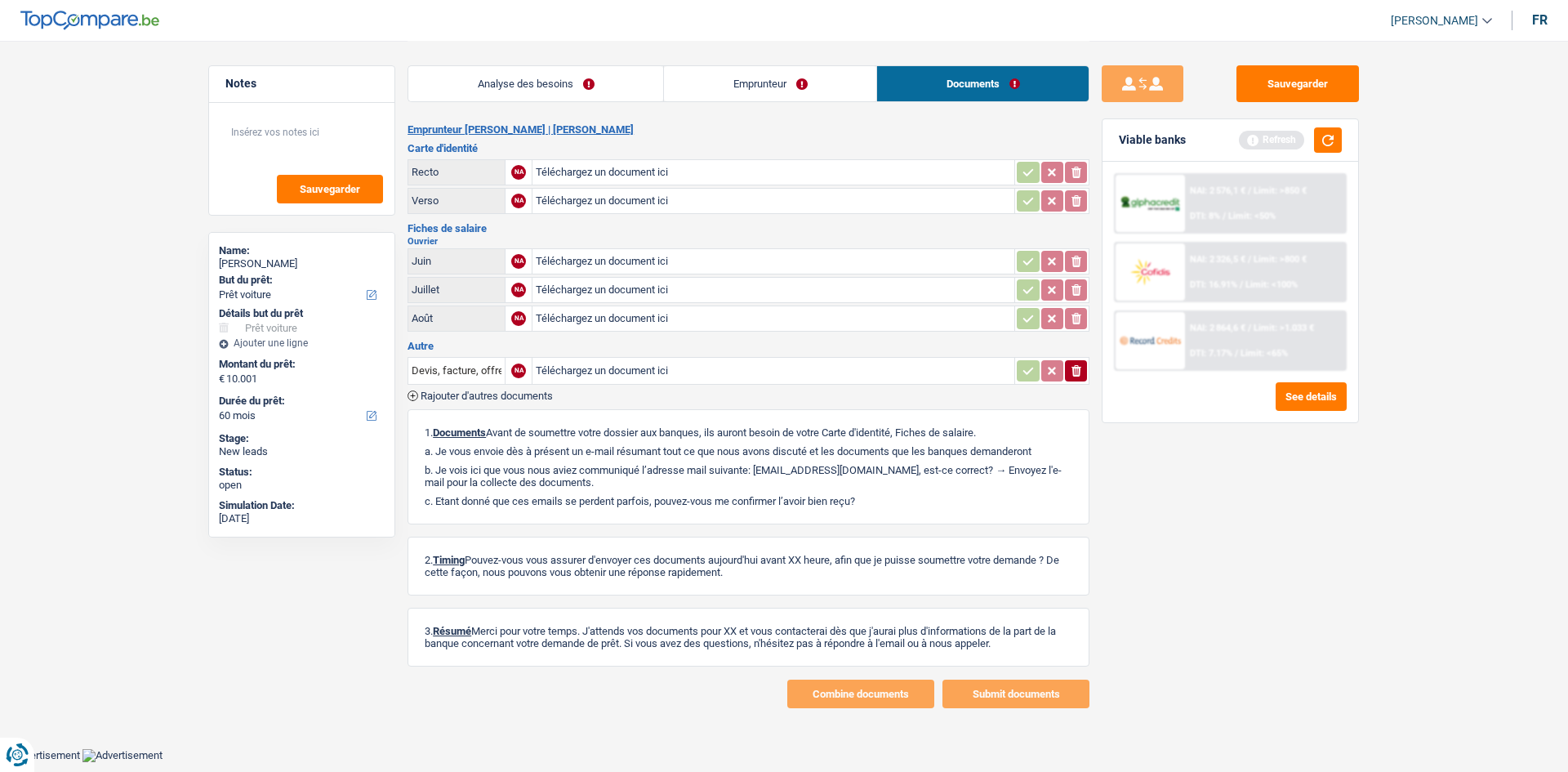
click at [792, 84] on link "Emprunteur" at bounding box center [770, 83] width 213 height 35
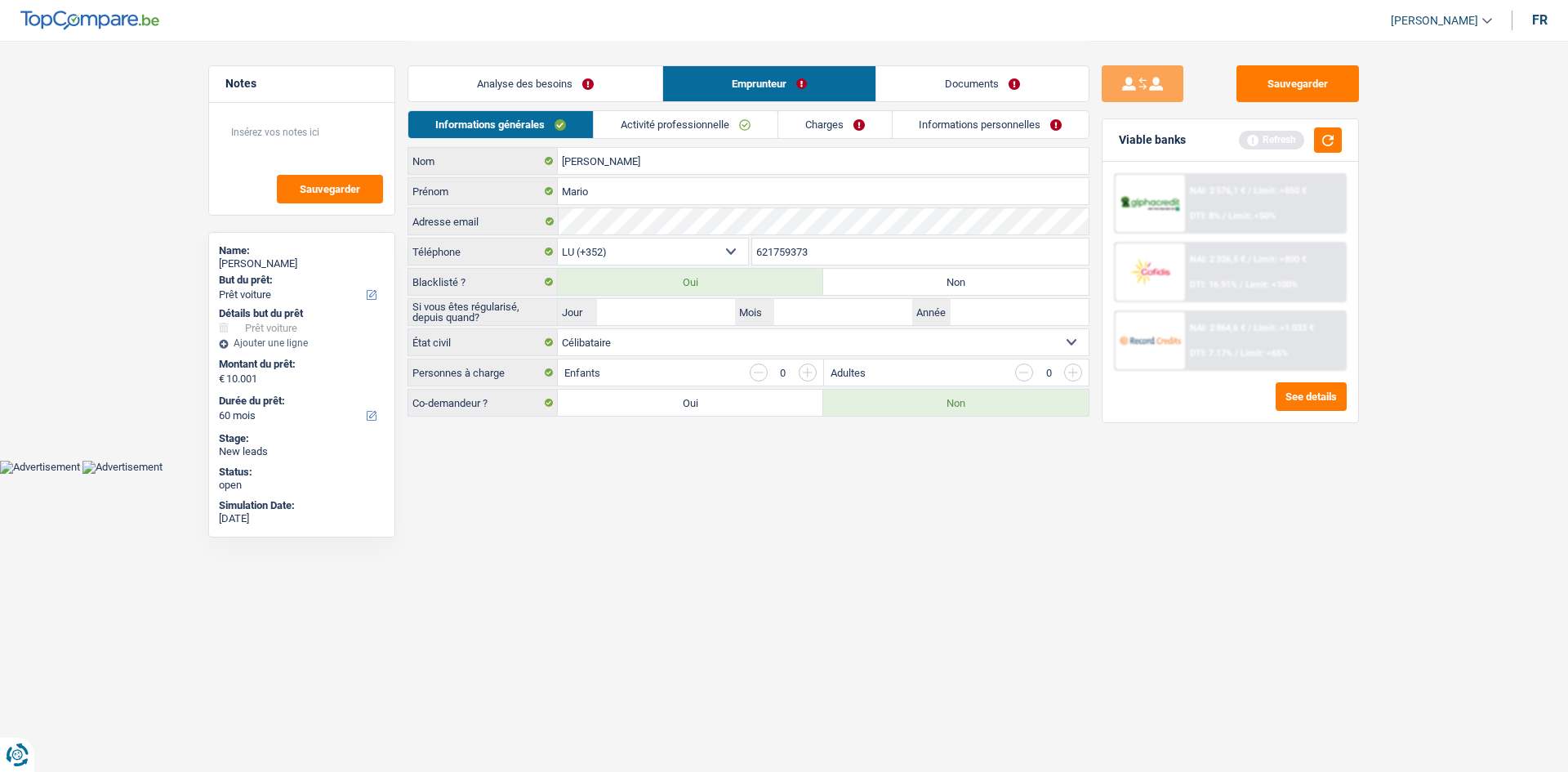
click at [609, 75] on link "Analyse des besoins" at bounding box center [535, 83] width 254 height 35
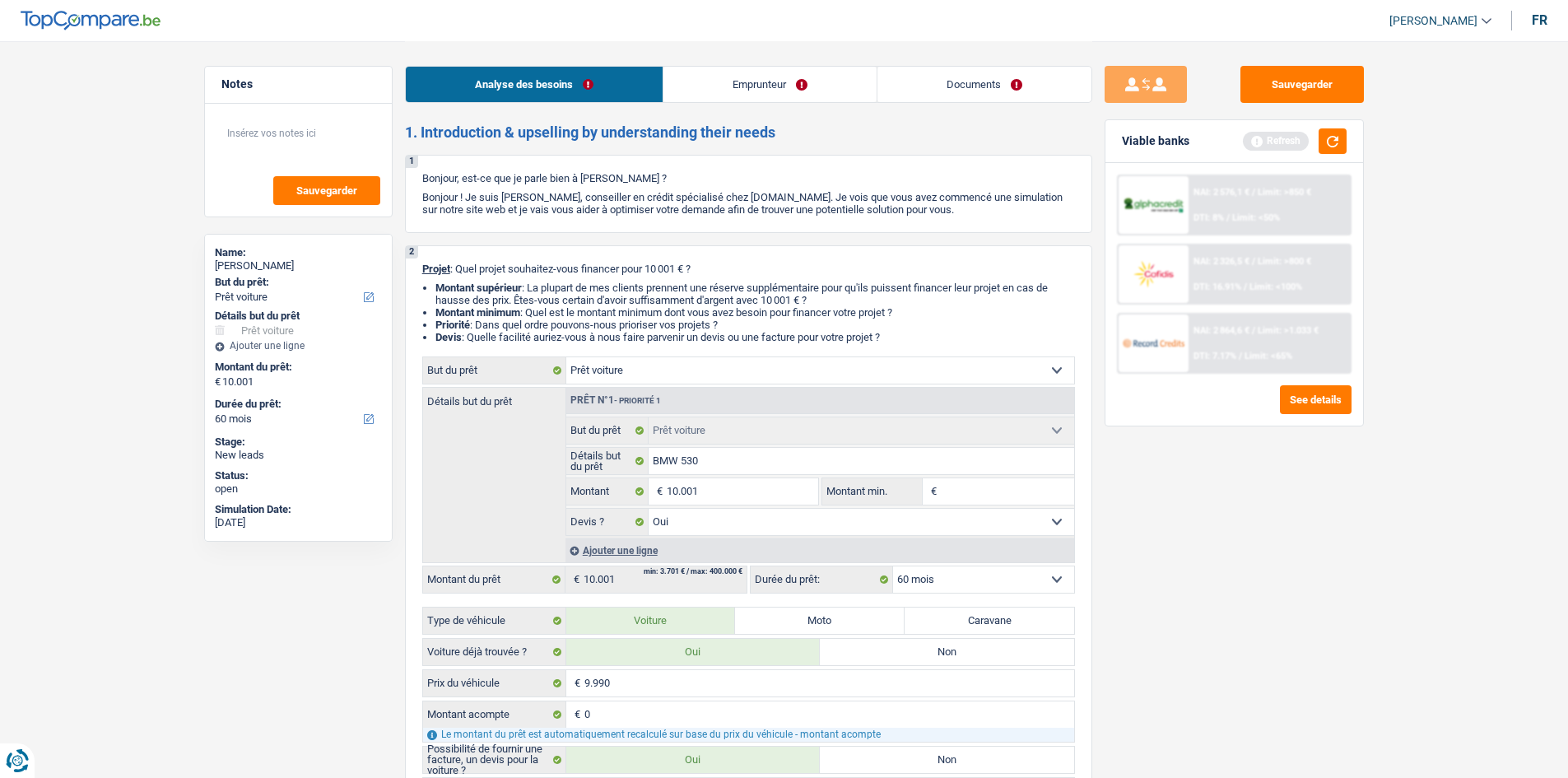
click at [734, 75] on link "Emprunteur" at bounding box center [770, 83] width 213 height 35
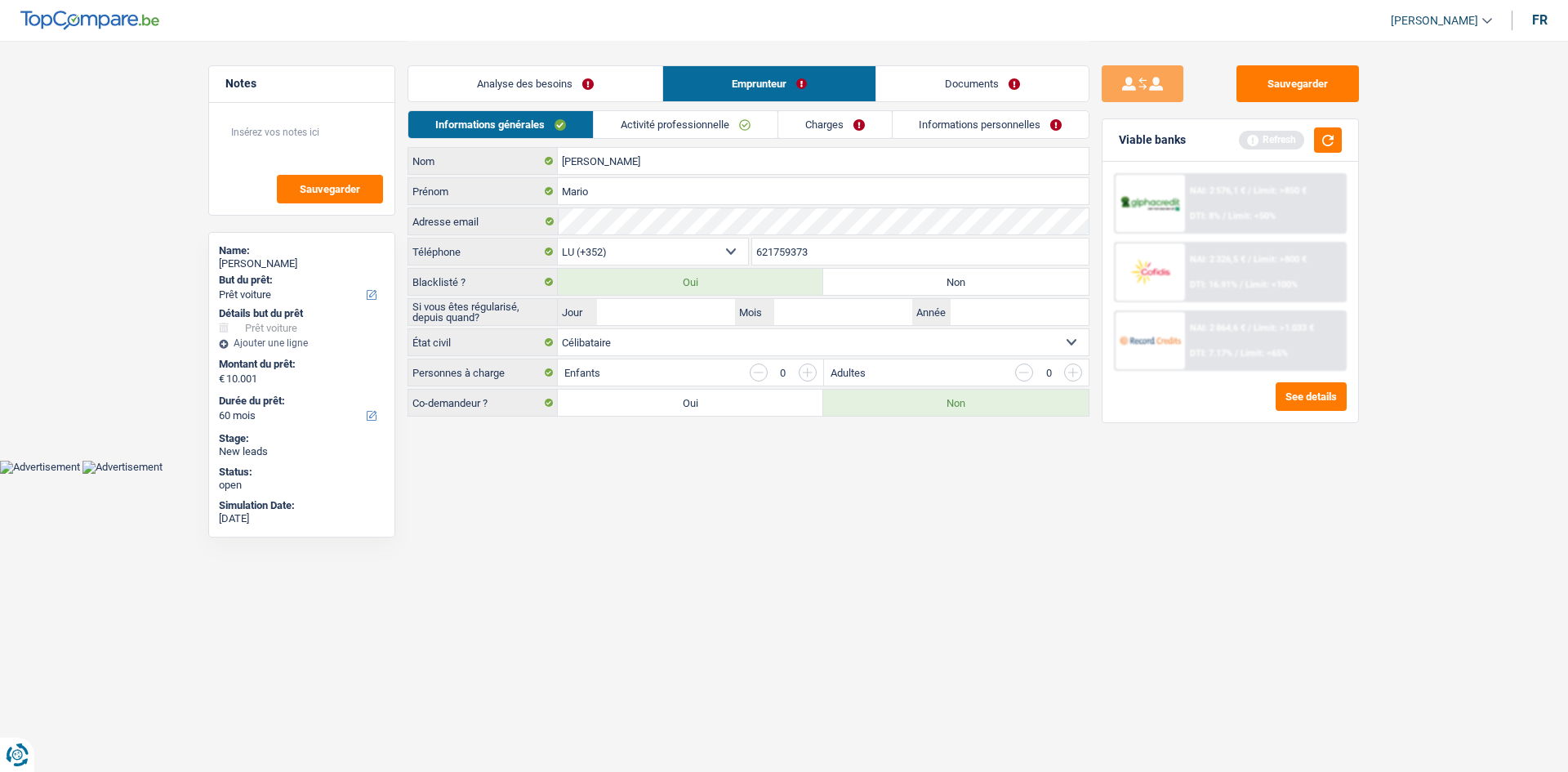
click at [909, 91] on link "Documents" at bounding box center [982, 83] width 213 height 35
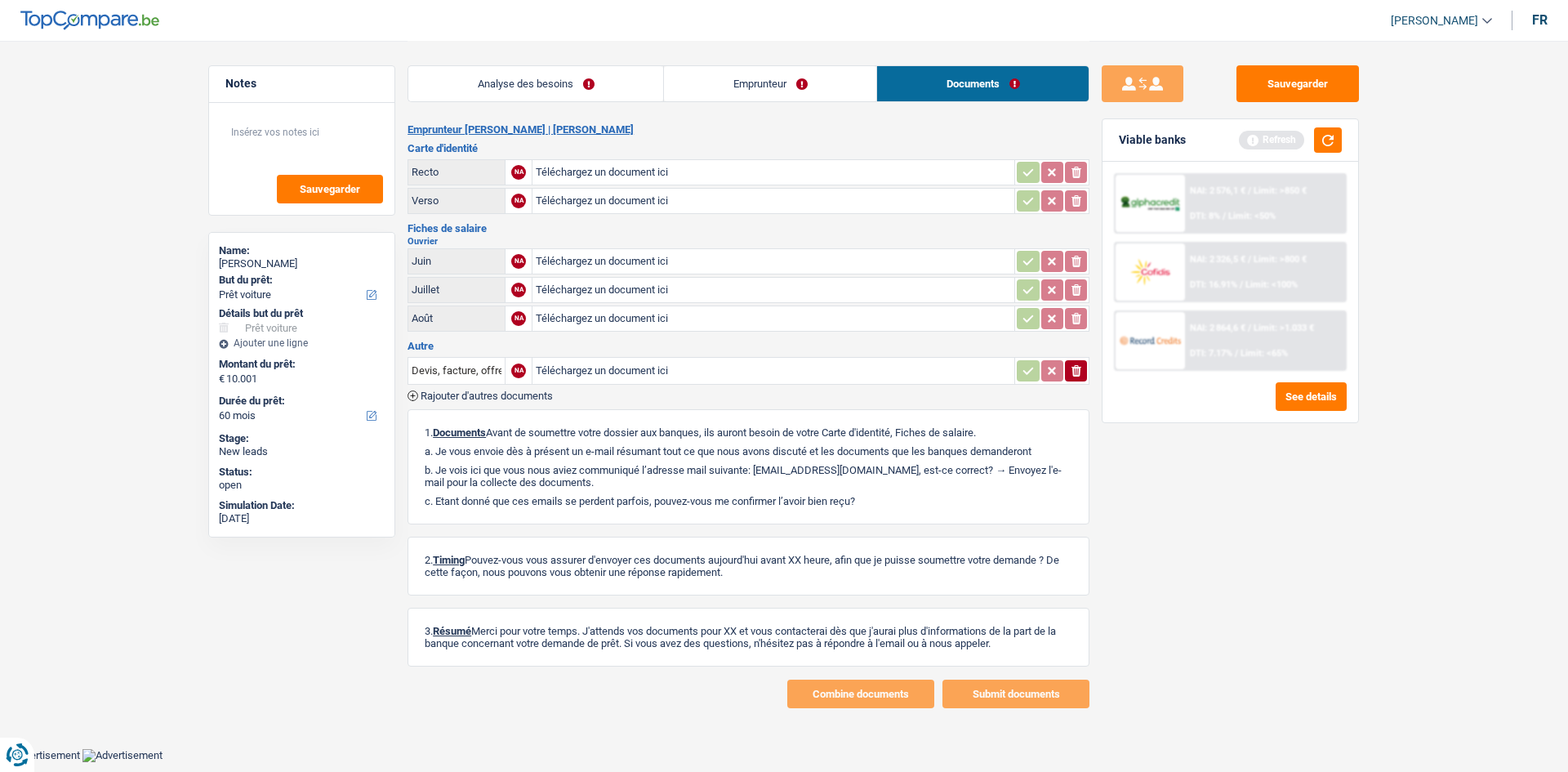
click at [813, 89] on link "Emprunteur" at bounding box center [770, 83] width 213 height 35
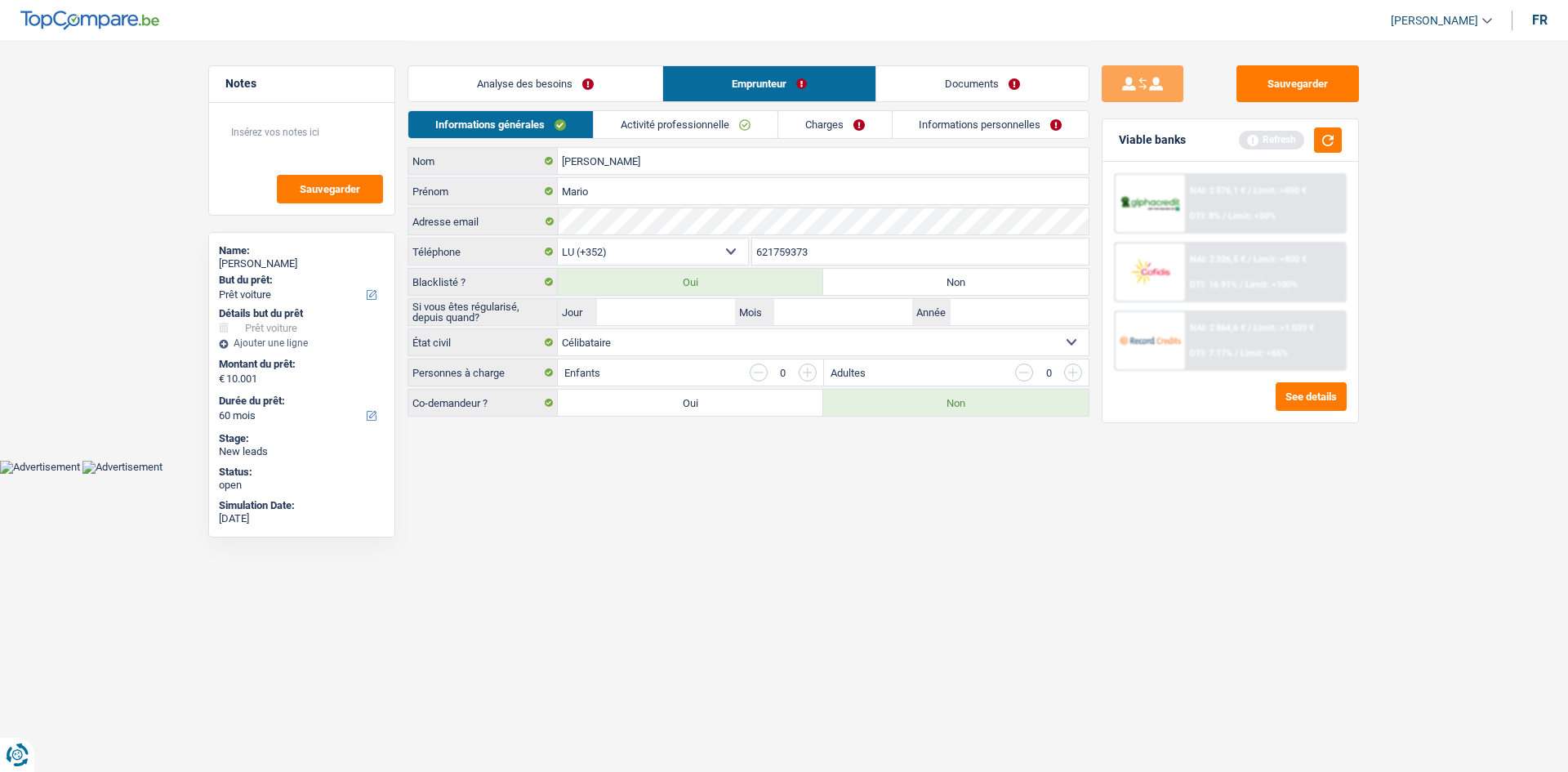
click at [607, 96] on link "Analyse des besoins" at bounding box center [535, 83] width 254 height 35
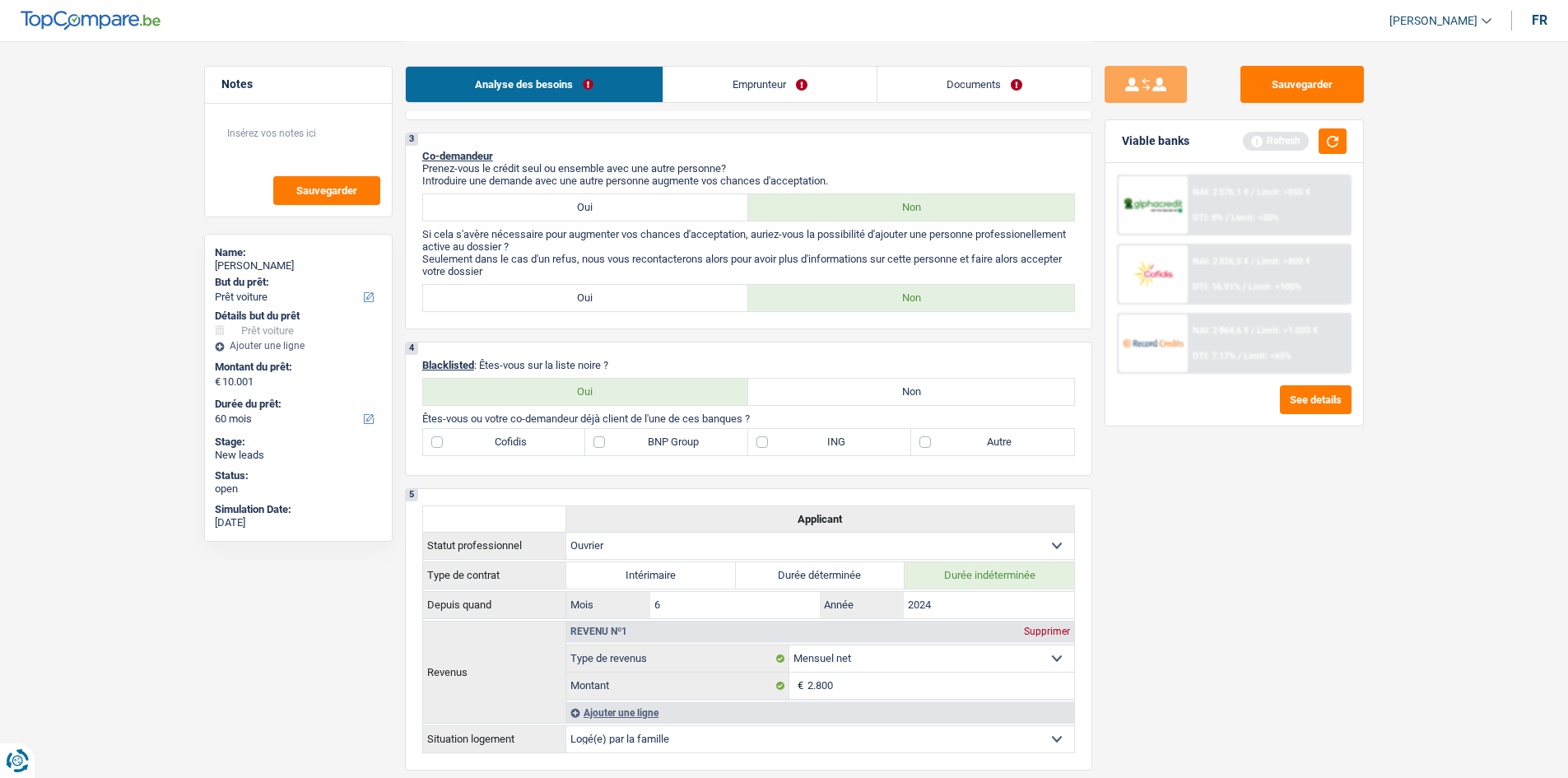
scroll to position [823, 0]
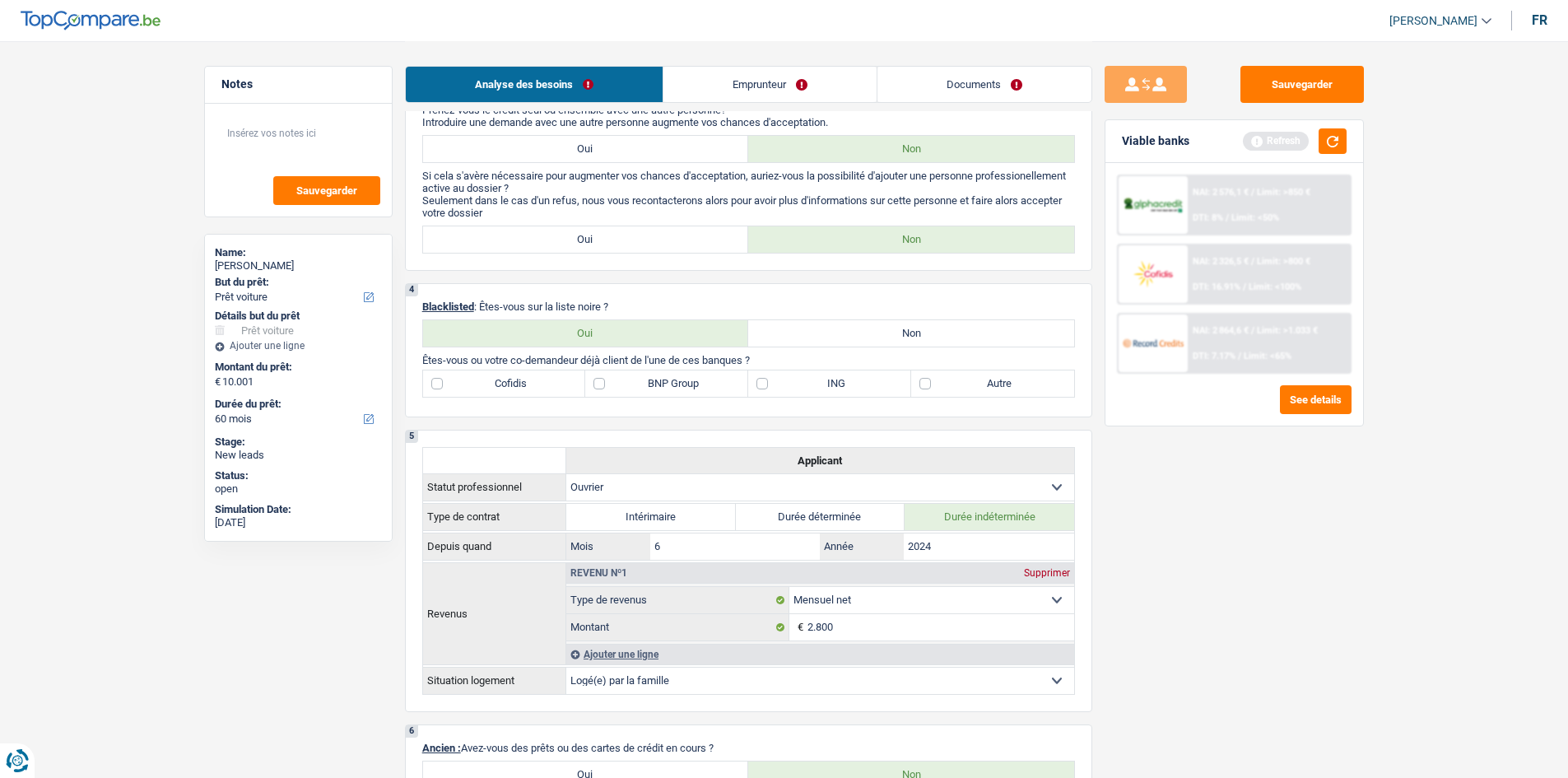
click at [991, 86] on link "Documents" at bounding box center [984, 83] width 214 height 35
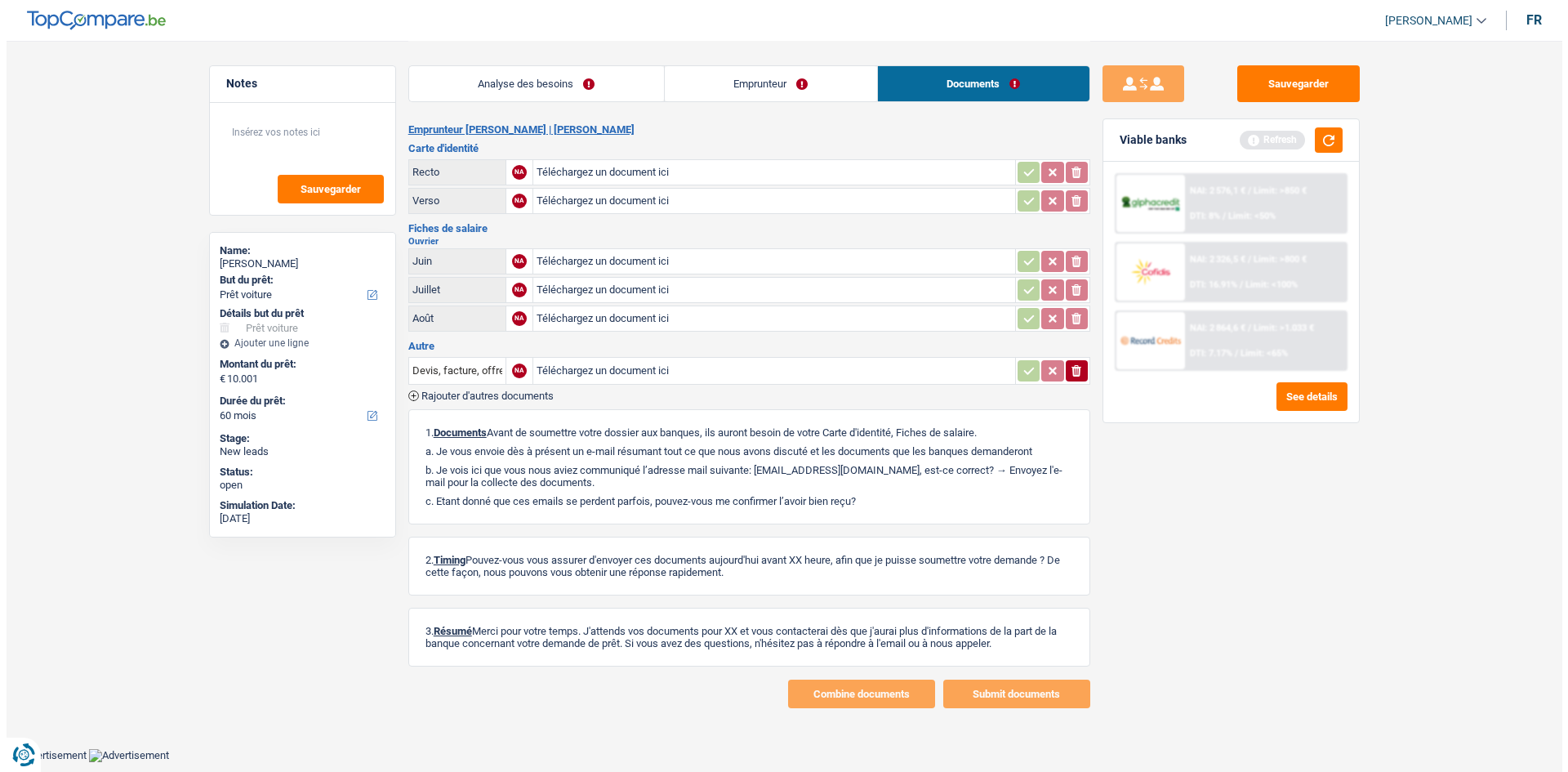
scroll to position [0, 0]
click at [845, 79] on link "Emprunteur" at bounding box center [770, 83] width 213 height 35
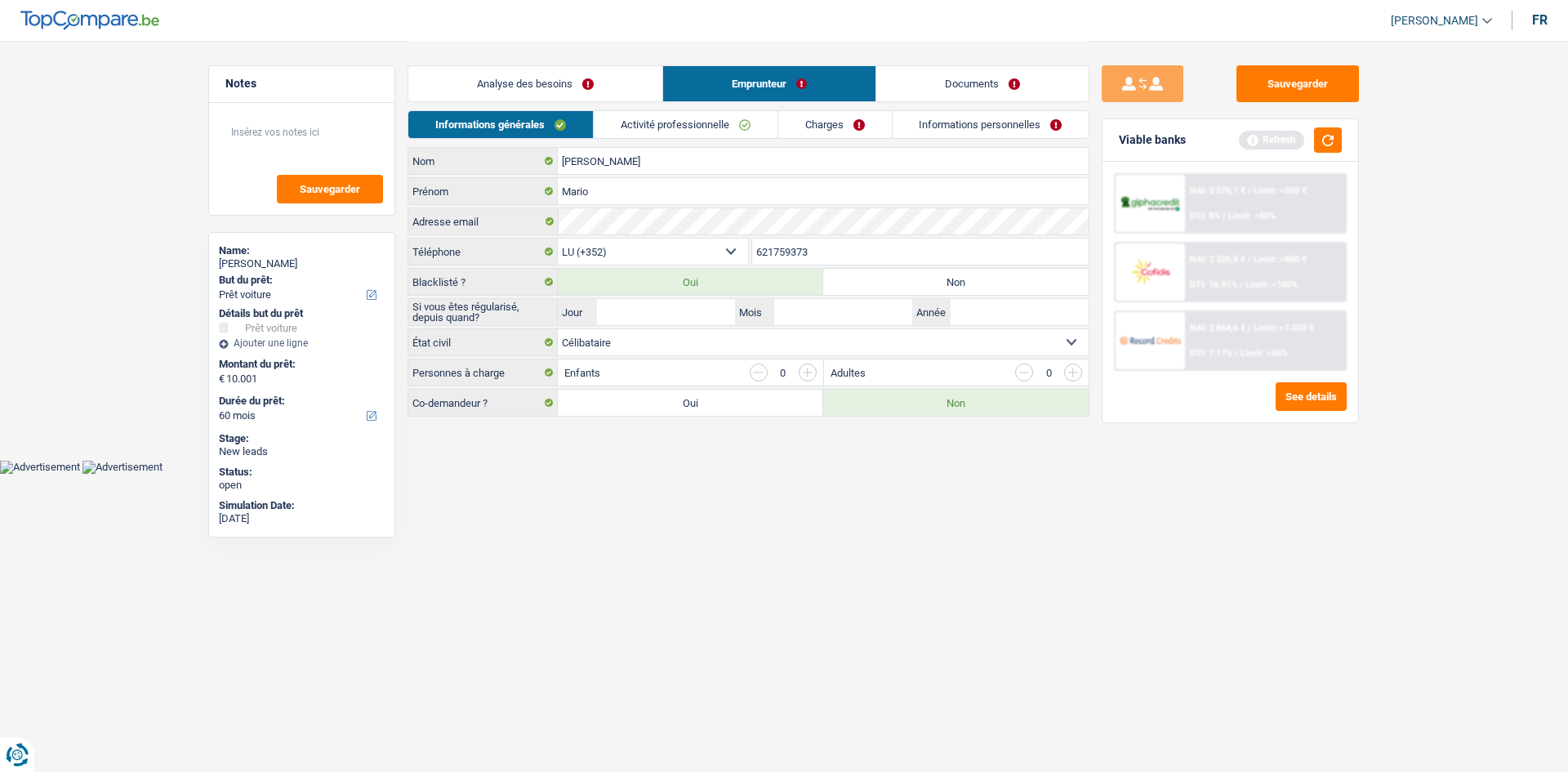
click at [939, 122] on link "Informations personnelles" at bounding box center [991, 125] width 197 height 27
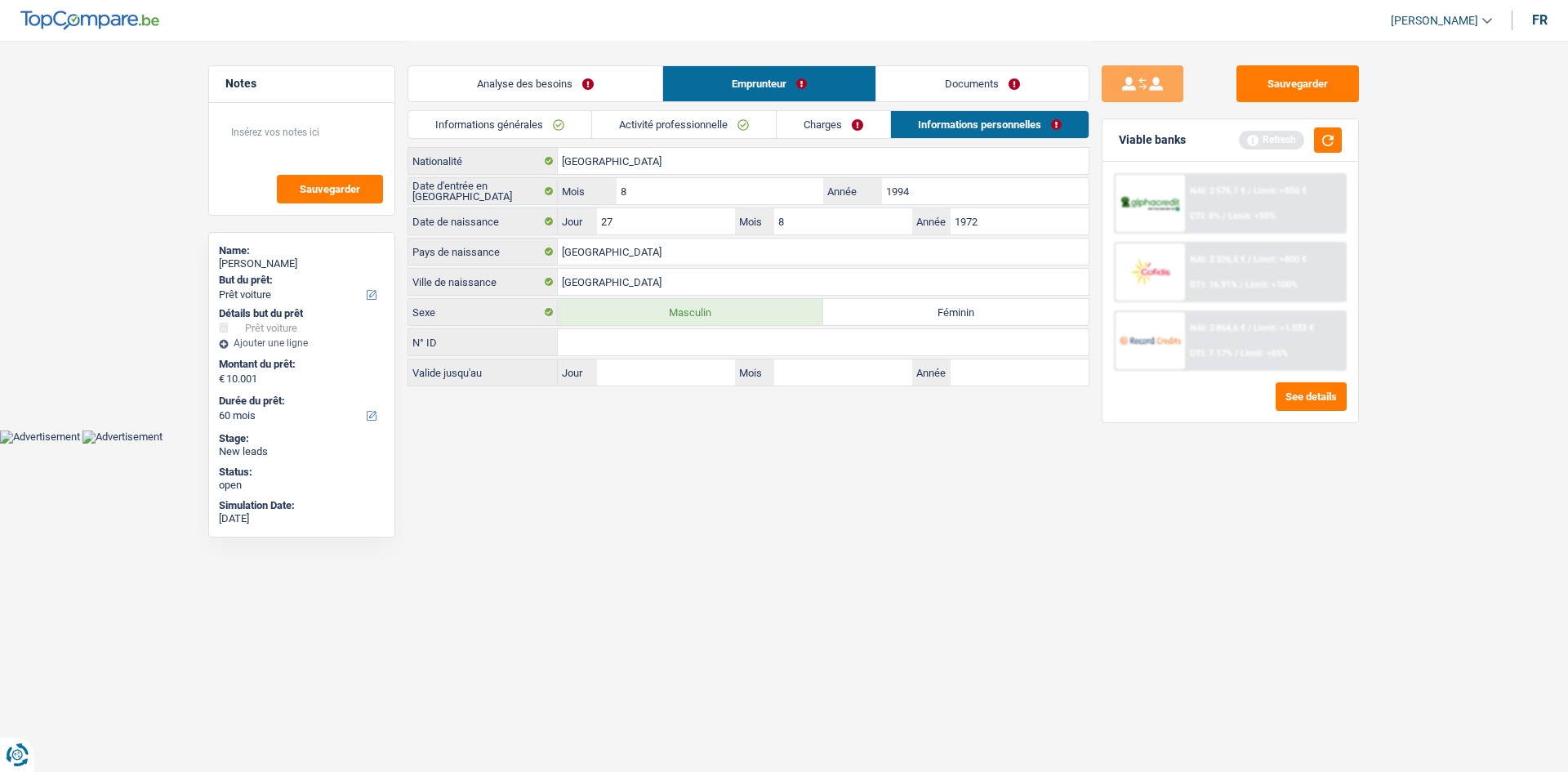
click at [525, 89] on link "Analyse des besoins" at bounding box center [535, 83] width 254 height 35
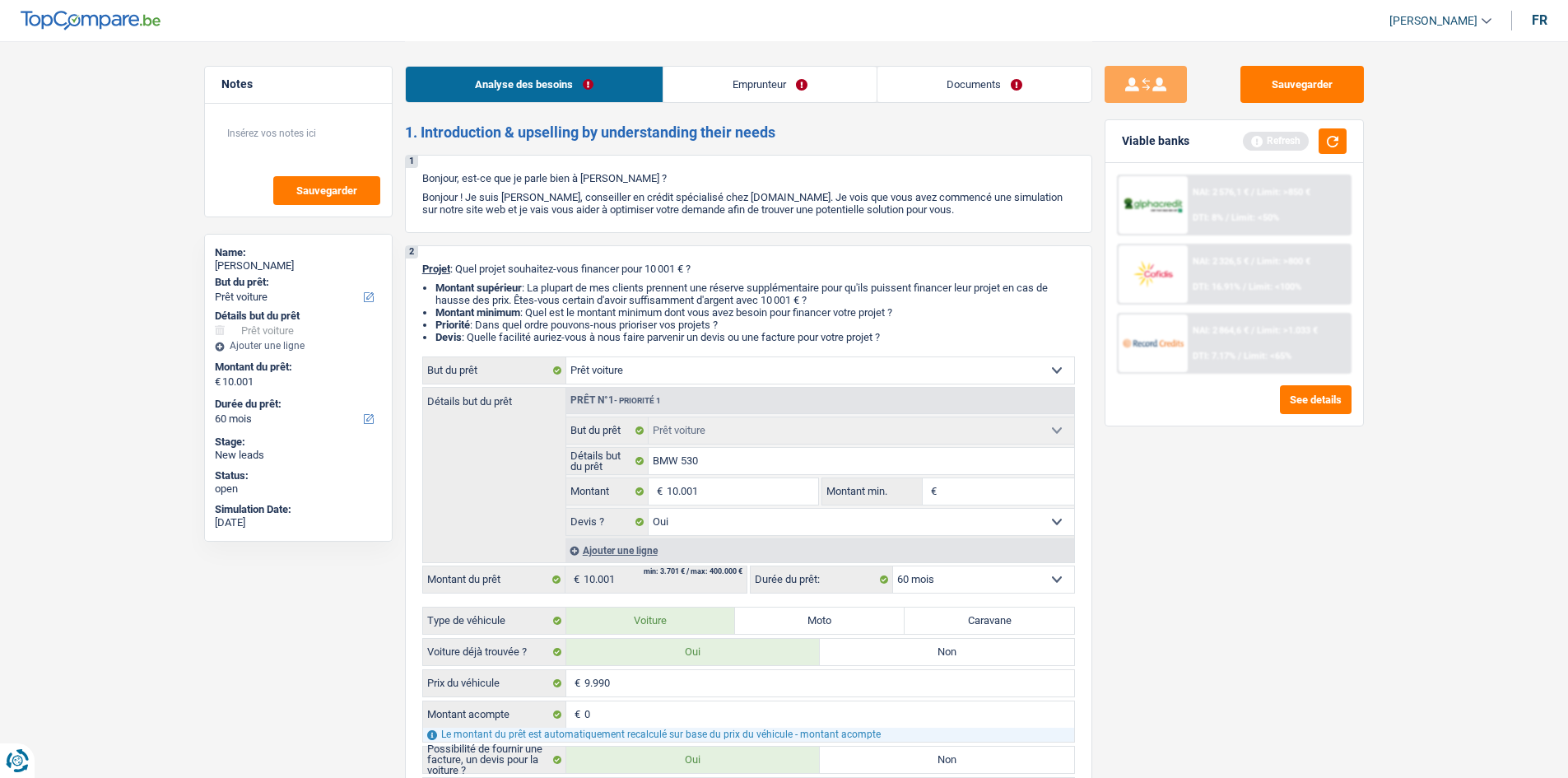
click at [797, 92] on link "Emprunteur" at bounding box center [770, 83] width 213 height 35
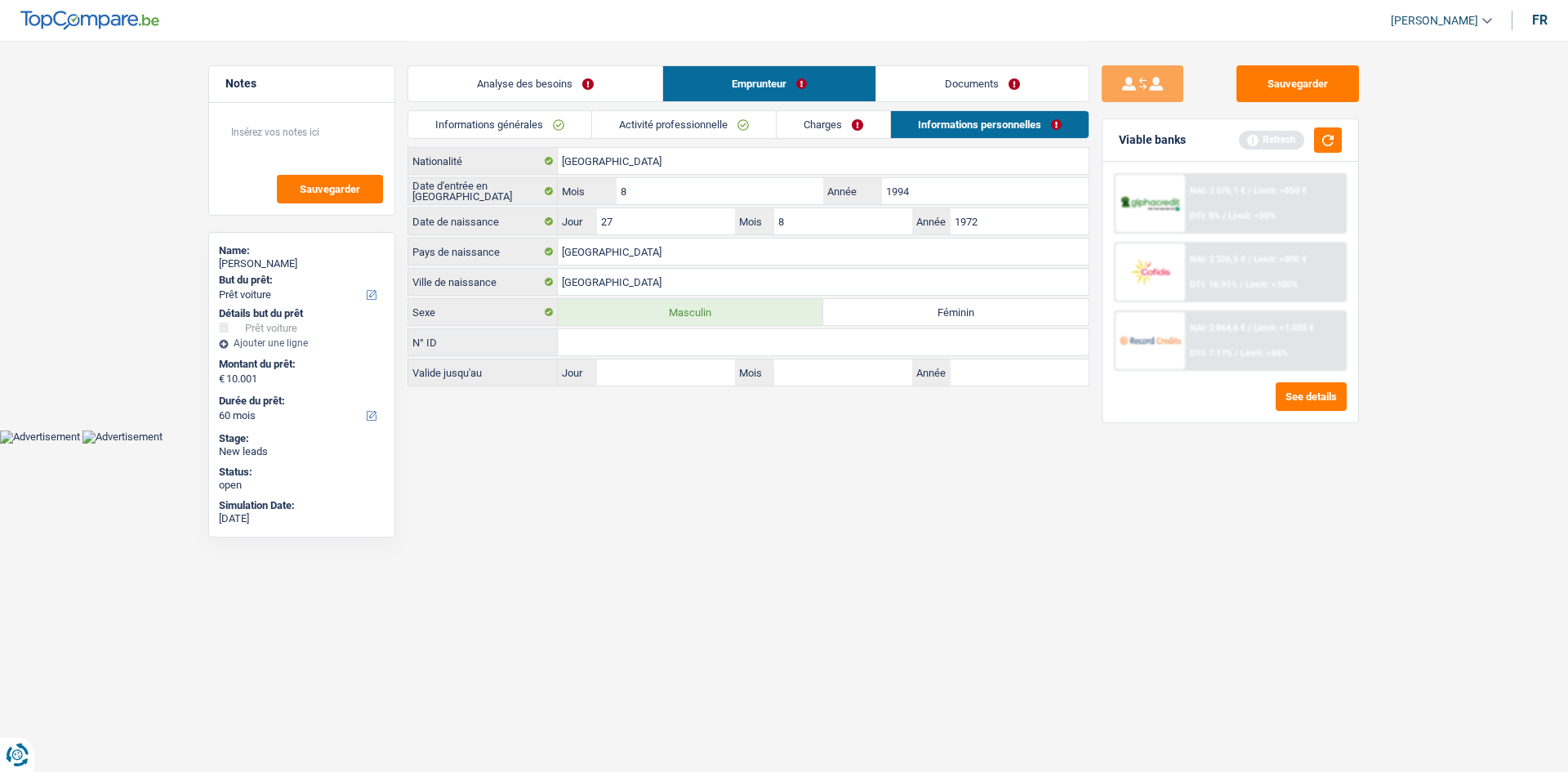
click at [805, 131] on link "Charges" at bounding box center [833, 125] width 114 height 27
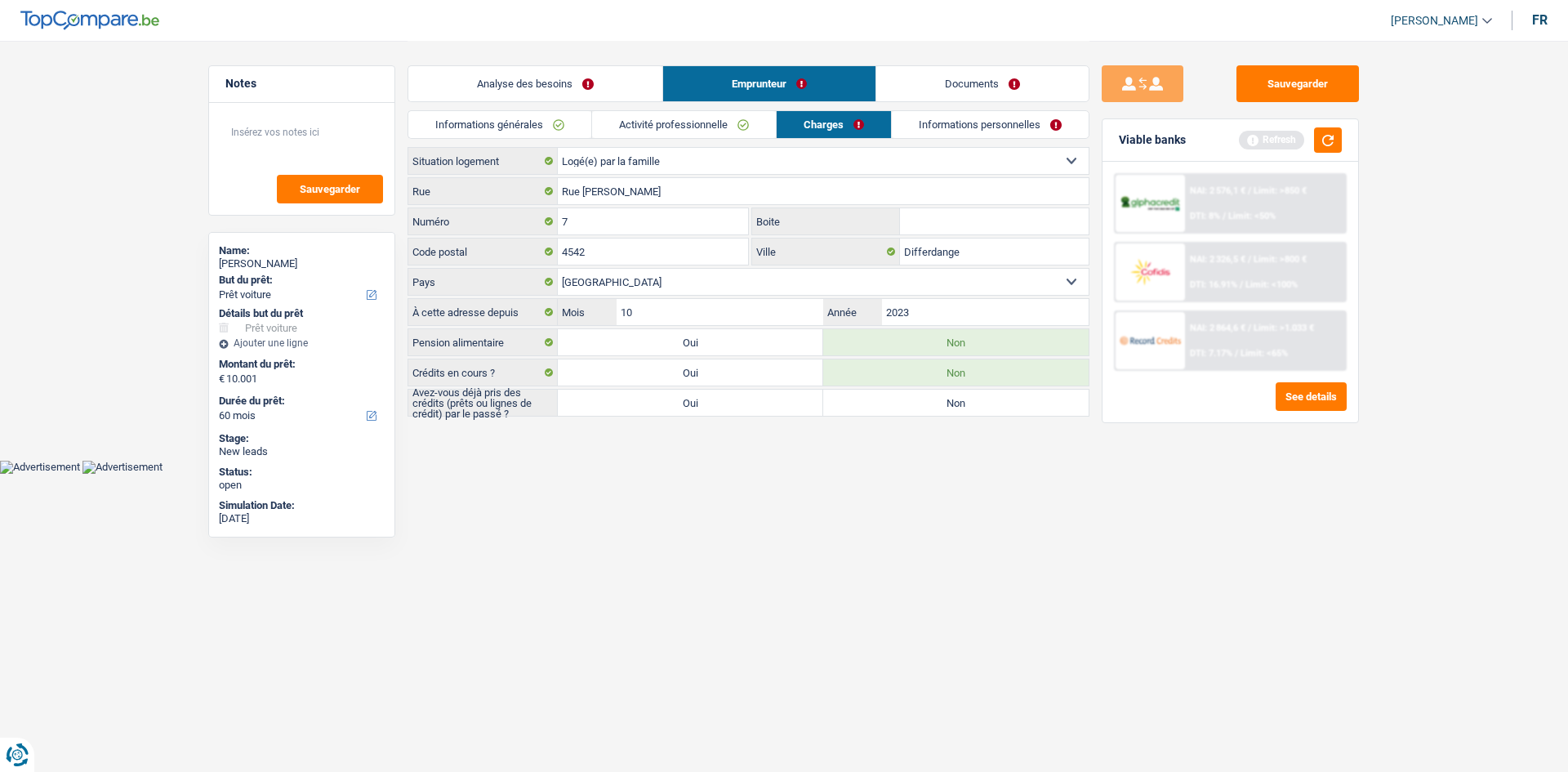
click at [722, 129] on link "Activité professionnelle" at bounding box center [684, 125] width 184 height 27
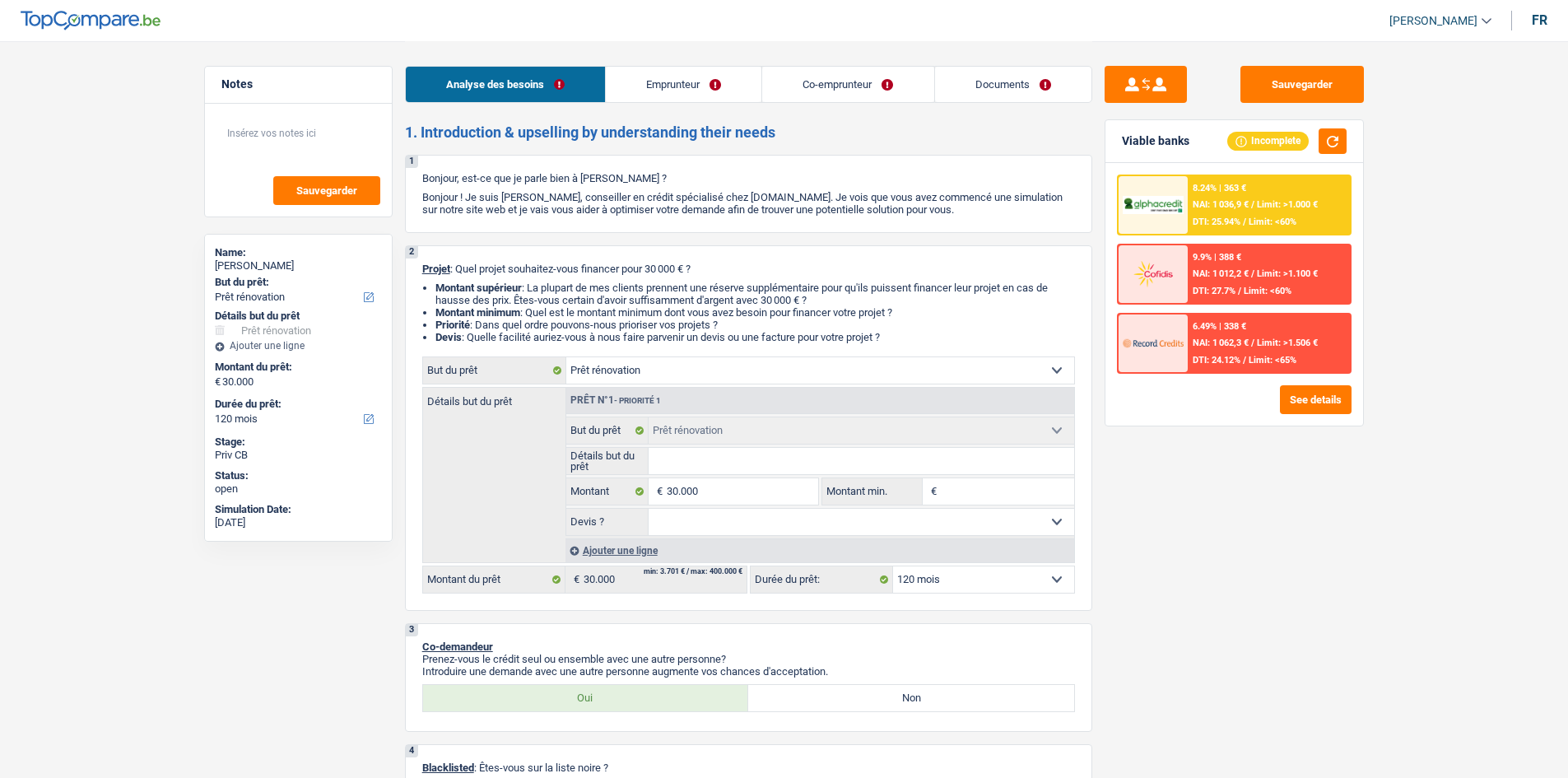
select select "renovation"
select select "120"
select select "renovation"
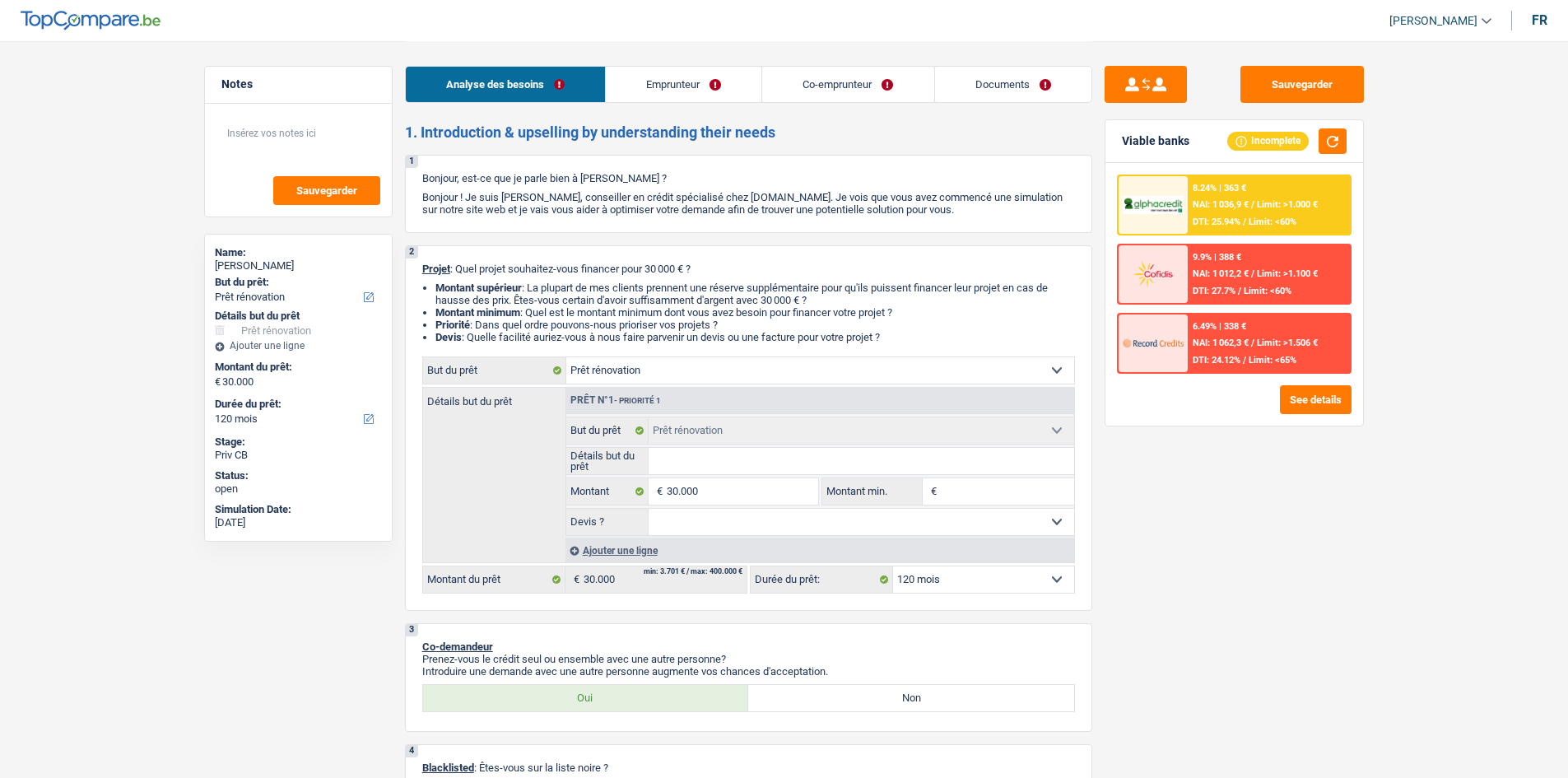
select select "120"
select select "mutuality"
select select "independent"
select select "mutualityIndemnity"
select select "netSalary"
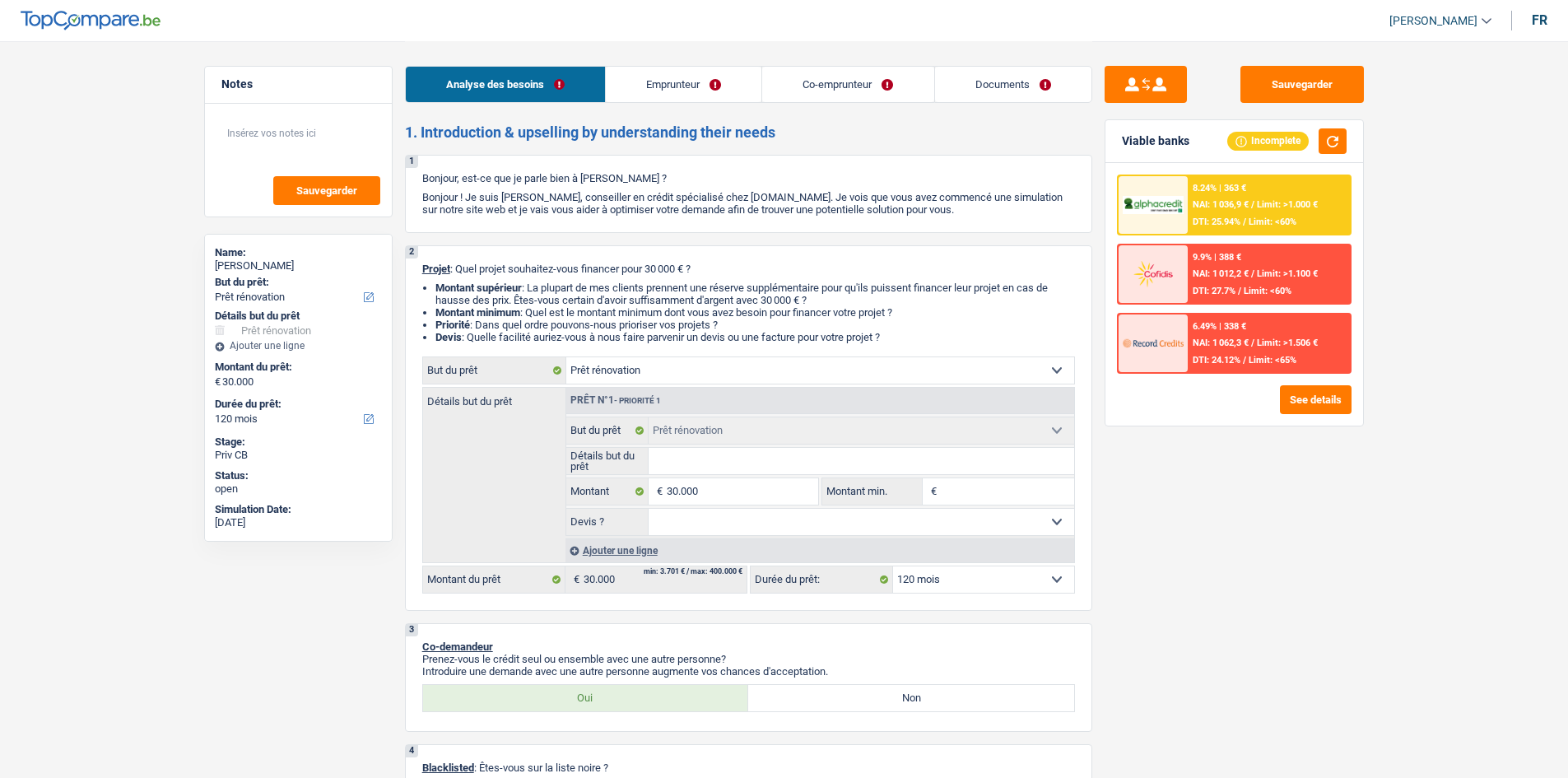
select select "ownerWithMortgage"
select select "renovation"
select select "120"
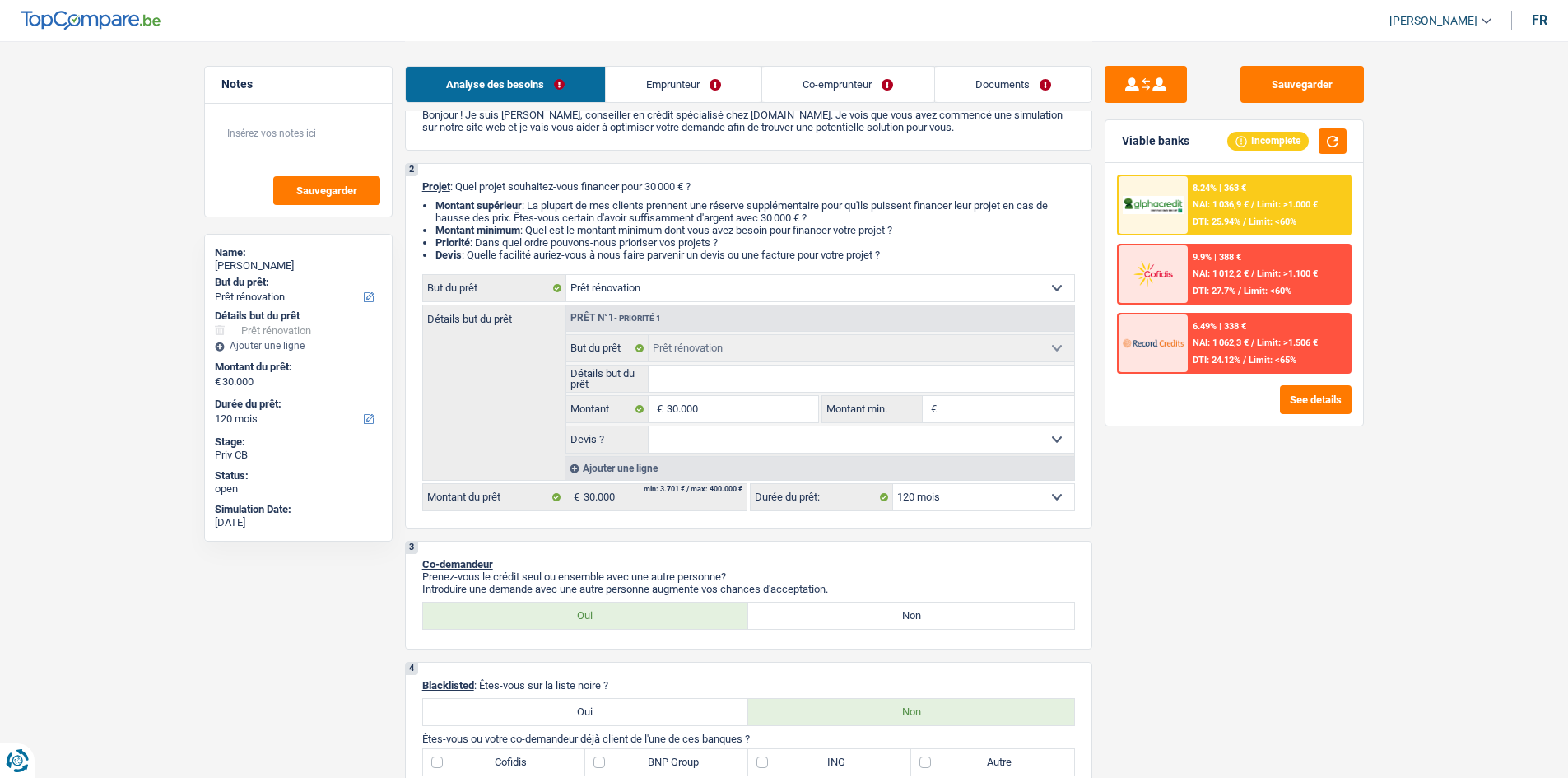
click at [763, 374] on input "Détails but du prêt" at bounding box center [862, 378] width 426 height 26
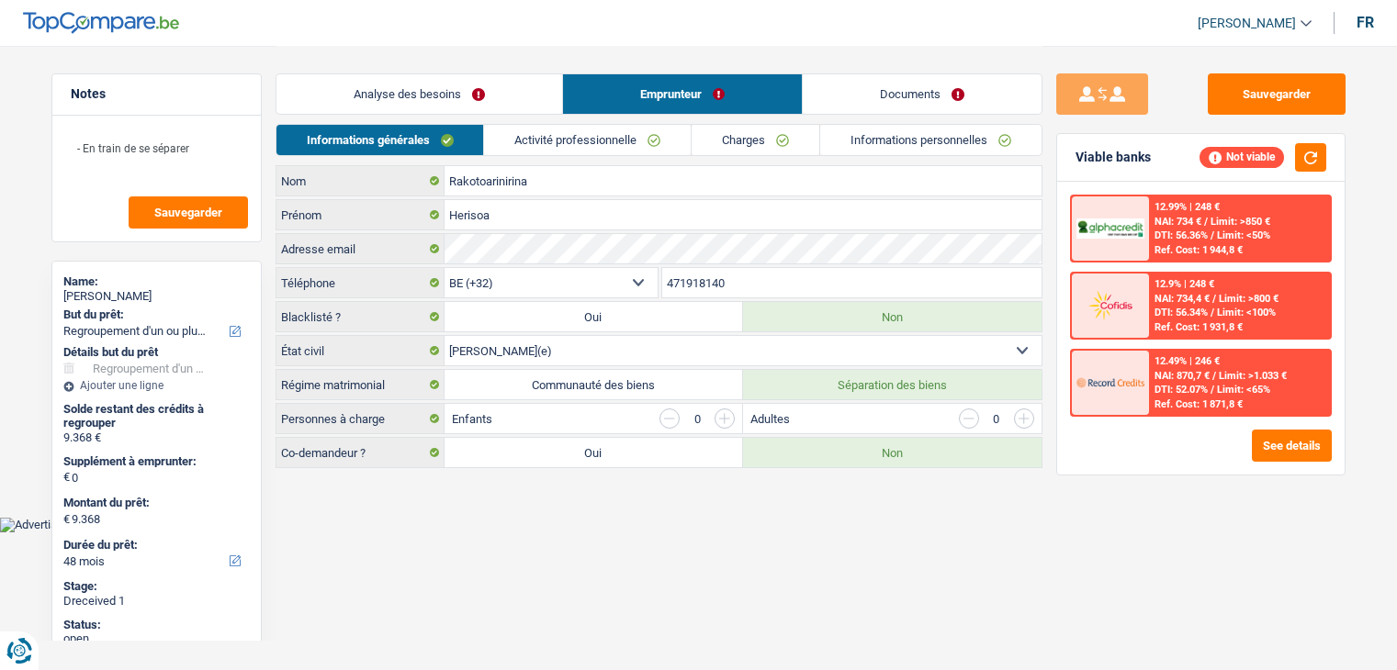
select select "refinancing"
select select "48"
select select "32"
select select "married"
